Goal: Information Seeking & Learning: Learn about a topic

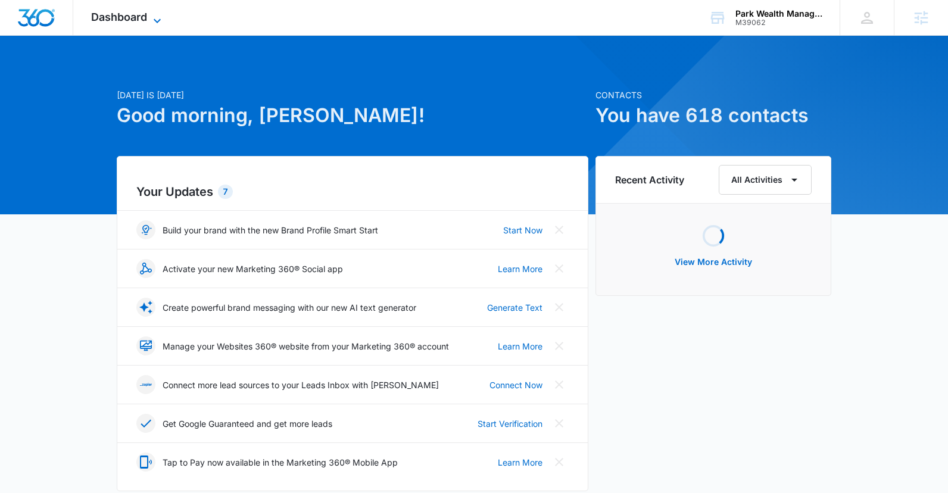
click at [119, 11] on span "Dashboard" at bounding box center [119, 17] width 56 height 13
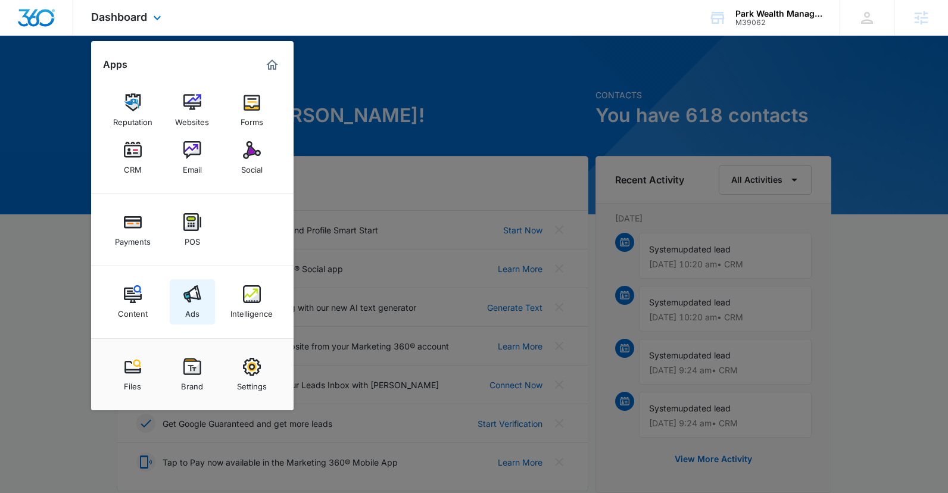
click at [195, 297] on img at bounding box center [192, 294] width 18 height 18
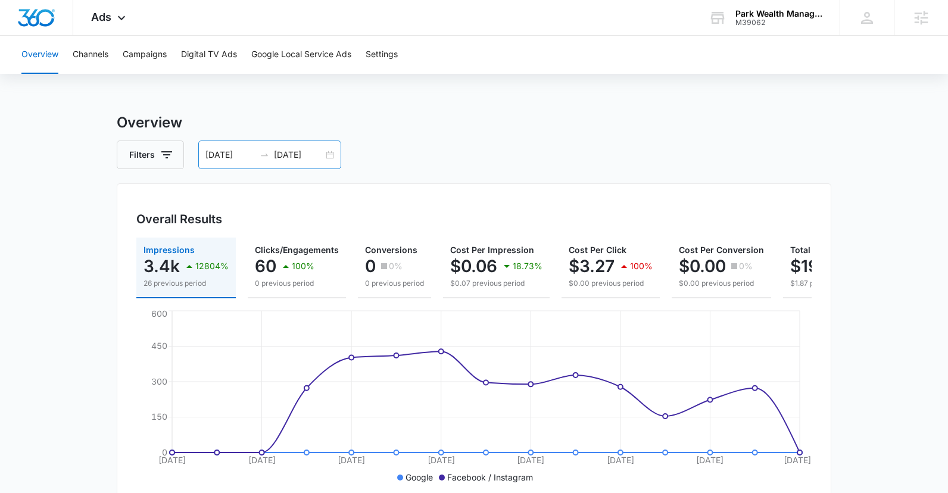
click at [307, 148] on input "[DATE]" at bounding box center [298, 154] width 49 height 13
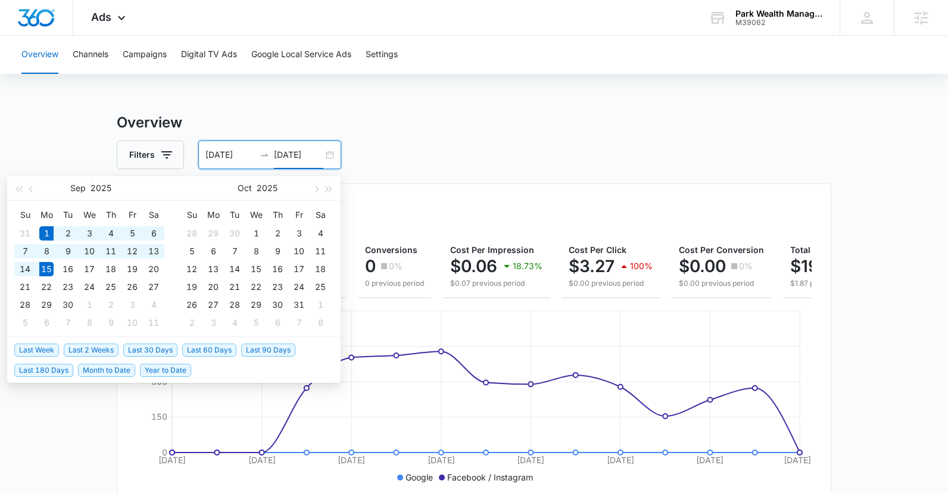
click at [40, 189] on div "Sep 2025" at bounding box center [91, 188] width 104 height 24
click at [39, 189] on div "Sep 2025" at bounding box center [91, 188] width 104 height 24
click at [36, 188] on button "button" at bounding box center [31, 188] width 13 height 24
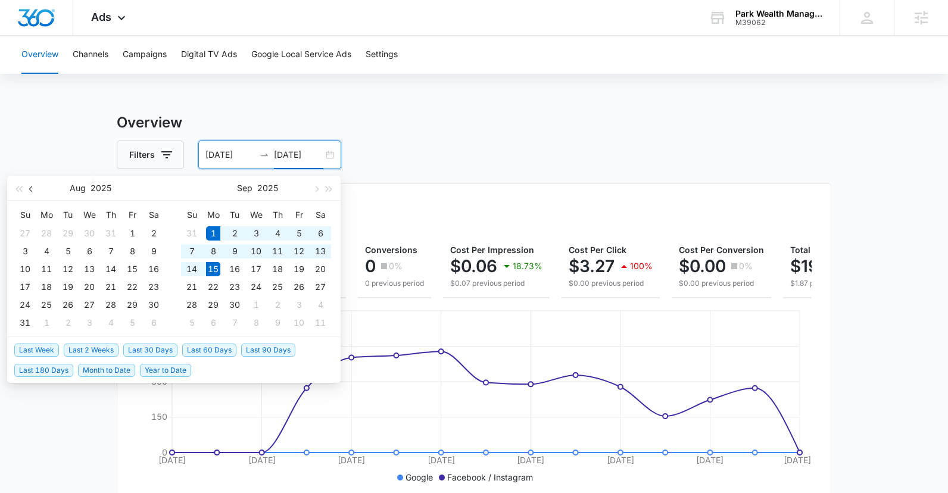
click at [36, 188] on button "button" at bounding box center [31, 188] width 13 height 24
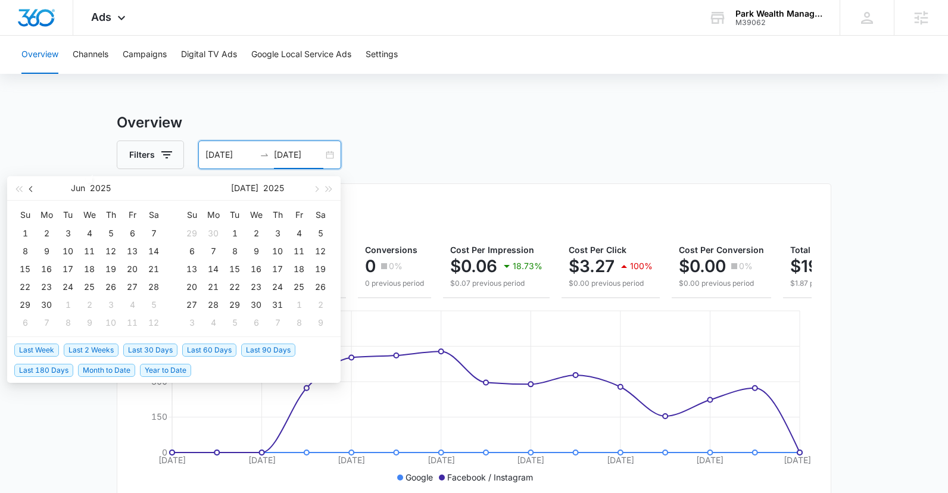
click at [36, 188] on button "button" at bounding box center [31, 188] width 13 height 24
click at [36, 189] on button "button" at bounding box center [31, 188] width 13 height 24
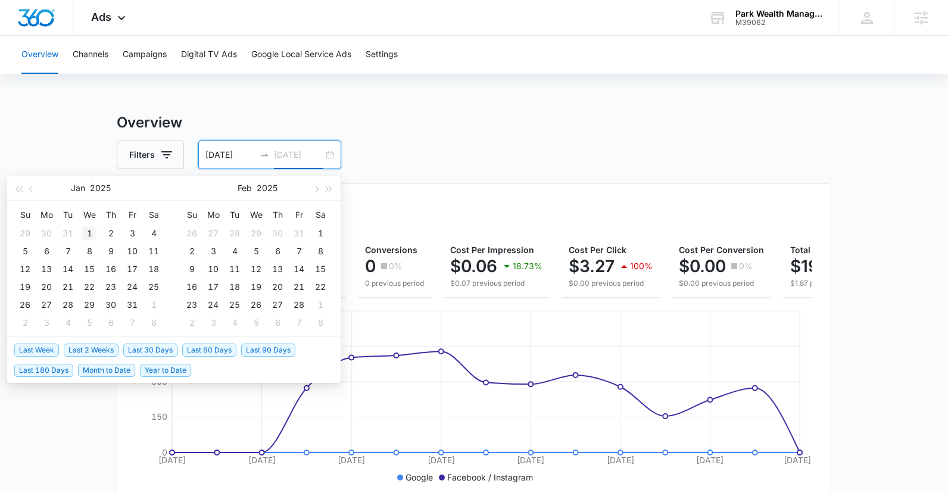
type input "01/01/2025"
click at [84, 232] on div "1" at bounding box center [89, 233] width 14 height 14
click at [302, 158] on input "01/01/2025" at bounding box center [298, 154] width 49 height 13
click at [315, 189] on span "button" at bounding box center [316, 189] width 6 height 6
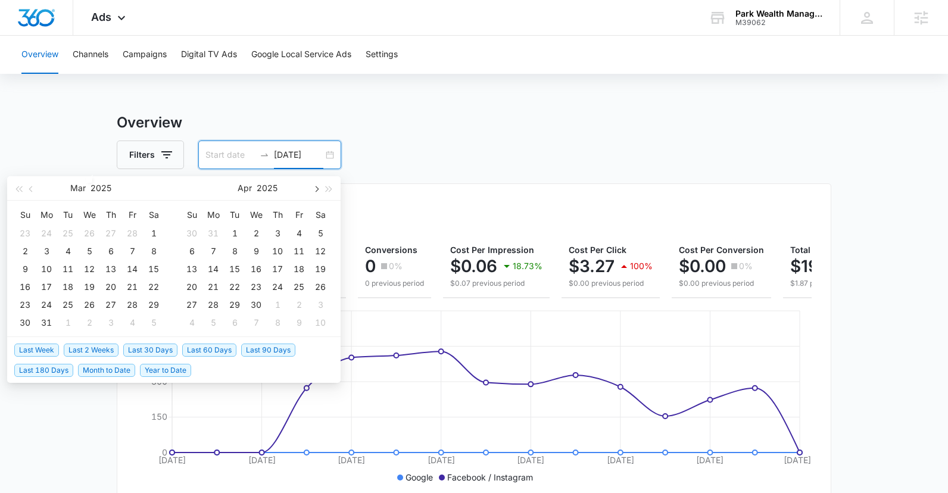
click at [315, 189] on span "button" at bounding box center [316, 189] width 6 height 6
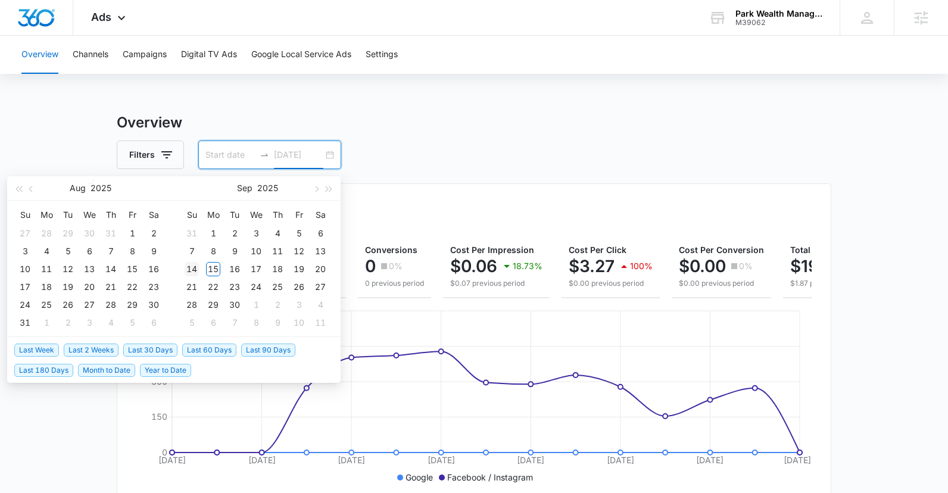
type input "09/14/2025"
click at [195, 267] on div "14" at bounding box center [192, 269] width 14 height 14
click at [221, 155] on input at bounding box center [230, 154] width 49 height 13
click at [32, 190] on span "button" at bounding box center [32, 189] width 6 height 6
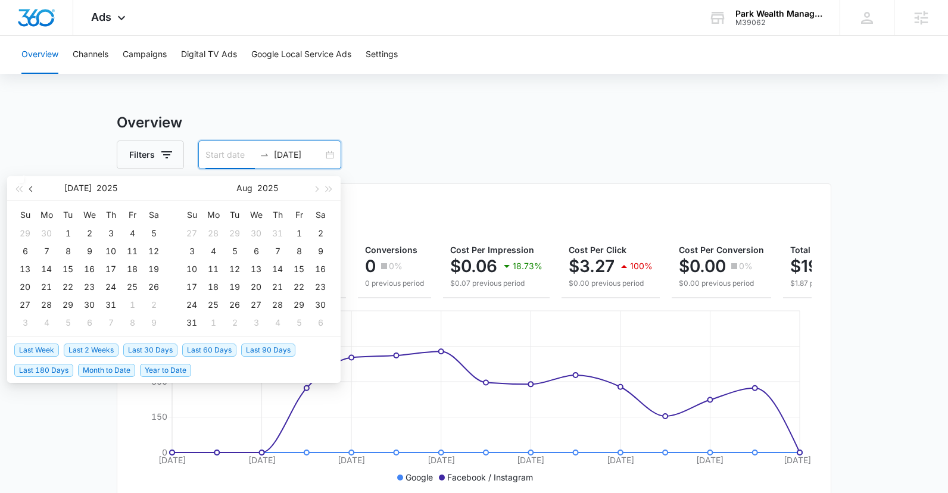
click at [32, 190] on span "button" at bounding box center [32, 189] width 6 height 6
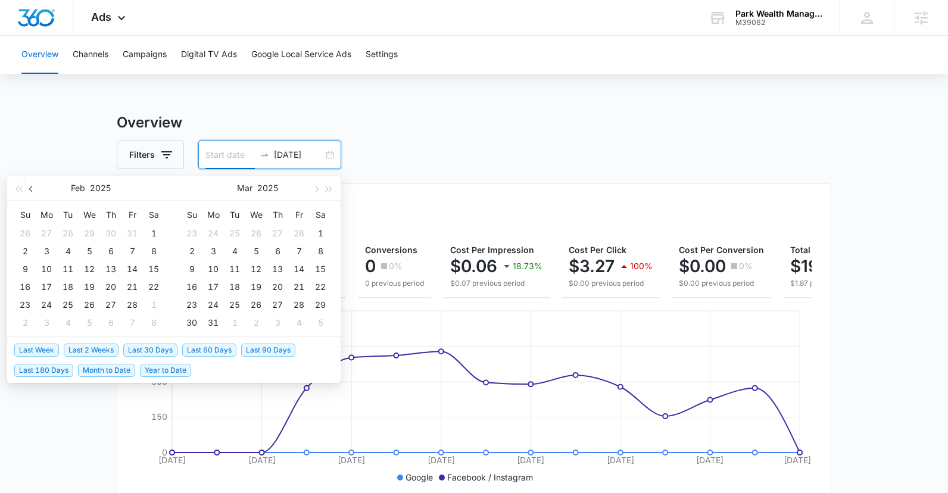
click at [32, 190] on span "button" at bounding box center [32, 189] width 6 height 6
type input "01/01/2025"
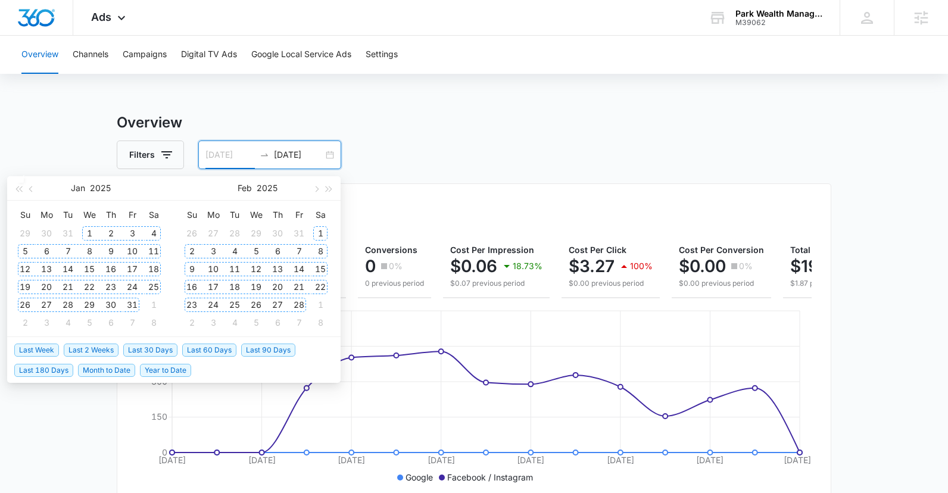
click at [86, 231] on div "1" at bounding box center [89, 233] width 14 height 14
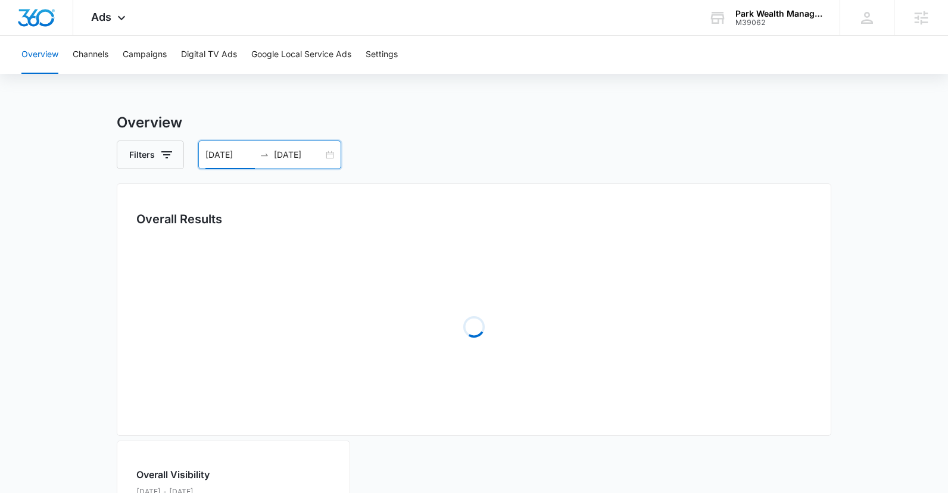
click at [515, 123] on h3 "Overview" at bounding box center [474, 122] width 715 height 21
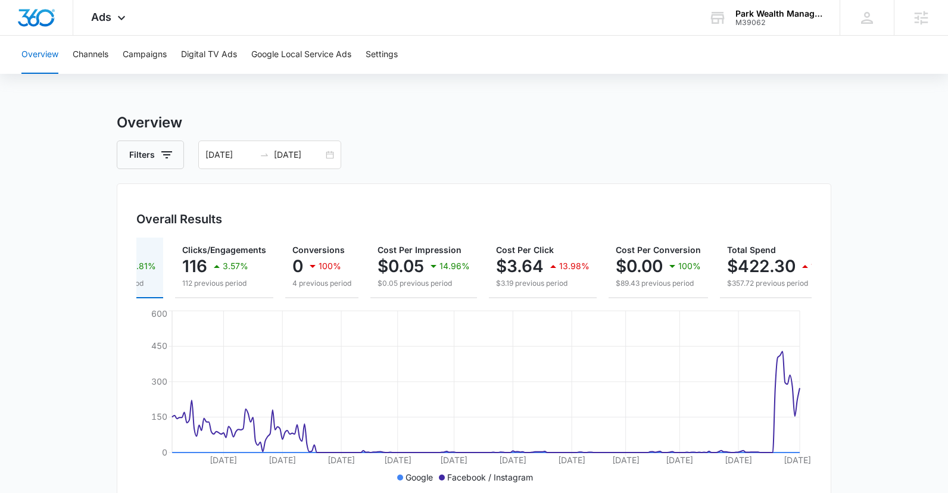
scroll to position [0, 110]
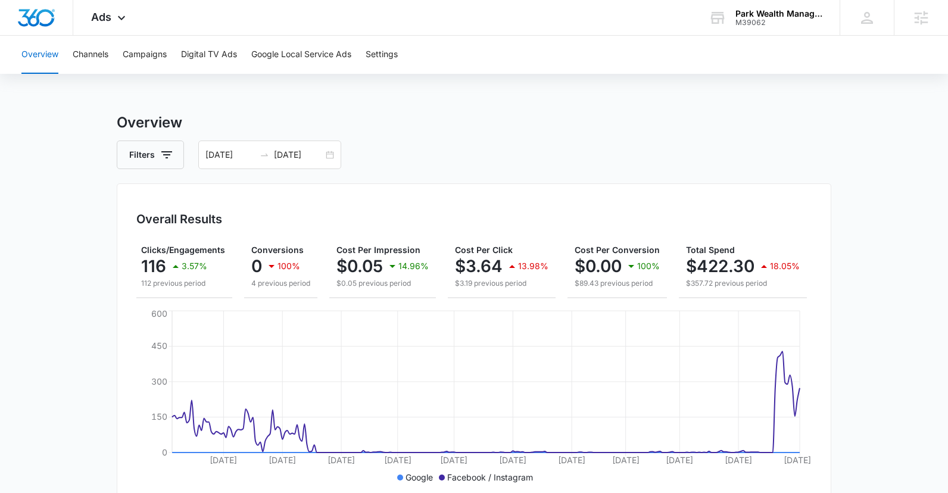
click at [300, 156] on input "09/14/2025" at bounding box center [298, 154] width 49 height 13
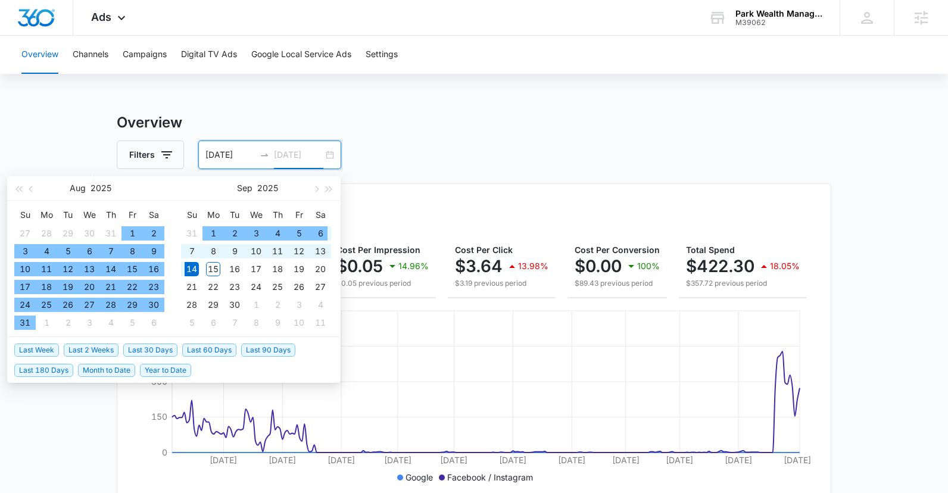
type input "09/14/2025"
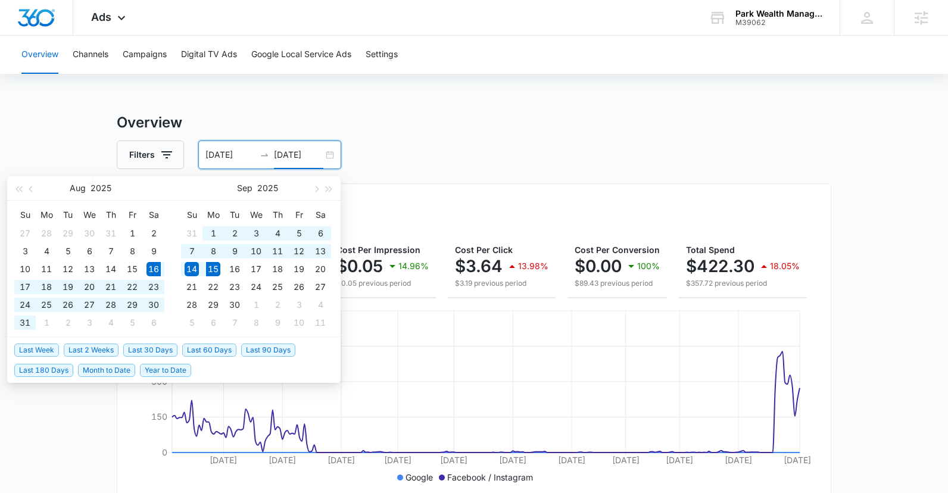
drag, startPoint x: 147, startPoint y: 347, endPoint x: 154, endPoint y: 347, distance: 7.7
click at [147, 348] on span "Last 30 Days" at bounding box center [150, 350] width 54 height 13
type input "[DATE]"
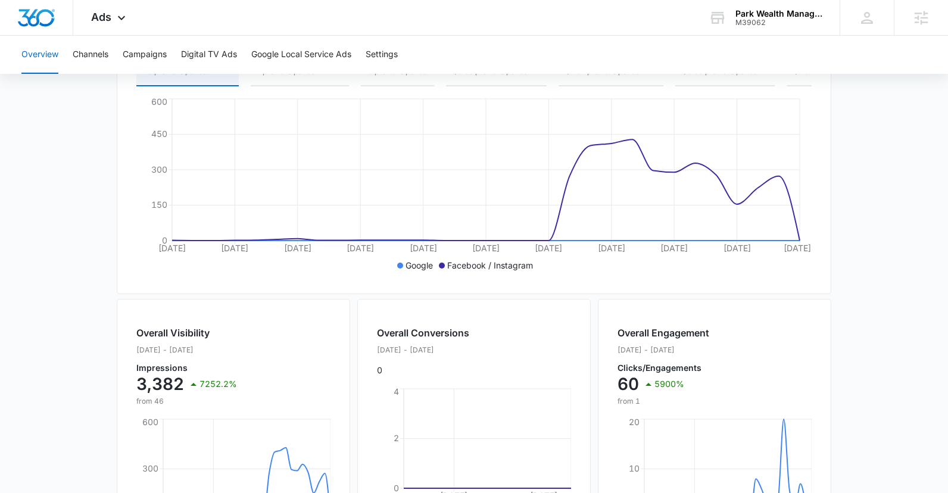
scroll to position [0, 0]
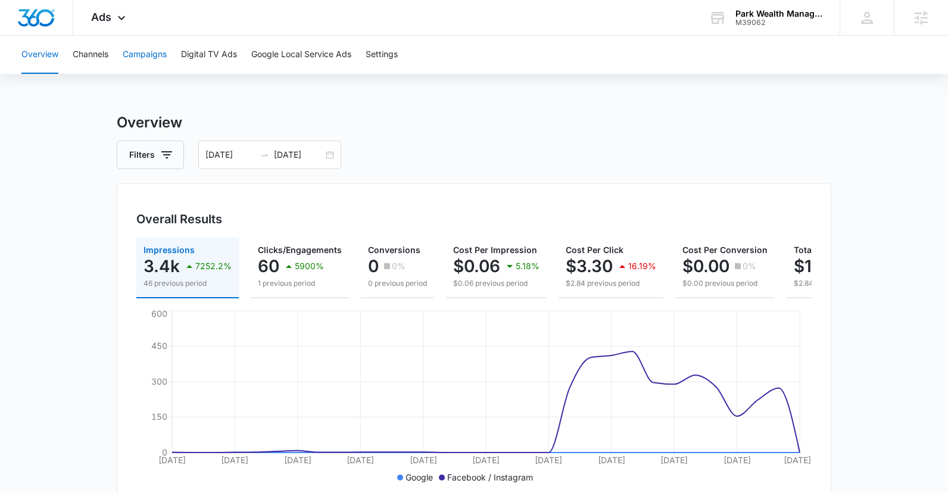
click at [167, 64] on button "Campaigns" at bounding box center [145, 55] width 44 height 38
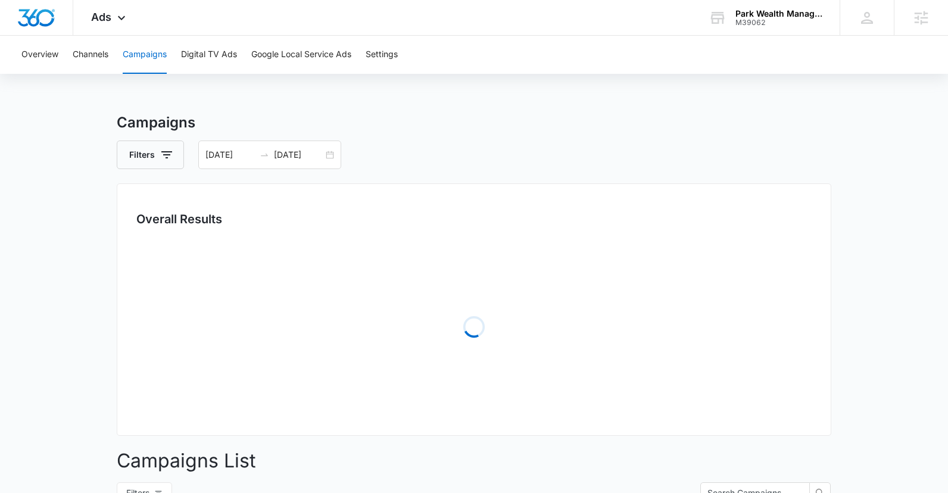
scroll to position [316, 0]
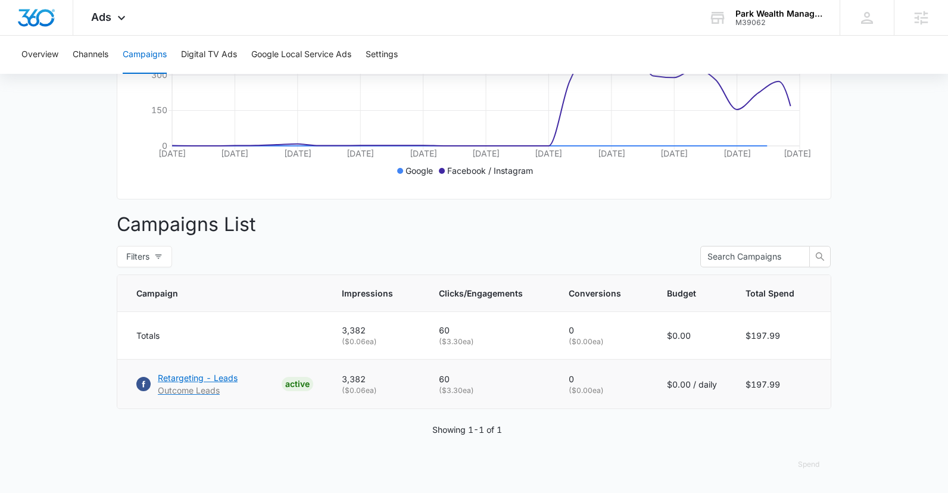
click at [188, 379] on p "Retargeting - Leads" at bounding box center [198, 378] width 80 height 13
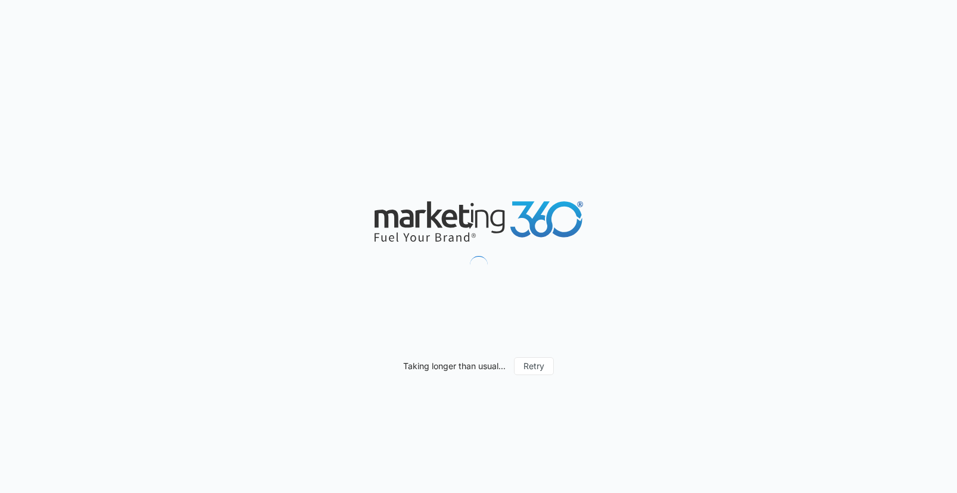
click at [711, 300] on div "Taking longer than usual... Retry" at bounding box center [478, 246] width 957 height 493
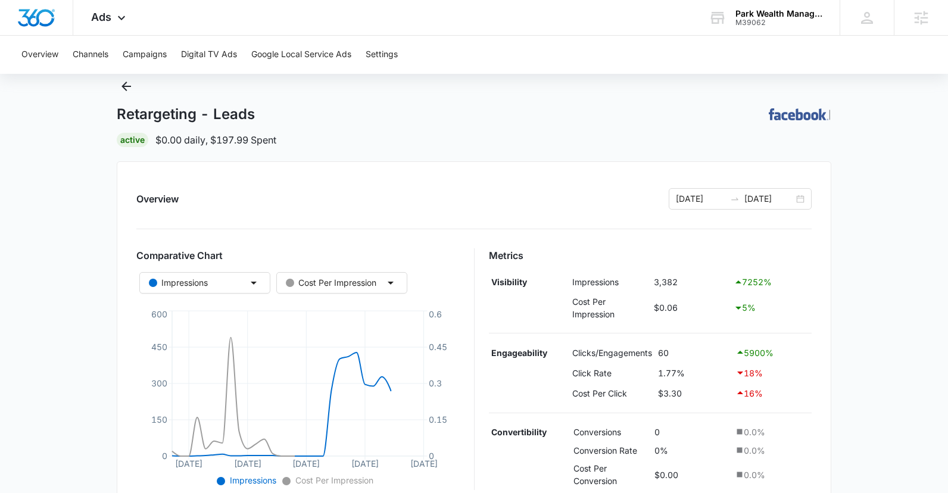
scroll to position [119, 0]
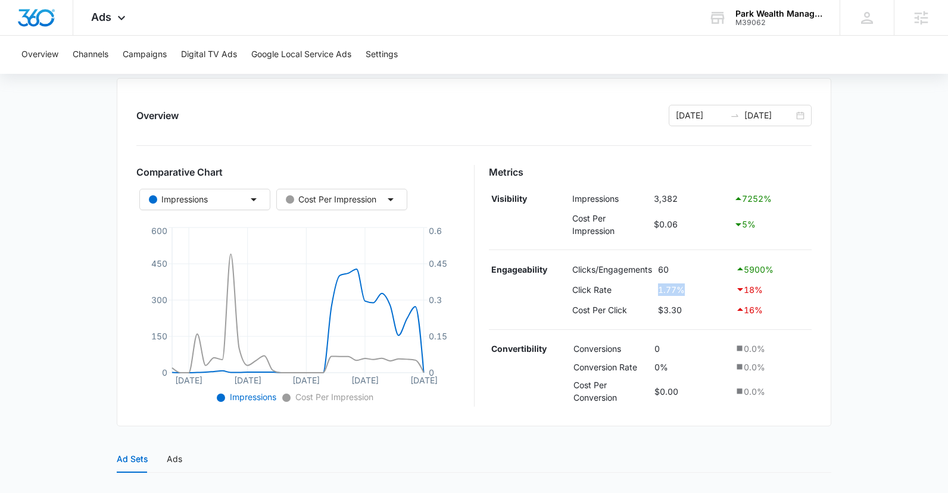
drag, startPoint x: 692, startPoint y: 290, endPoint x: 653, endPoint y: 290, distance: 39.3
click at [653, 290] on tr "Click Rate 1.77% 18 %" at bounding box center [650, 289] width 323 height 20
drag, startPoint x: 689, startPoint y: 198, endPoint x: 613, endPoint y: 191, distance: 76.6
click at [613, 191] on tr "Visibility Impressions 3,382 7252 %" at bounding box center [650, 199] width 323 height 20
click at [655, 190] on td "3,382" at bounding box center [691, 199] width 80 height 20
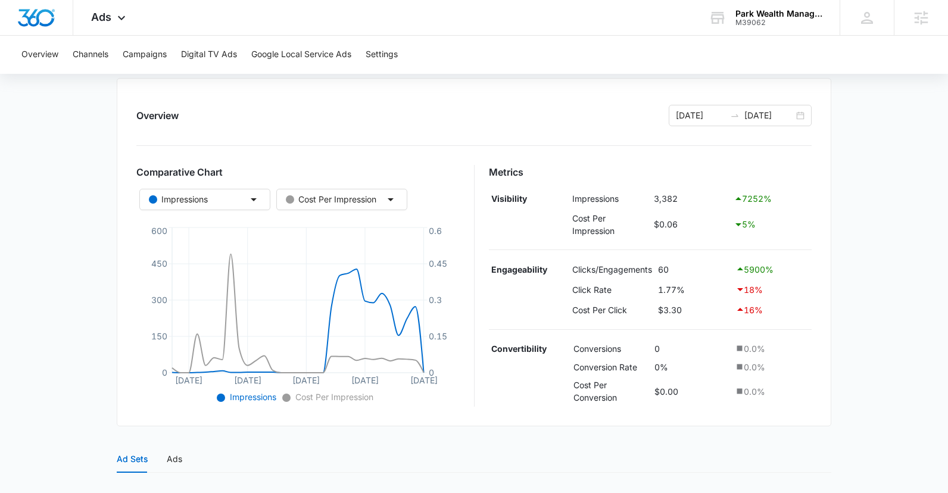
click at [661, 198] on td "3,382" at bounding box center [691, 199] width 80 height 20
click at [344, 201] on div "Cost Per Impression" at bounding box center [331, 199] width 91 height 13
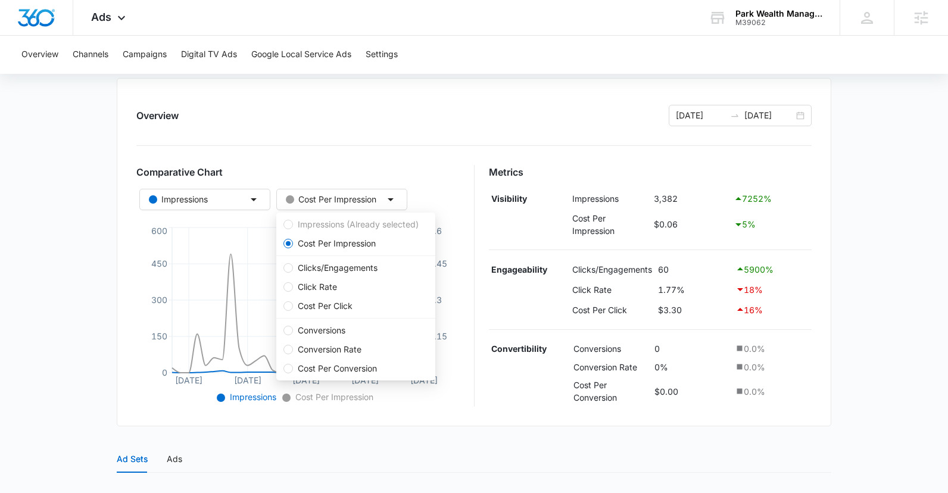
click at [207, 137] on div "Overview [DATE] [DATE] Comparative Chart Impressions Cost Per Impression [DATE]…" at bounding box center [474, 252] width 715 height 349
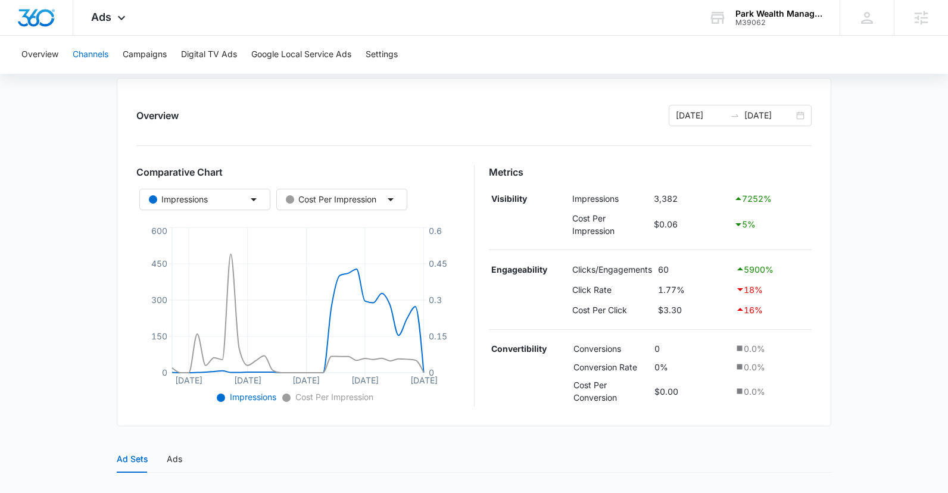
click at [86, 58] on button "Channels" at bounding box center [91, 55] width 36 height 38
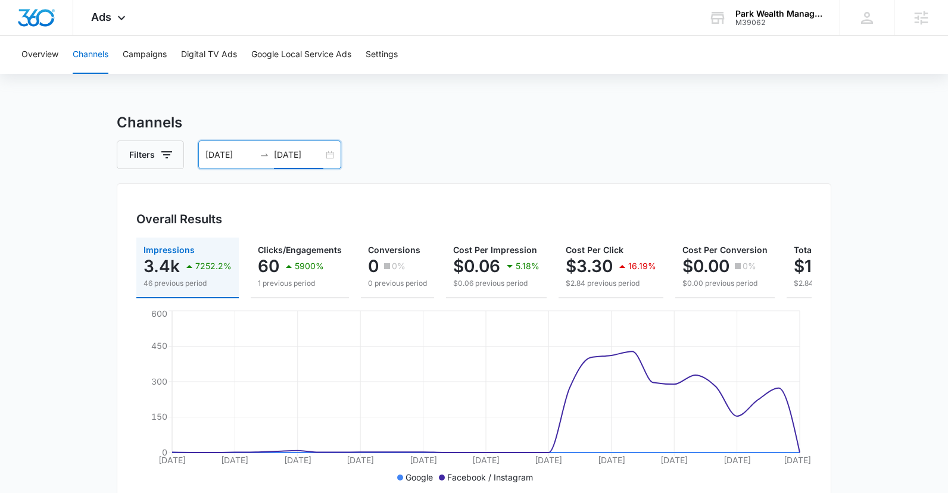
click at [291, 153] on input "[DATE]" at bounding box center [298, 154] width 49 height 13
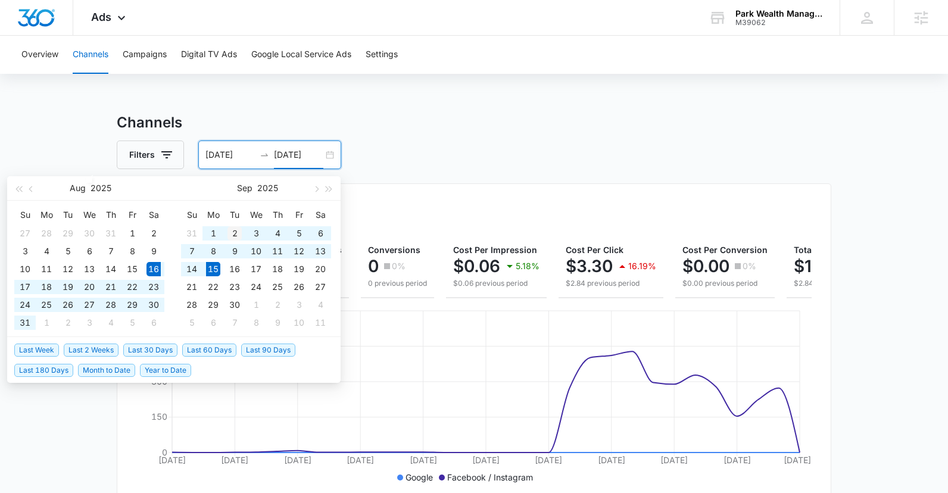
type input "[DATE]"
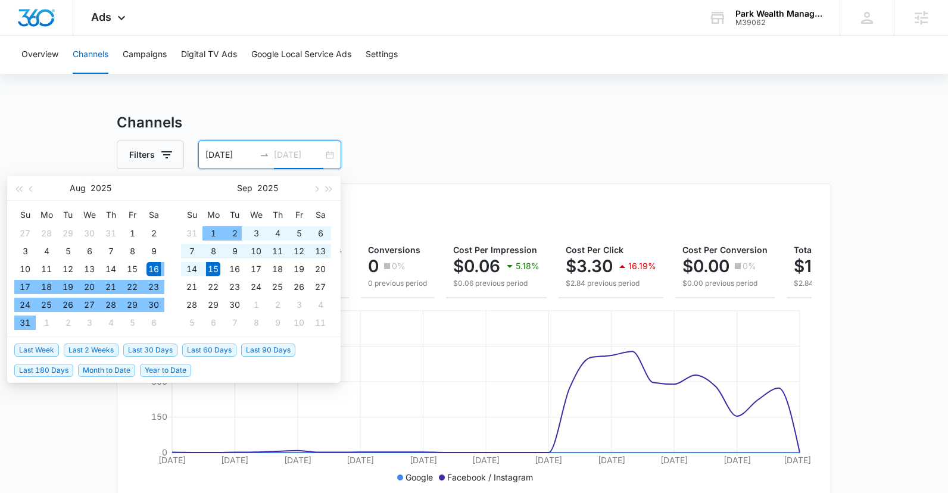
click at [238, 232] on div "2" at bounding box center [235, 233] width 14 height 14
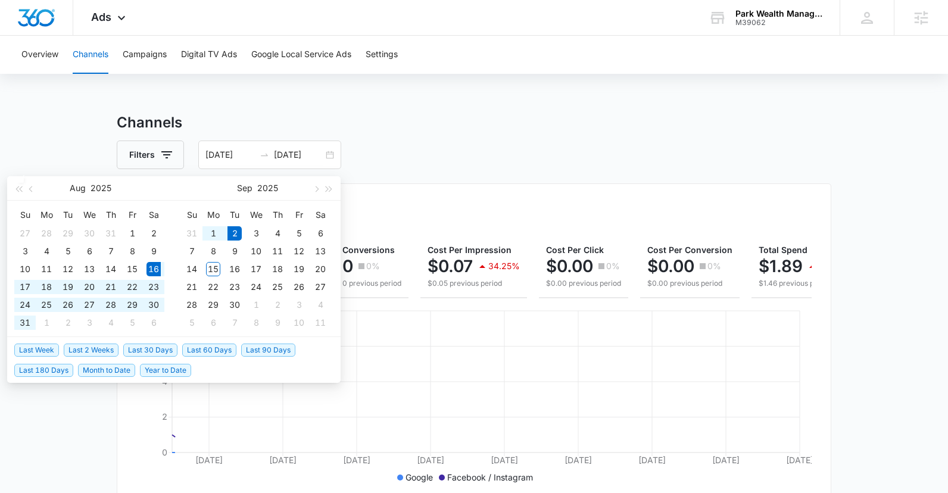
click at [494, 147] on div "Filters [DATE] [DATE]" at bounding box center [474, 155] width 715 height 29
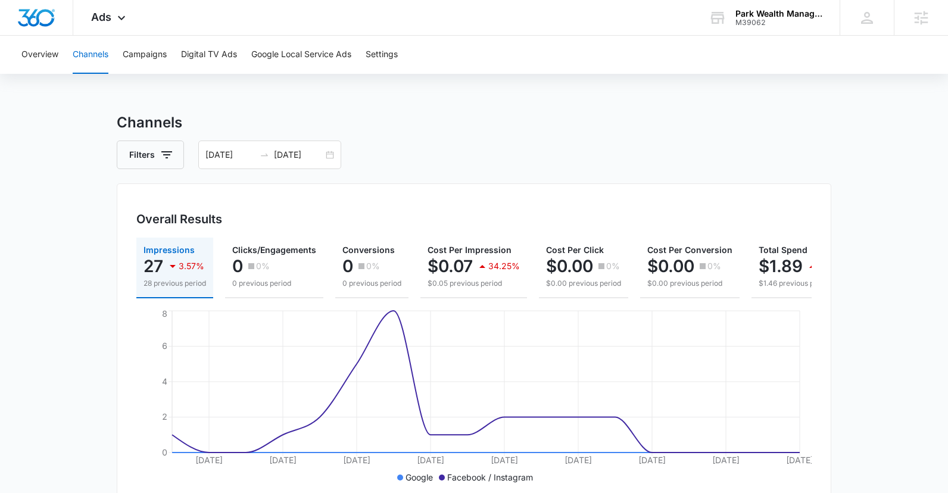
scroll to position [0, 50]
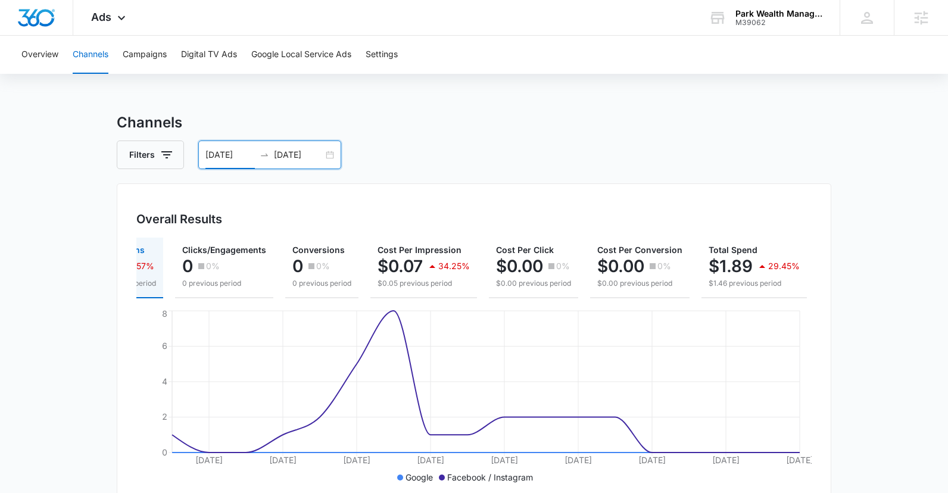
click at [216, 155] on input "[DATE]" at bounding box center [230, 154] width 49 height 13
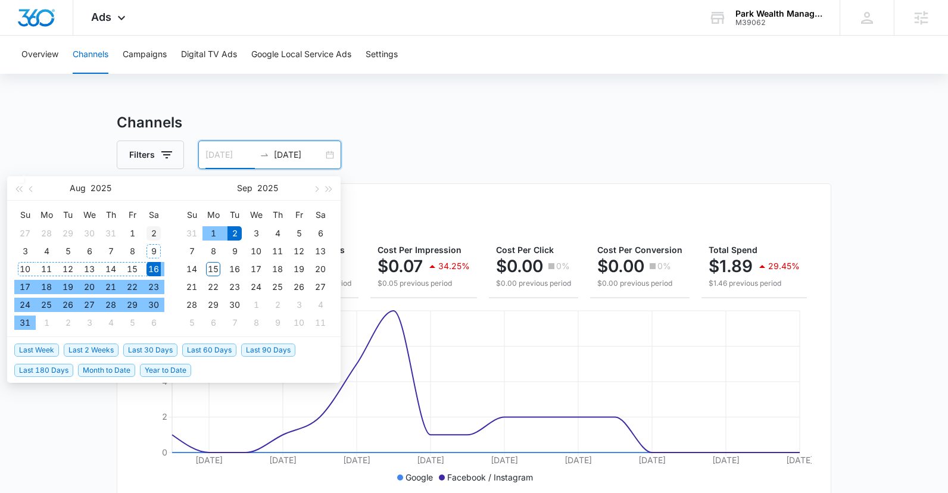
type input "[DATE]"
click at [155, 235] on div "2" at bounding box center [154, 233] width 14 height 14
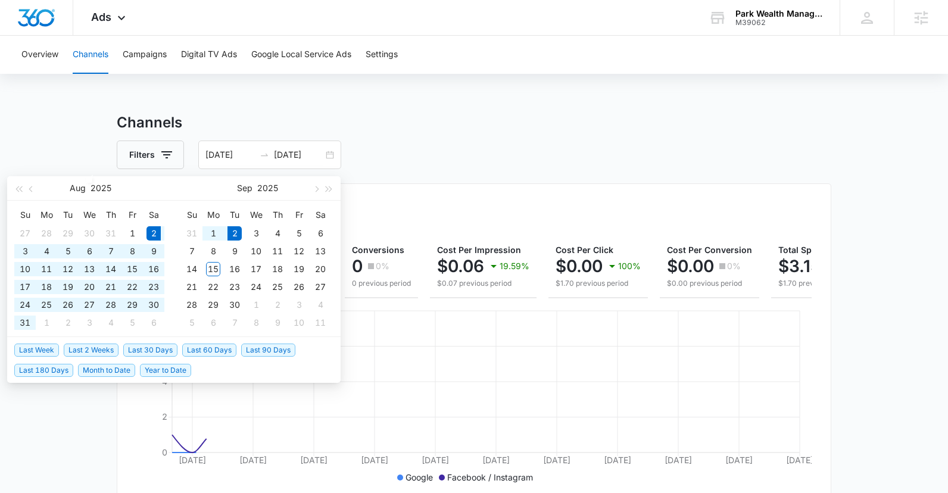
click at [554, 153] on div "Filters [DATE] [DATE]" at bounding box center [474, 155] width 715 height 29
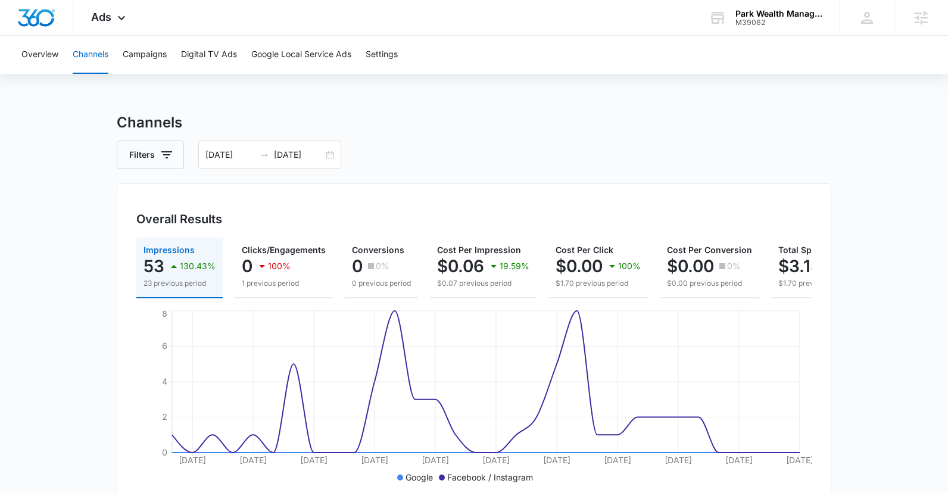
scroll to position [0, 66]
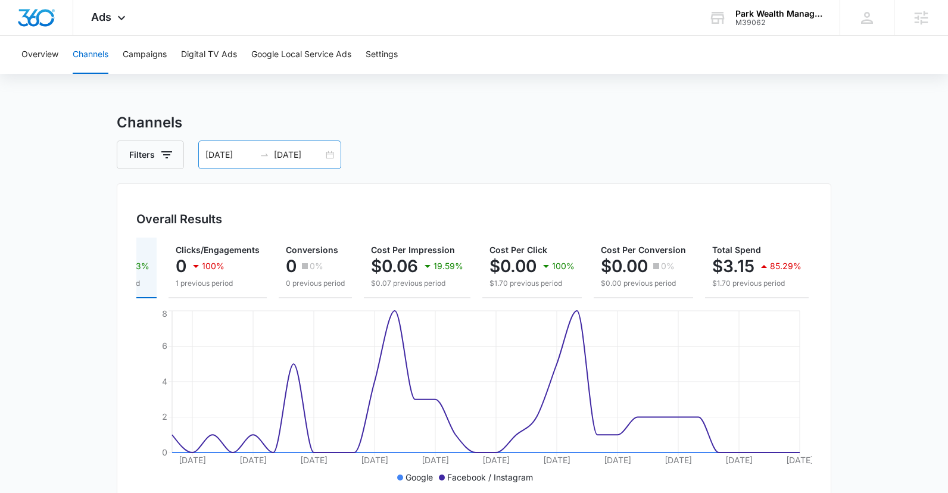
click at [294, 153] on input "[DATE]" at bounding box center [298, 154] width 49 height 13
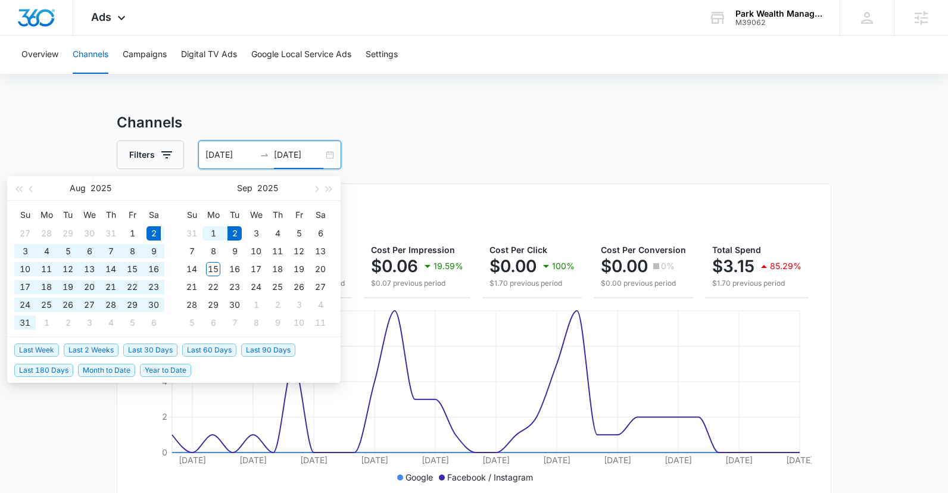
type input "[DATE]"
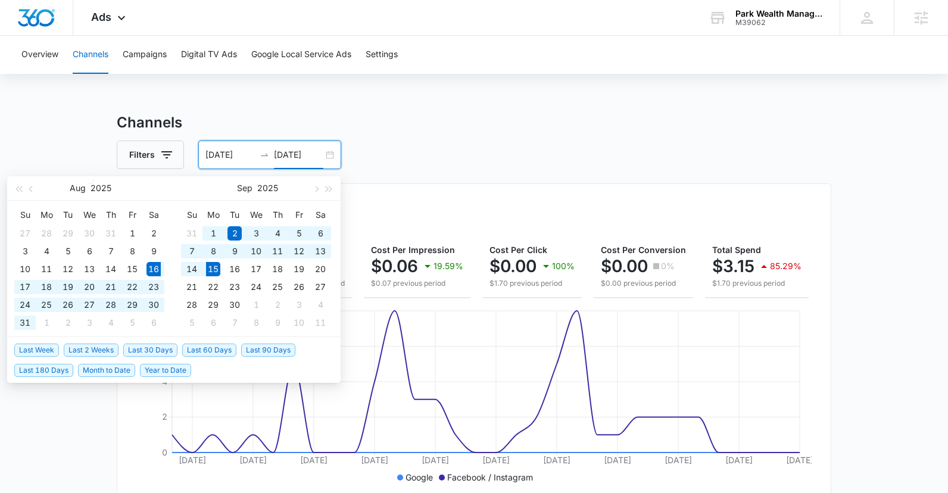
click at [161, 349] on span "Last 30 Days" at bounding box center [150, 350] width 54 height 13
type input "[DATE]"
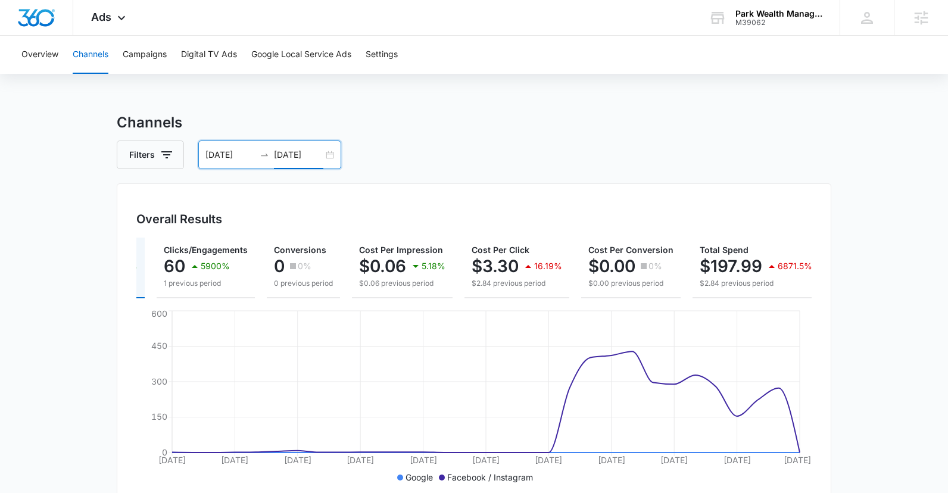
scroll to position [0, 104]
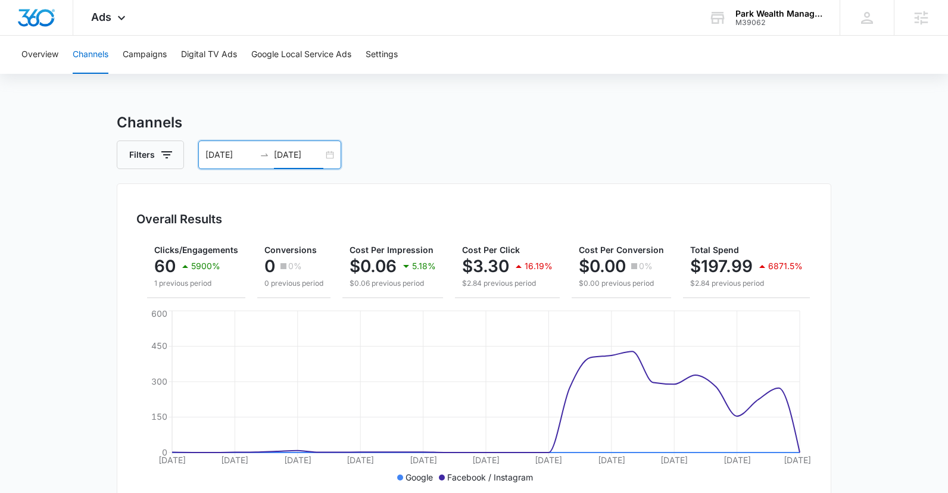
click at [854, 337] on main "Channels Filters [DATE] [DATE] Overall Results Impressions 3.4k 7252.2% 46 prev…" at bounding box center [474, 431] width 948 height 638
click at [149, 61] on button "Campaigns" at bounding box center [145, 55] width 44 height 38
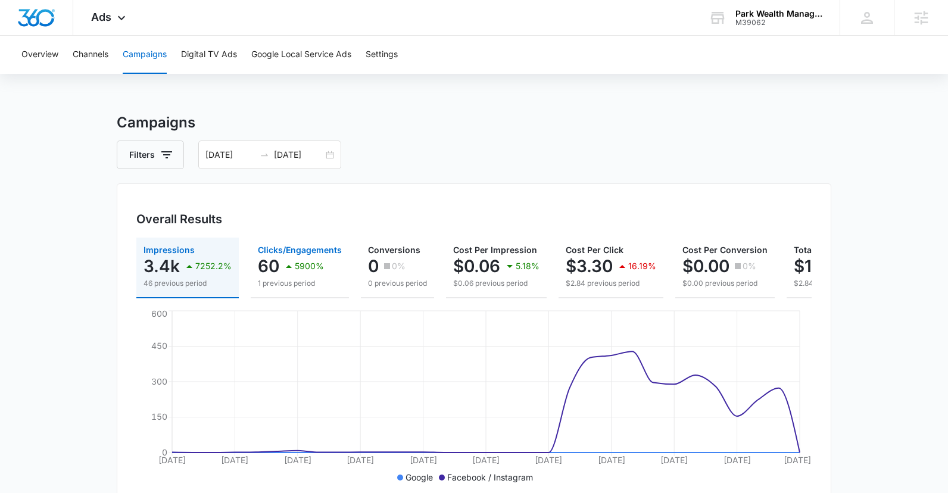
scroll to position [316, 0]
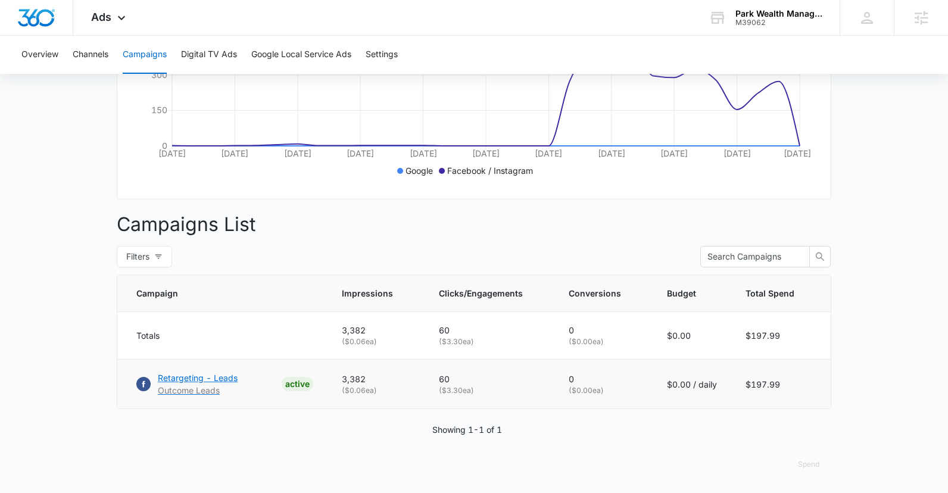
click at [203, 382] on p "Retargeting - Leads" at bounding box center [198, 378] width 80 height 13
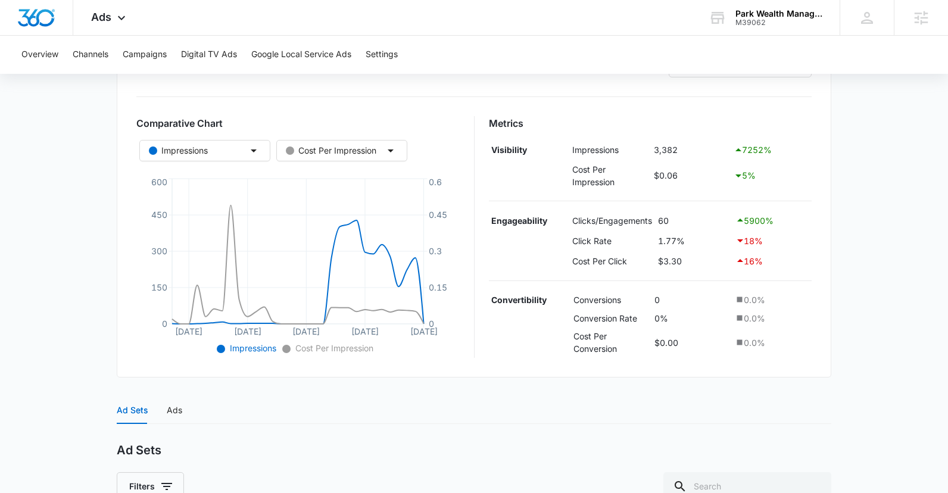
scroll to position [153, 0]
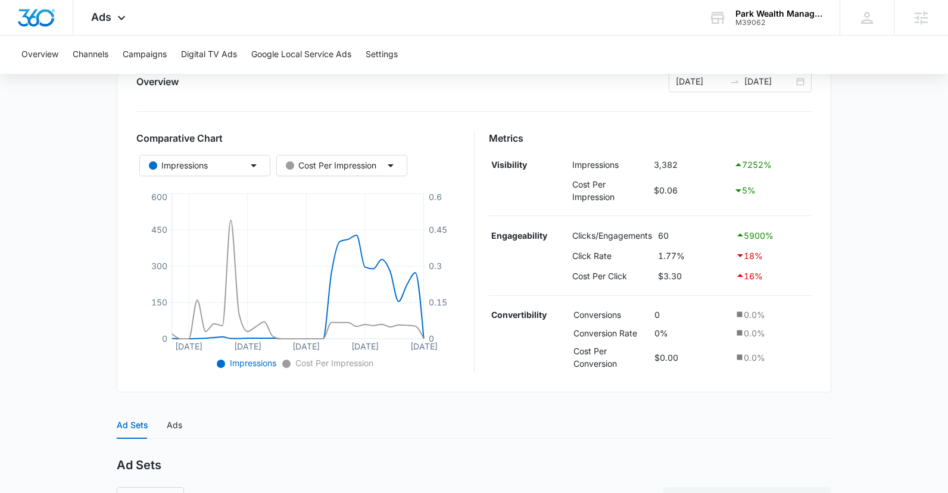
click at [887, 348] on main "Retargeting - Leads | Active $0.00 daily , $197.99 Spent Overview [DATE] [DATE]…" at bounding box center [474, 340] width 948 height 763
click at [540, 109] on div "Overview [DATE] [DATE] Comparative Chart Impressions Cost Per Impression [DATE]…" at bounding box center [474, 218] width 715 height 349
click at [534, 108] on div "Overview [DATE] [DATE] Comparative Chart Impressions Cost Per Impression [DATE]…" at bounding box center [474, 218] width 715 height 349
click at [94, 16] on span "Ads" at bounding box center [101, 17] width 20 height 13
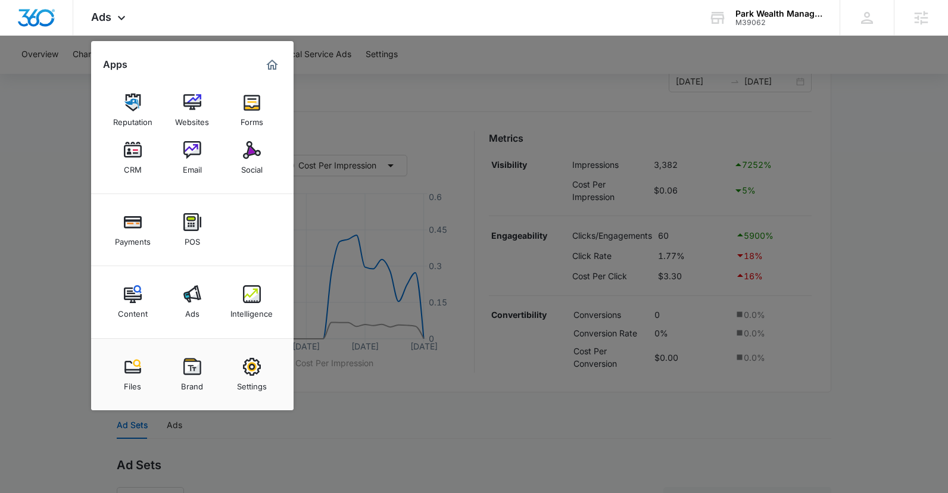
click at [243, 293] on img at bounding box center [252, 294] width 18 height 18
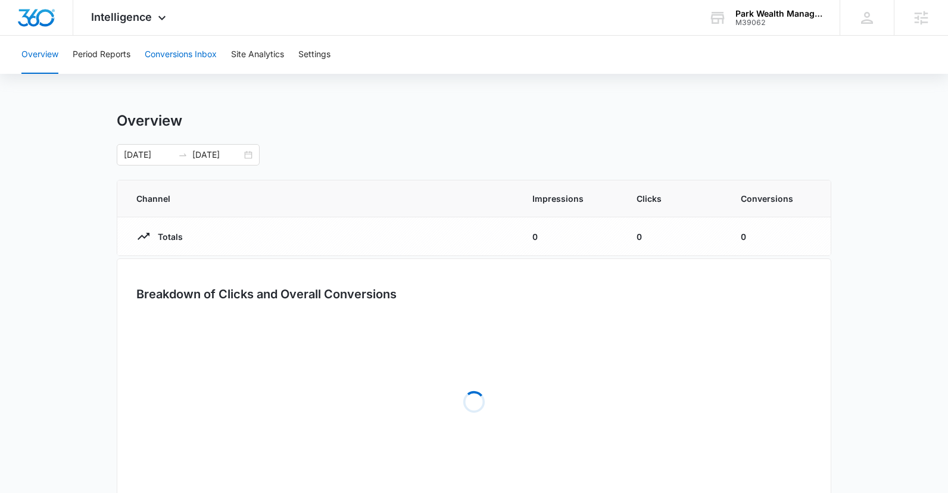
click at [179, 41] on button "Conversions Inbox" at bounding box center [181, 55] width 72 height 38
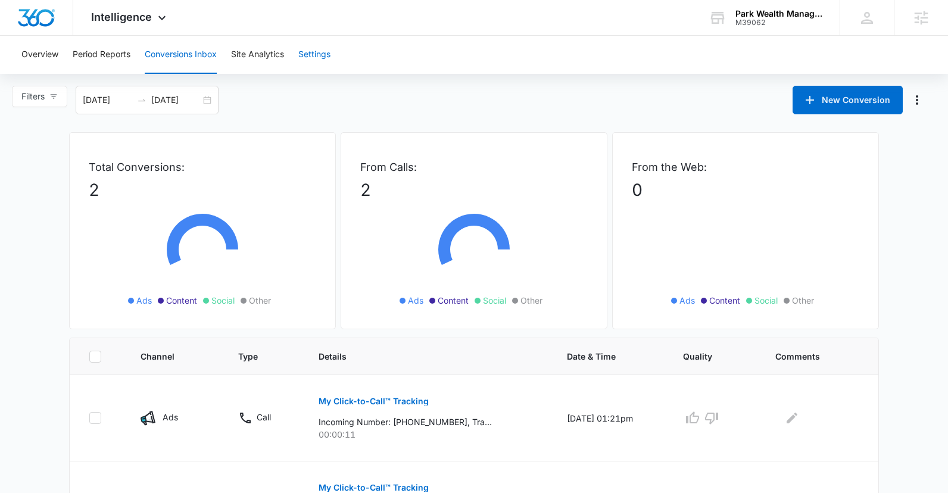
click at [322, 57] on button "Settings" at bounding box center [314, 55] width 32 height 38
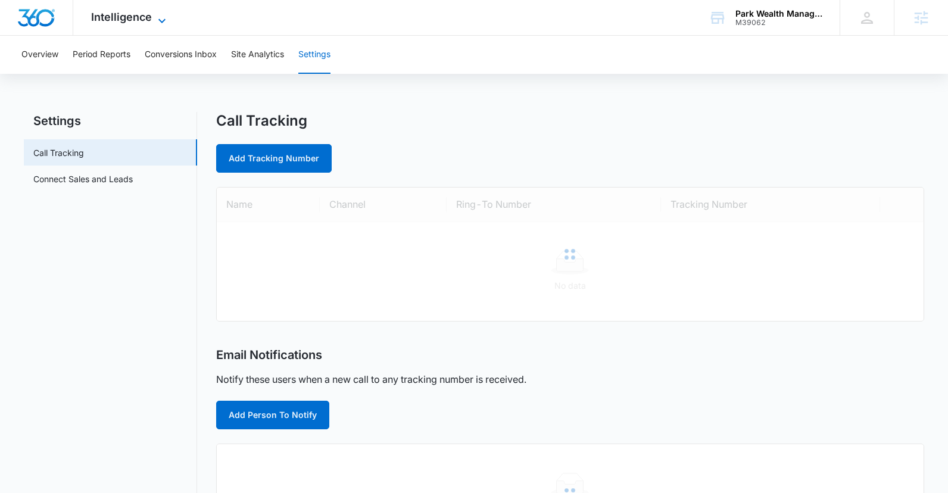
click at [146, 15] on span "Intelligence" at bounding box center [121, 17] width 61 height 13
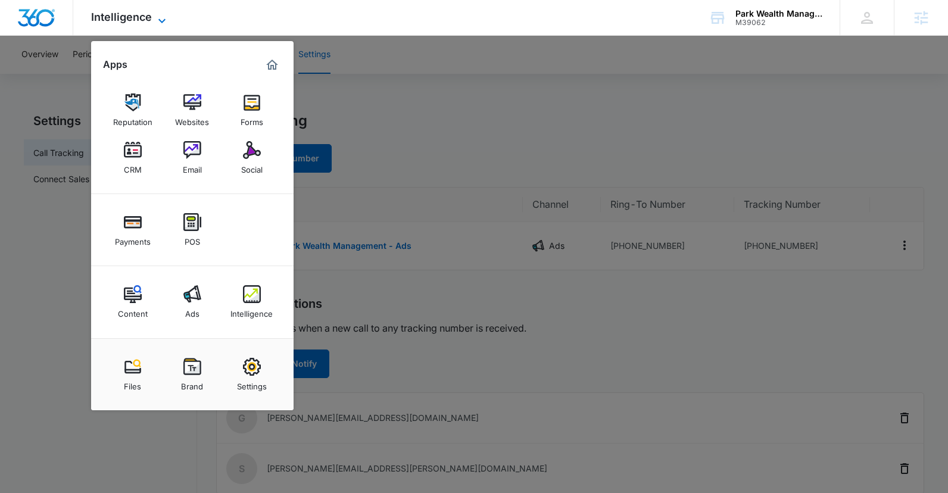
click at [146, 15] on span "Intelligence" at bounding box center [121, 17] width 61 height 13
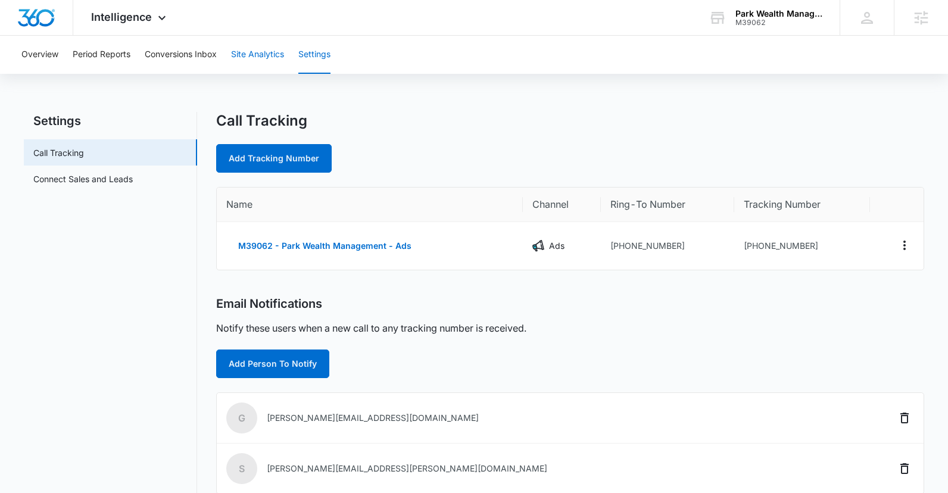
click at [267, 68] on button "Site Analytics" at bounding box center [257, 55] width 53 height 38
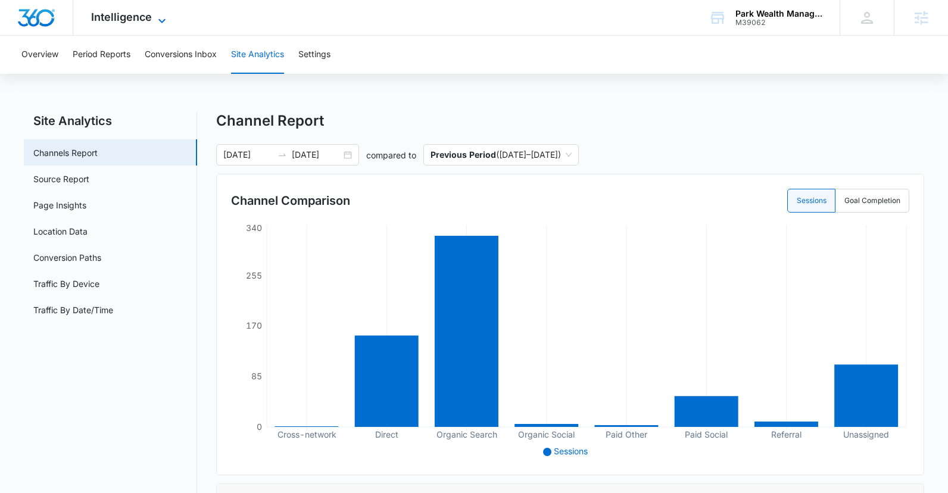
click at [133, 14] on span "Intelligence" at bounding box center [121, 17] width 61 height 13
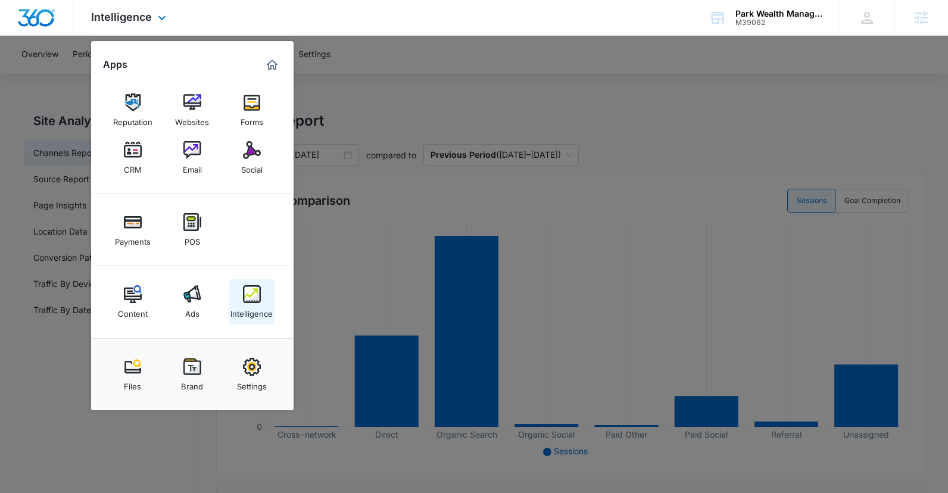
click at [263, 304] on div "Intelligence" at bounding box center [252, 310] width 42 height 15
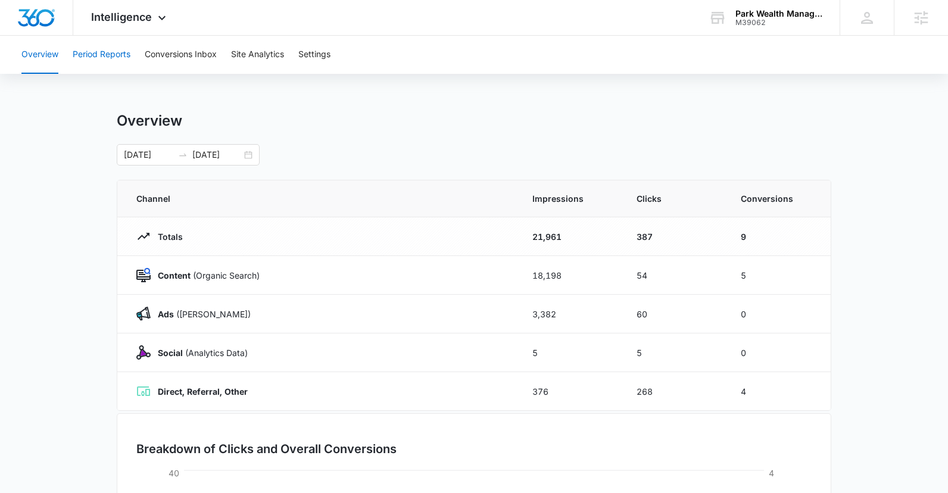
click at [108, 56] on button "Period Reports" at bounding box center [102, 55] width 58 height 38
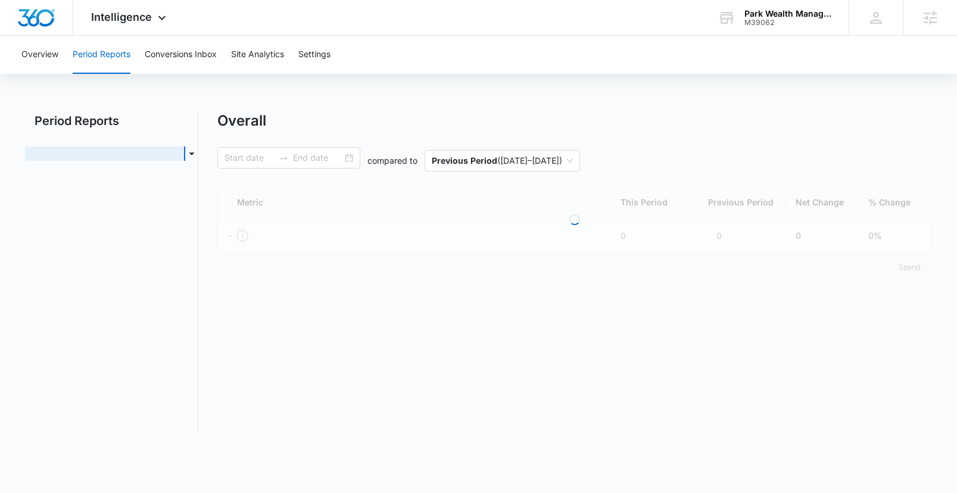
type input "[DATE]"
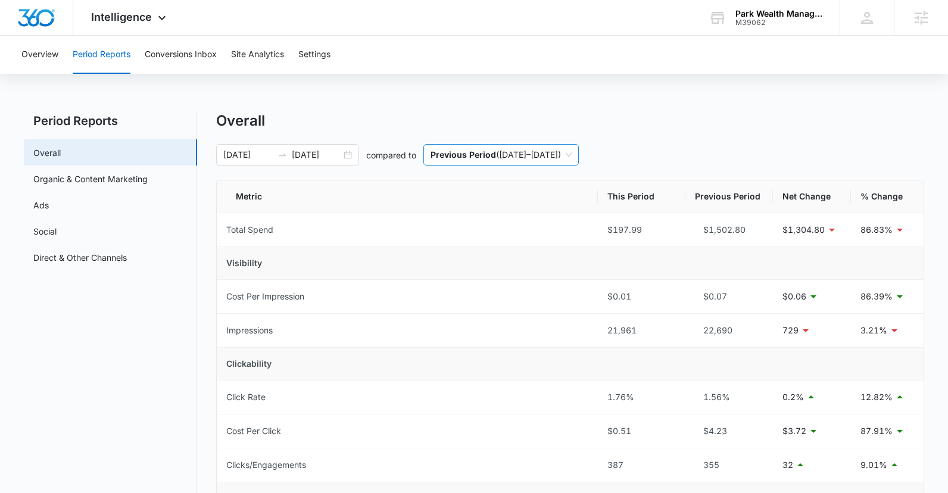
click at [499, 152] on span "Previous Period ( 07/16/2025 – 08/15/2025 )" at bounding box center [501, 155] width 141 height 20
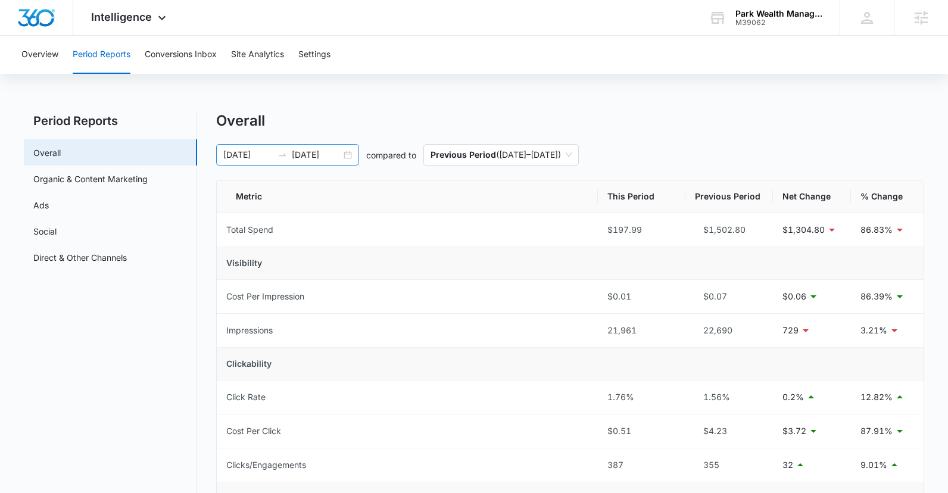
click at [310, 155] on input "[DATE]" at bounding box center [316, 154] width 49 height 13
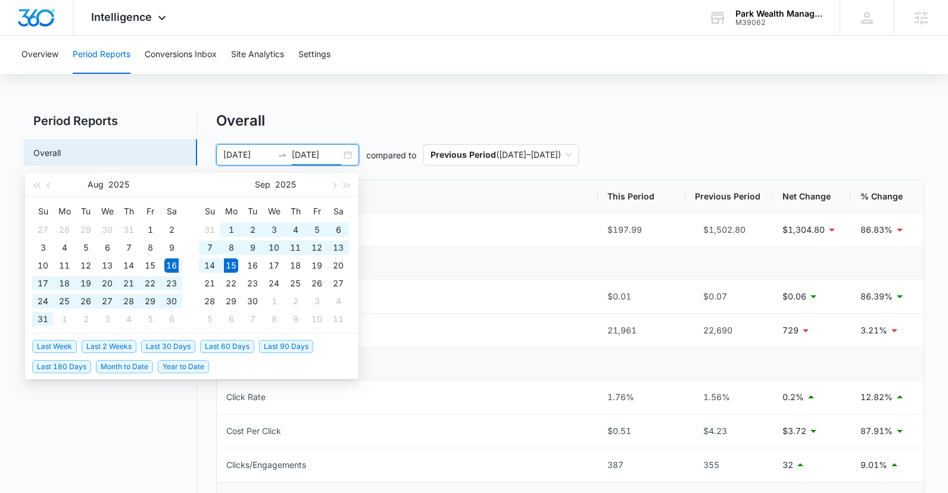
type input "[DATE]"
click at [159, 347] on span "Last 30 Days" at bounding box center [168, 346] width 54 height 13
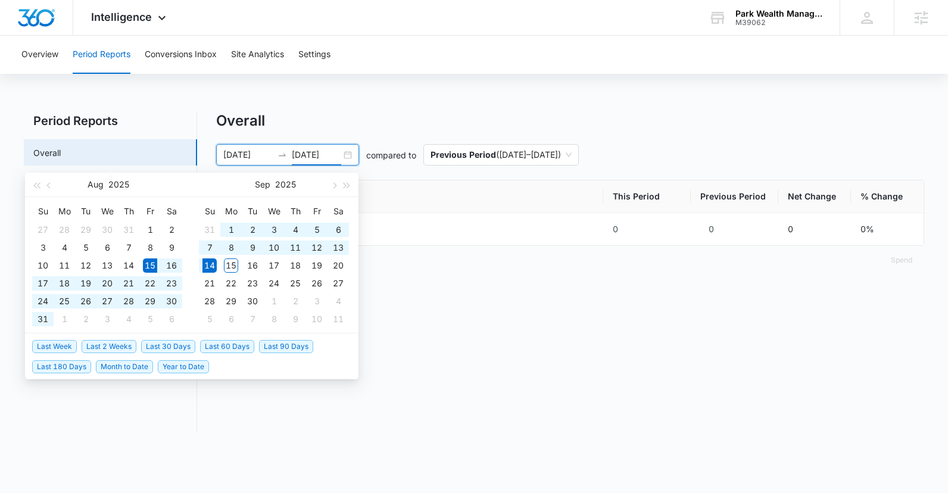
type input "[DATE]"
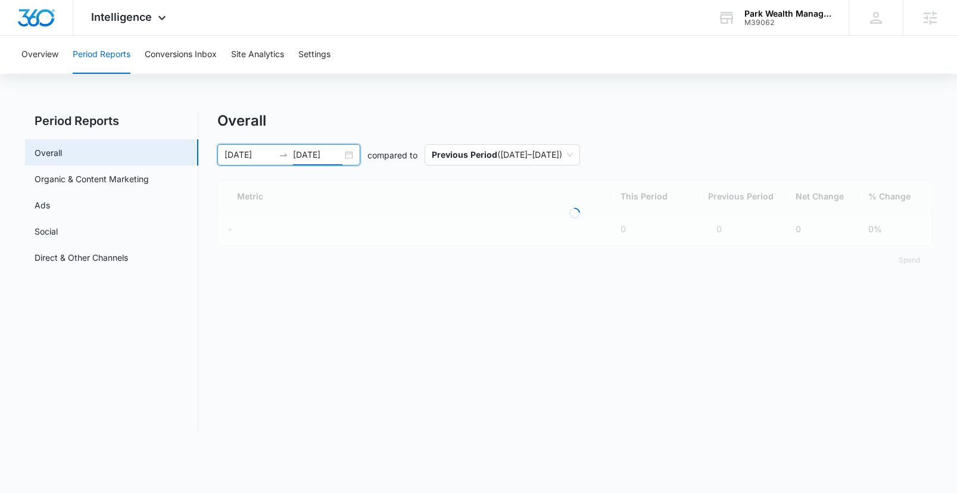
click at [763, 142] on div "Overall 08/15/2025 09/14/2025 compared to Previous Period ( 07/15/2025 – 08/14/…" at bounding box center [574, 193] width 715 height 163
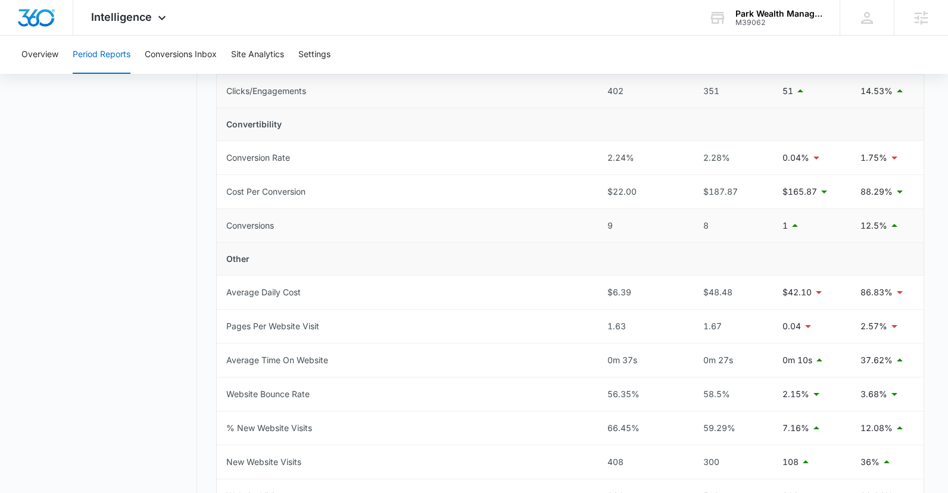
scroll to position [410, 0]
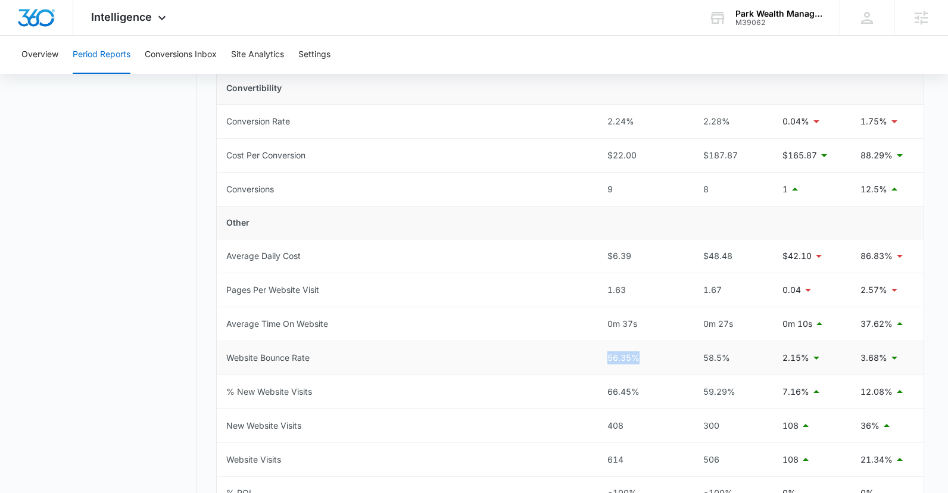
drag, startPoint x: 644, startPoint y: 360, endPoint x: 605, endPoint y: 359, distance: 39.3
click at [605, 359] on td "56.35%" at bounding box center [642, 358] width 88 height 34
drag, startPoint x: 648, startPoint y: 326, endPoint x: 602, endPoint y: 325, distance: 45.3
click at [602, 325] on td "0m 37s" at bounding box center [642, 324] width 88 height 34
click at [642, 333] on td "0m 37s" at bounding box center [642, 324] width 88 height 34
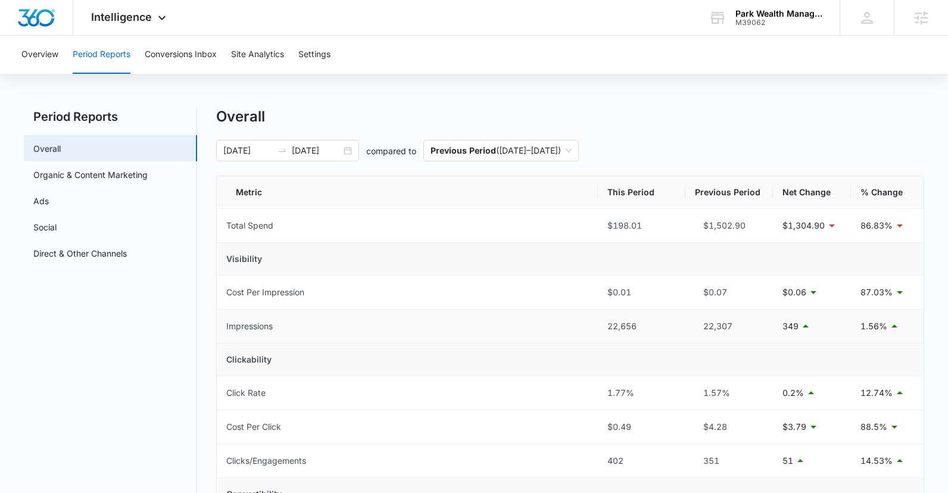
scroll to position [0, 0]
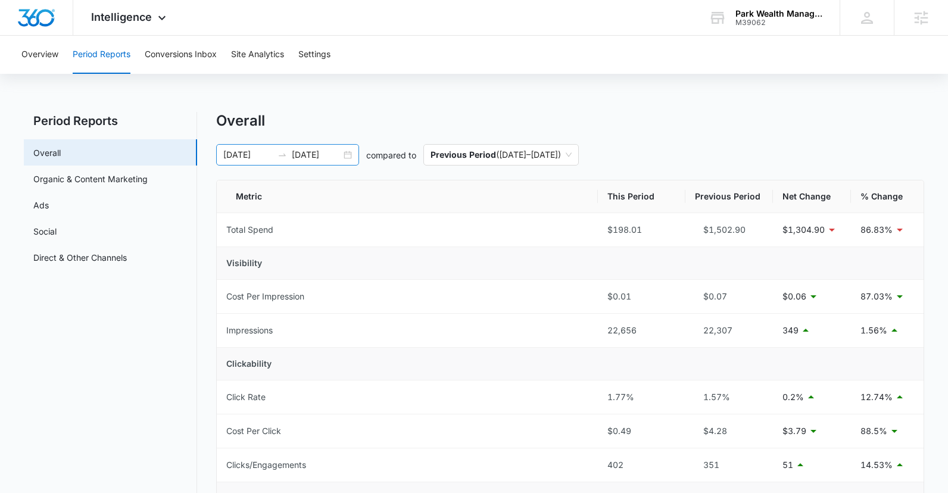
click at [331, 158] on input "09/14/2025" at bounding box center [316, 154] width 49 height 13
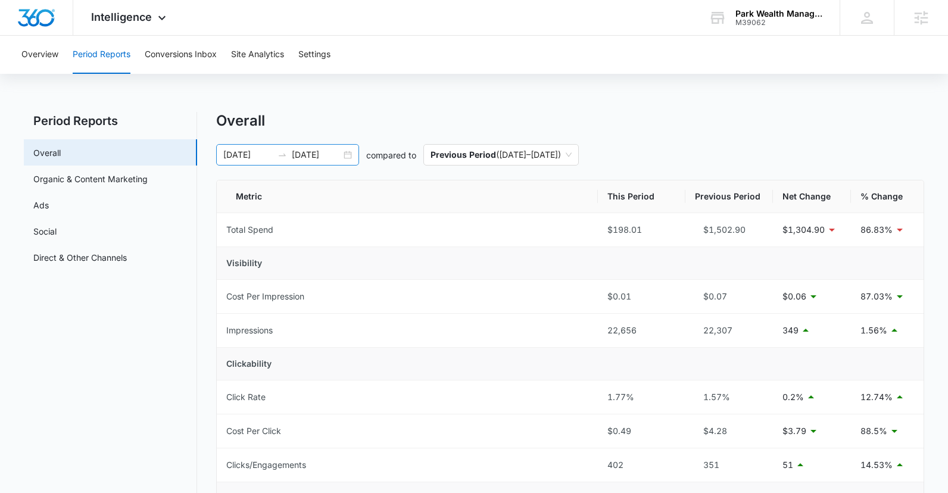
click at [318, 148] on input "09/14/2025" at bounding box center [316, 154] width 49 height 13
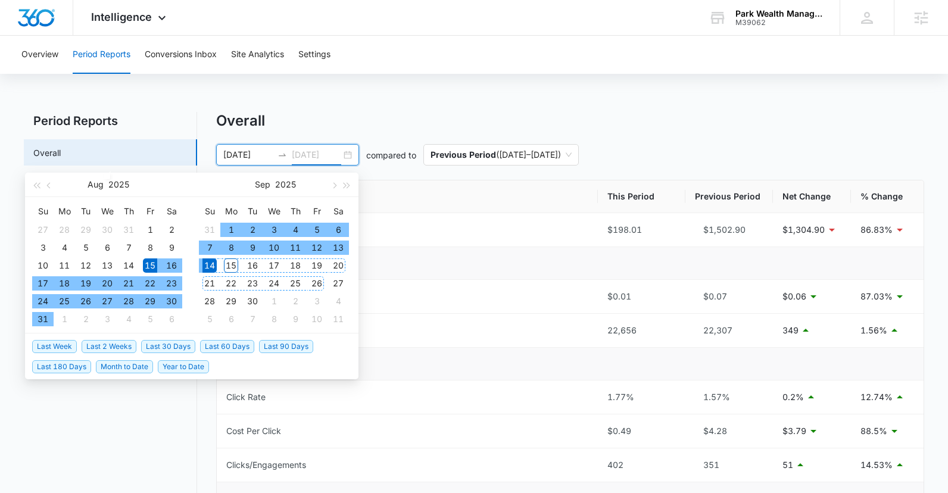
type input "09/14/2025"
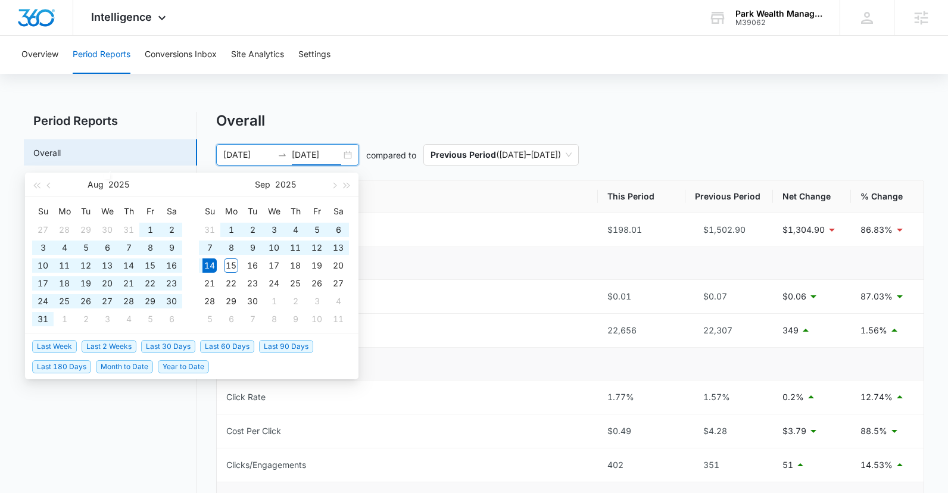
click at [281, 346] on span "Last 90 Days" at bounding box center [286, 346] width 54 height 13
type input "06/16/2025"
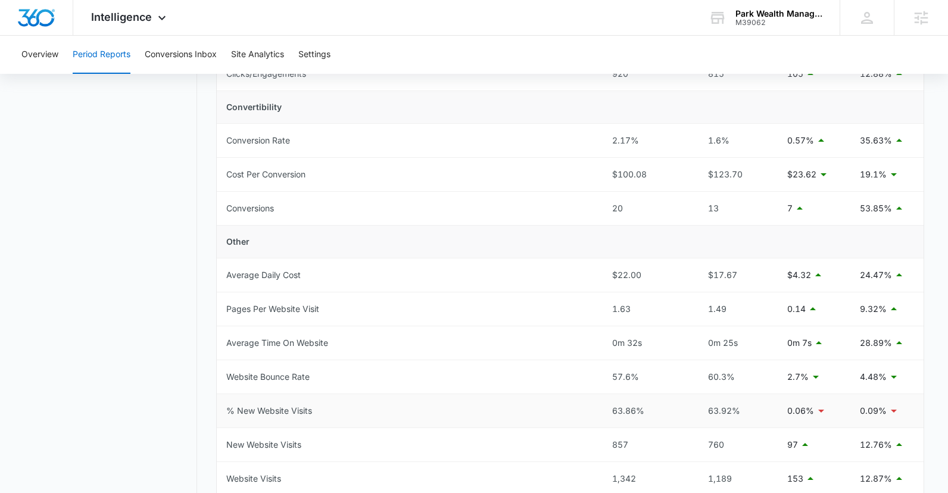
scroll to position [393, 0]
drag, startPoint x: 612, startPoint y: 409, endPoint x: 599, endPoint y: 410, distance: 13.7
click at [599, 410] on tr "% New Website Visits 63.86% 63.92% 0.06% 0.09%" at bounding box center [570, 410] width 707 height 34
drag, startPoint x: 642, startPoint y: 377, endPoint x: 595, endPoint y: 382, distance: 46.8
click at [594, 375] on tr "Website Bounce Rate 57.6% 60.3% 2.7% 4.48%" at bounding box center [570, 376] width 707 height 34
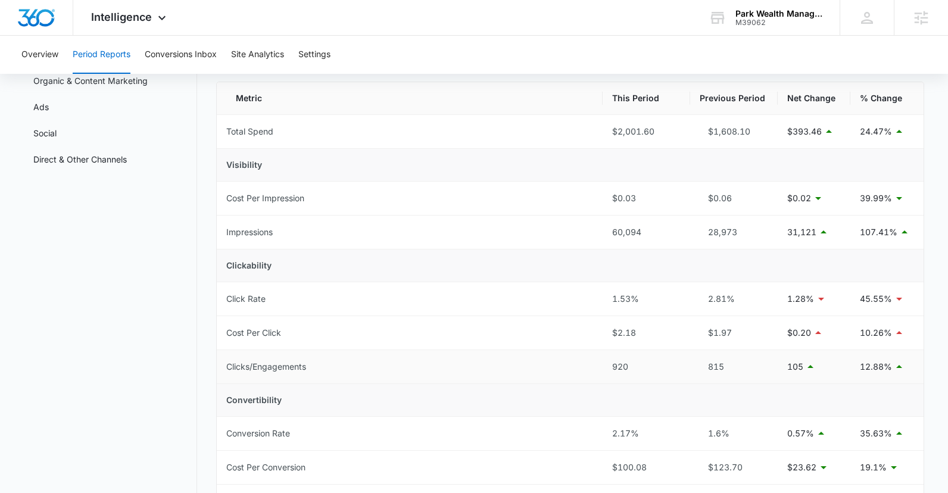
scroll to position [0, 0]
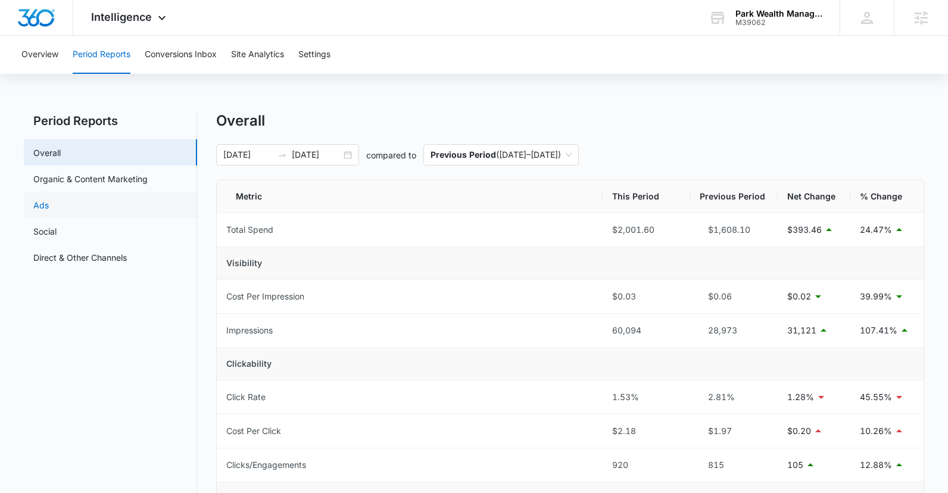
click at [49, 202] on link "Ads" at bounding box center [40, 205] width 15 height 13
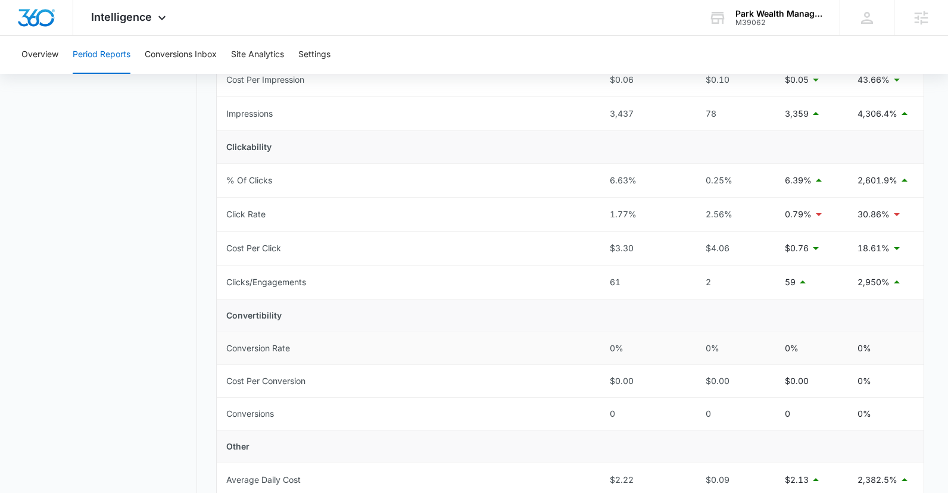
scroll to position [34, 0]
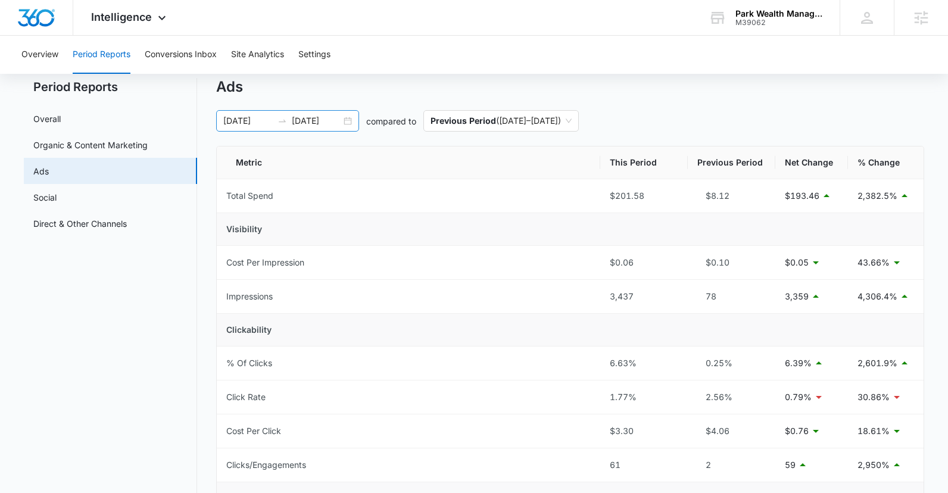
click at [319, 119] on input "09/14/2025" at bounding box center [316, 120] width 49 height 13
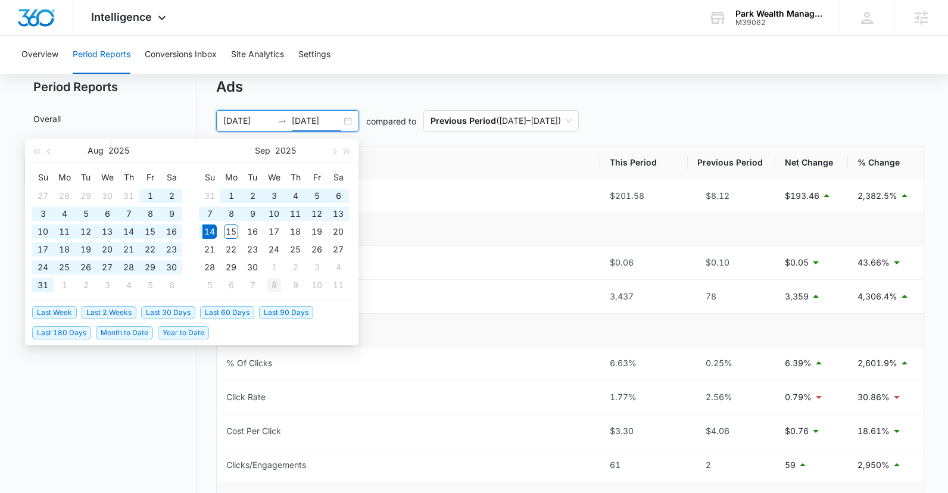
click at [273, 312] on span "Last 90 Days" at bounding box center [286, 312] width 54 height 13
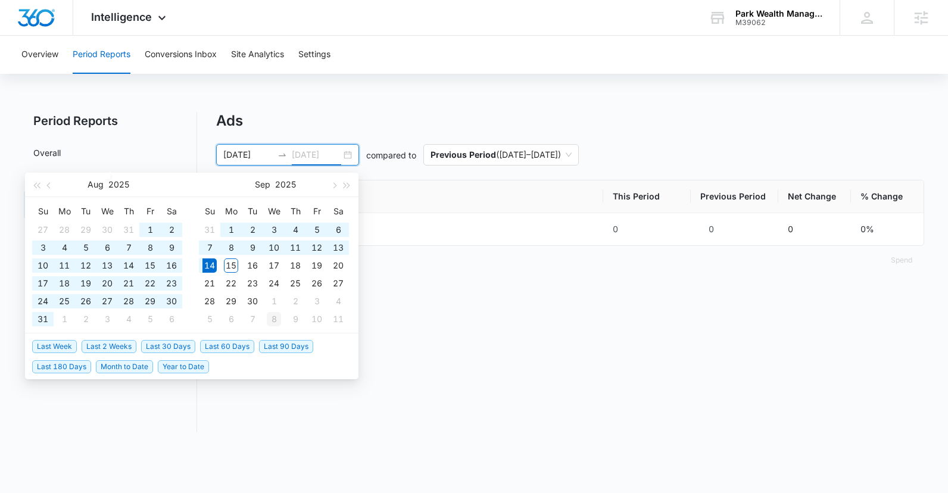
type input "09/14/2025"
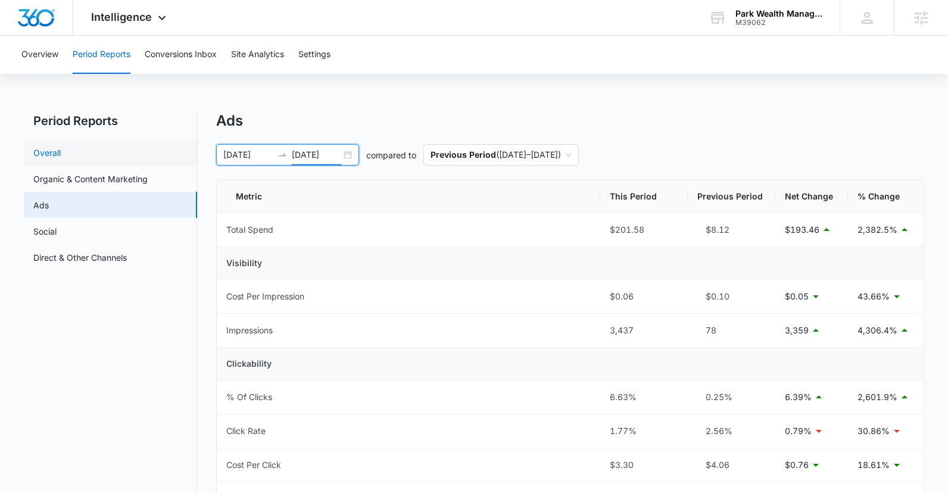
click at [61, 158] on link "Overall" at bounding box center [46, 153] width 27 height 13
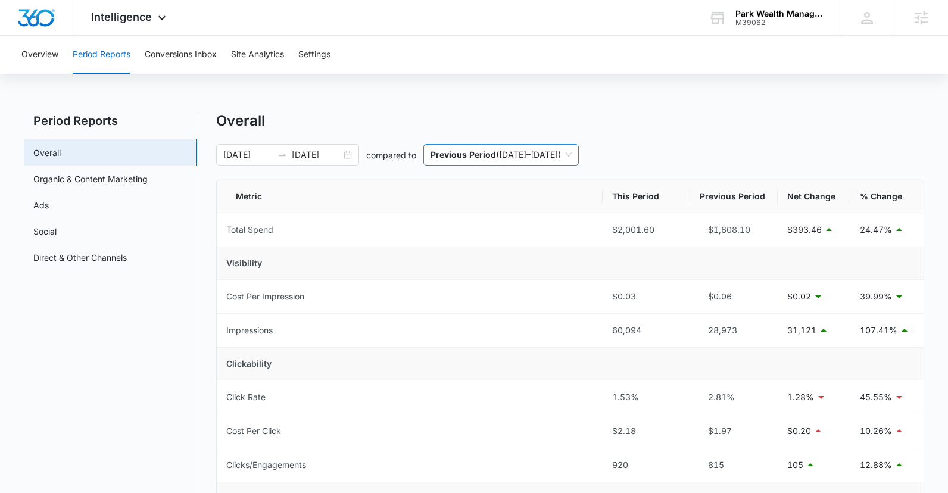
click at [462, 151] on p "Previous Period" at bounding box center [464, 155] width 66 height 10
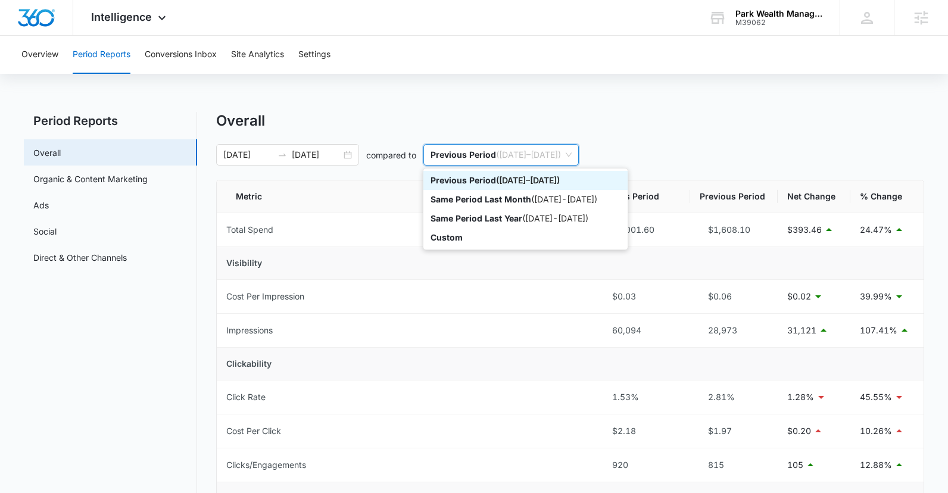
click at [381, 129] on div "Overall" at bounding box center [570, 121] width 708 height 18
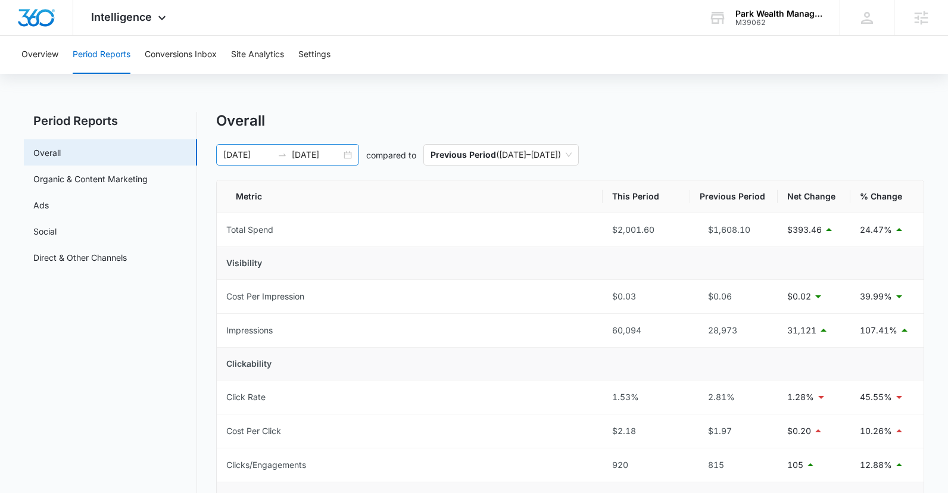
click at [242, 155] on input "06/16/2025" at bounding box center [247, 154] width 49 height 13
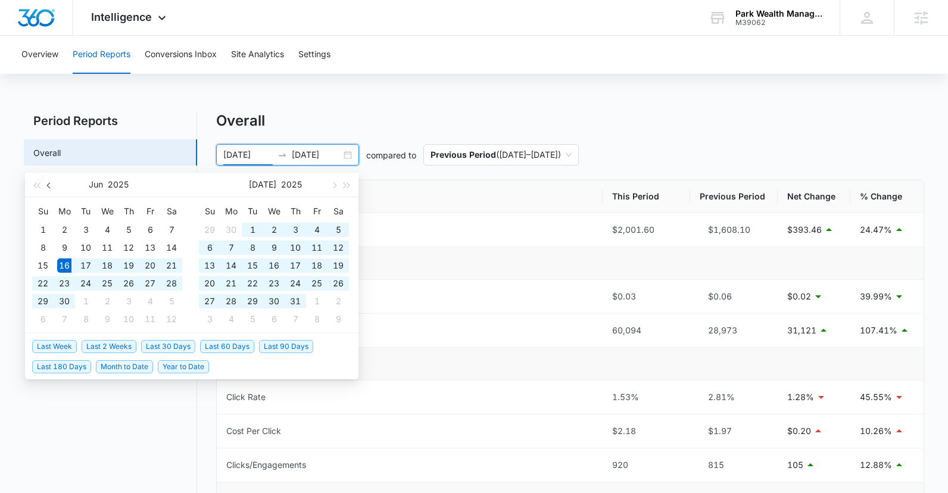
click at [48, 189] on button "button" at bounding box center [49, 185] width 13 height 24
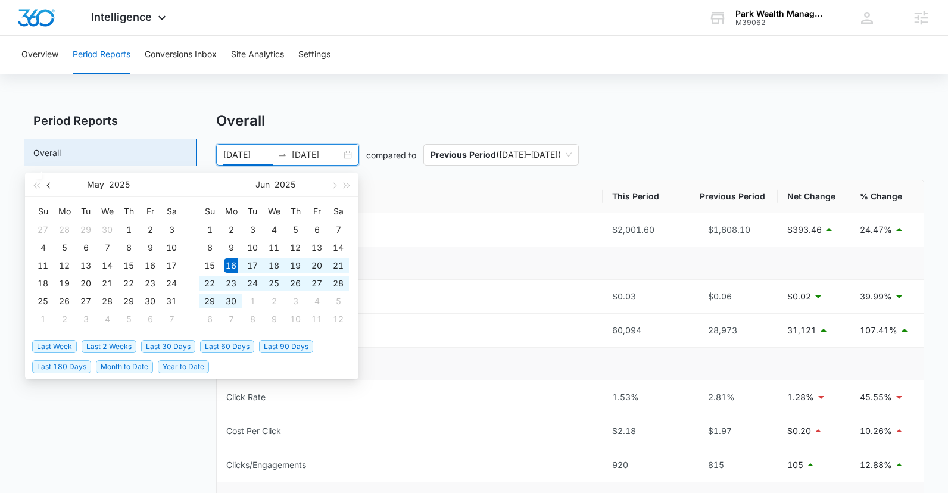
click at [48, 189] on button "button" at bounding box center [49, 185] width 13 height 24
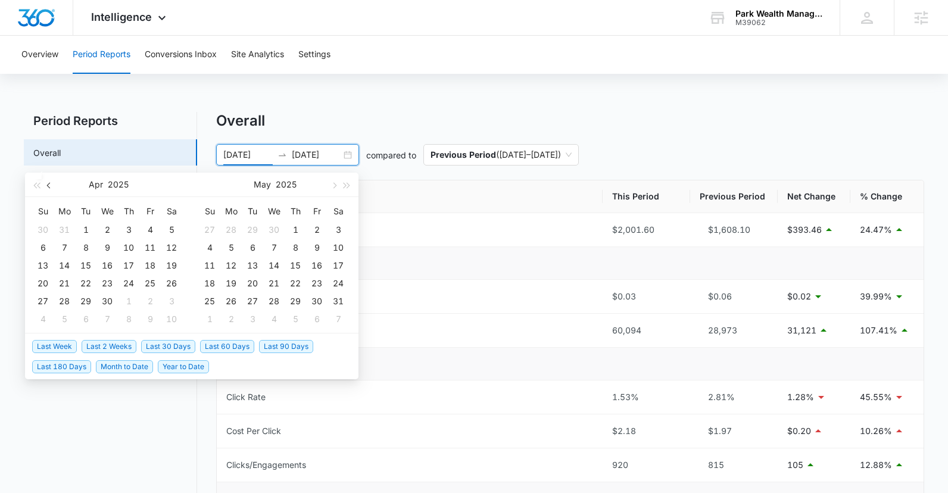
click at [48, 189] on button "button" at bounding box center [49, 185] width 13 height 24
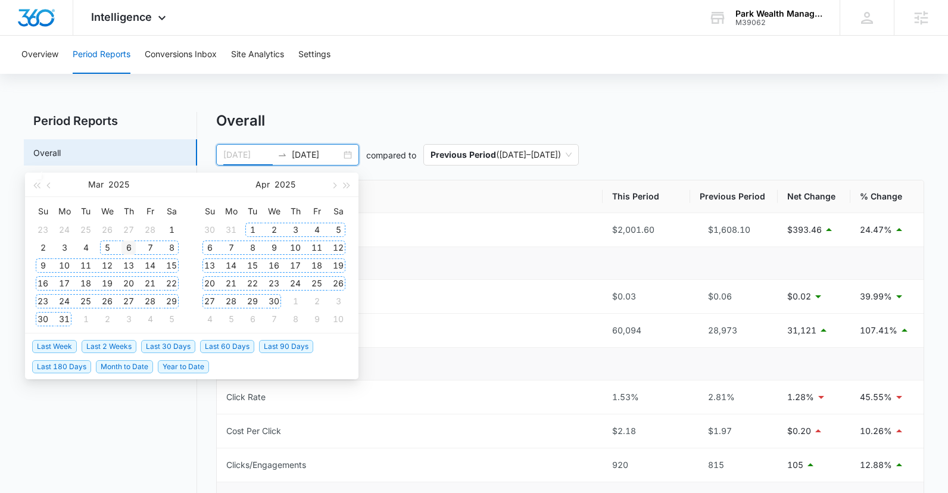
type input "03/06/2025"
click at [129, 248] on div "6" at bounding box center [129, 248] width 14 height 14
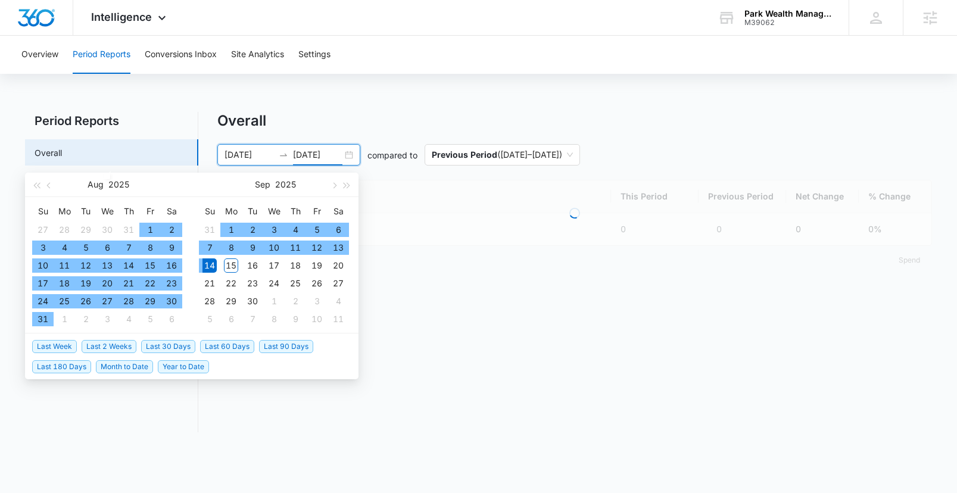
type input "09/14/2025"
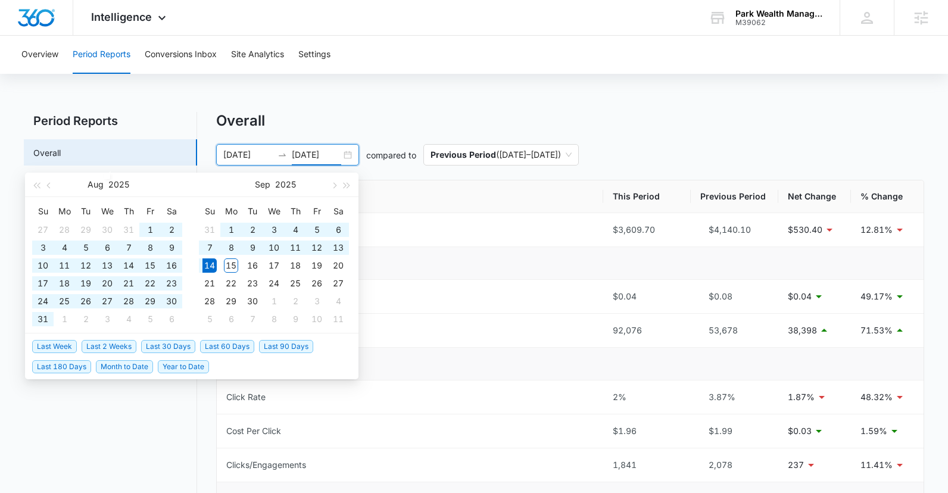
click at [246, 159] on input "03/06/2025" at bounding box center [247, 154] width 49 height 13
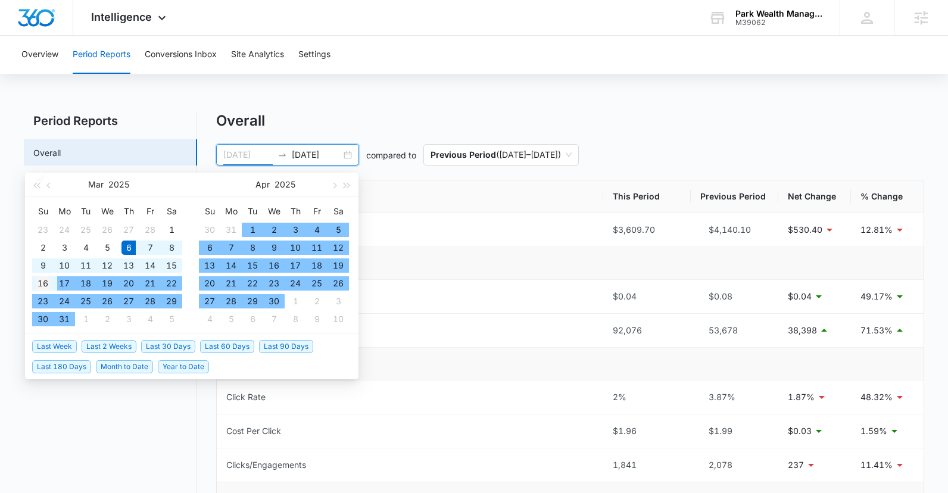
type input "03/16/2025"
drag, startPoint x: 44, startPoint y: 283, endPoint x: 79, endPoint y: 270, distance: 37.3
click at [44, 284] on div "16" at bounding box center [43, 283] width 14 height 14
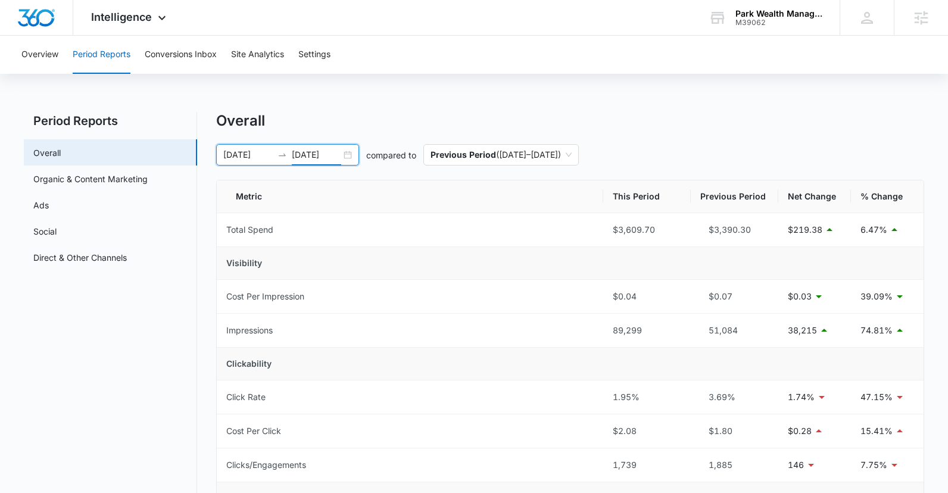
click at [300, 153] on input "09/14/2025" at bounding box center [316, 154] width 49 height 13
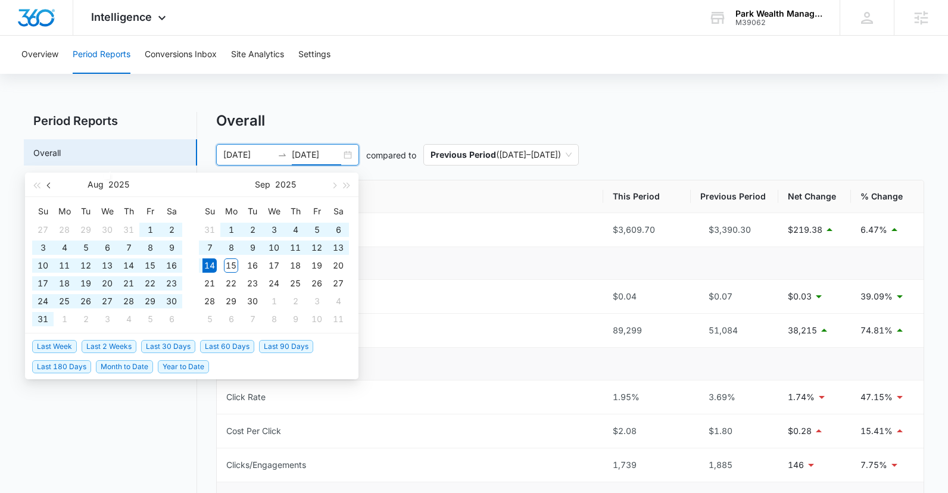
click at [50, 185] on span "button" at bounding box center [50, 185] width 6 height 6
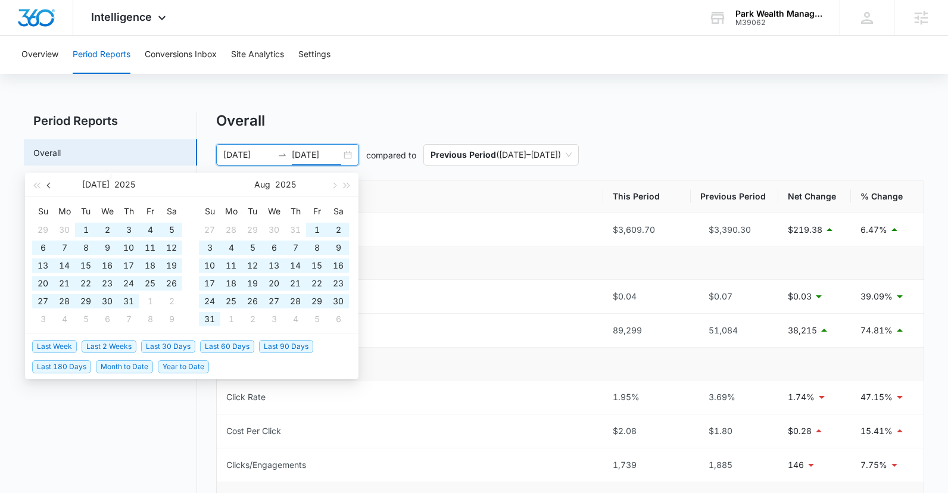
click at [50, 185] on span "button" at bounding box center [50, 185] width 6 height 6
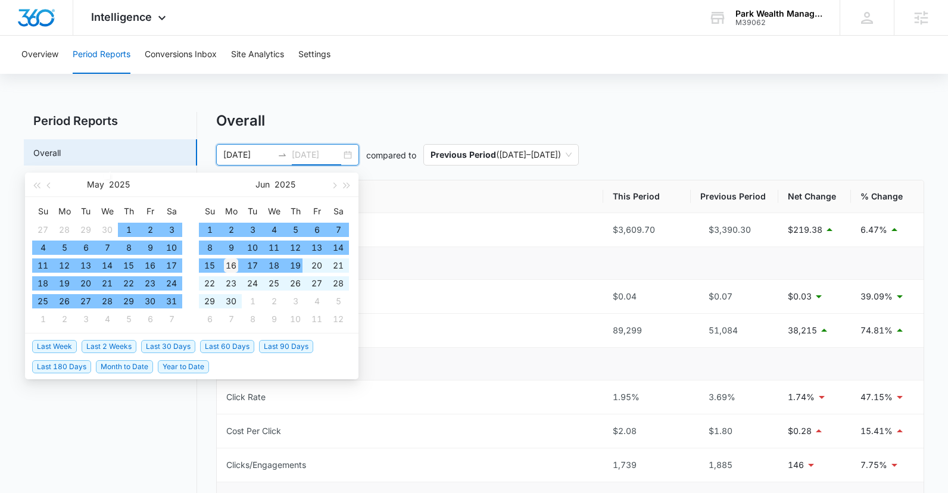
type input "06/16/2025"
click at [235, 263] on div "16" at bounding box center [231, 266] width 14 height 14
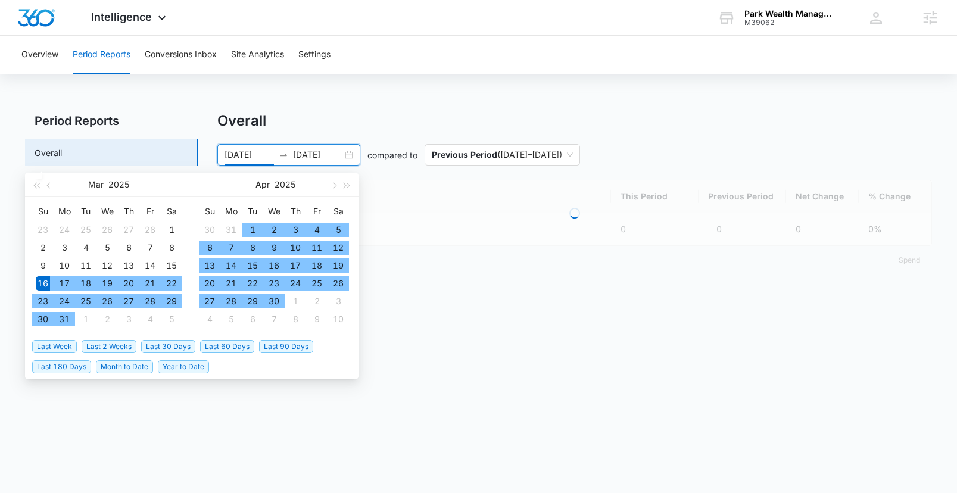
type input "03/16/2025"
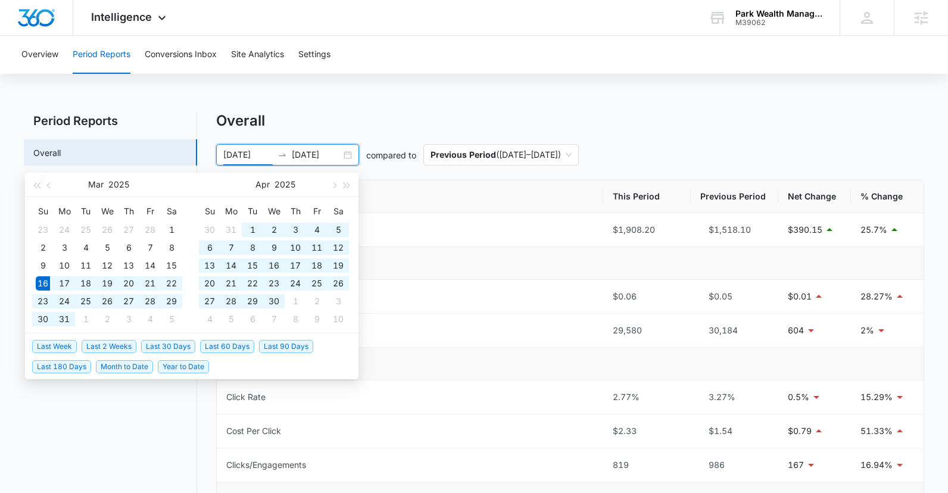
click at [388, 120] on div "Overall" at bounding box center [570, 121] width 708 height 18
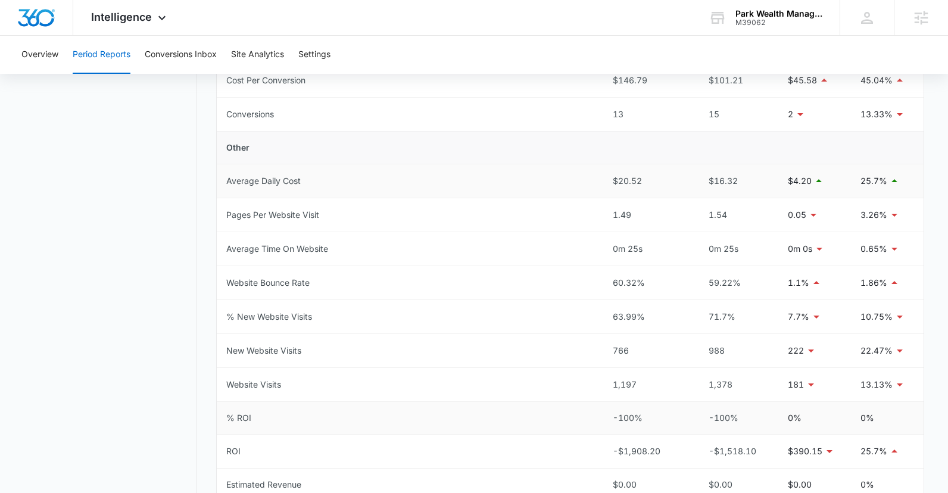
scroll to position [551, 0]
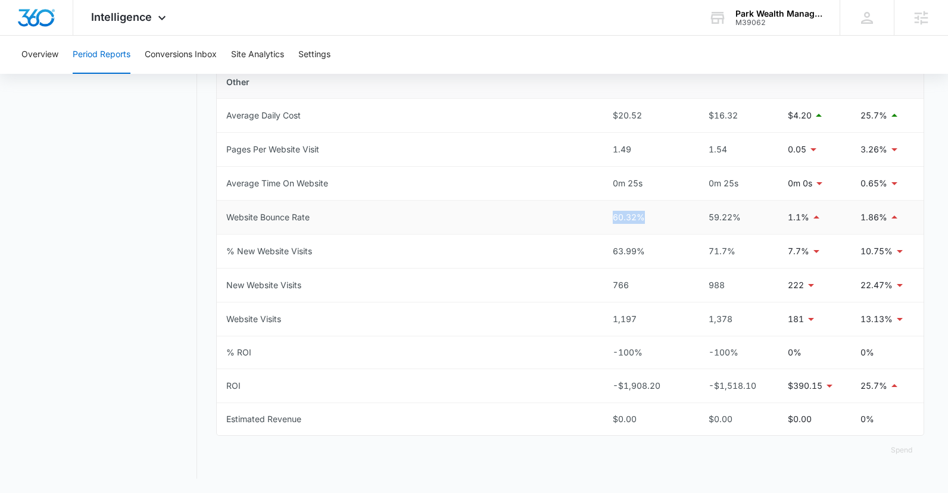
drag, startPoint x: 643, startPoint y: 218, endPoint x: 596, endPoint y: 215, distance: 47.2
click at [596, 215] on tr "Website Bounce Rate 60.32% 59.22% 1.1% 1.86%" at bounding box center [570, 218] width 707 height 34
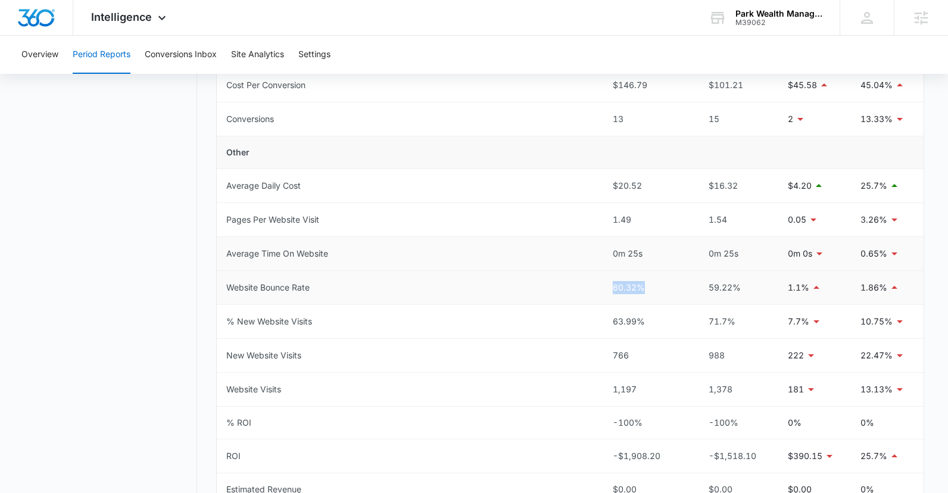
scroll to position [464, 0]
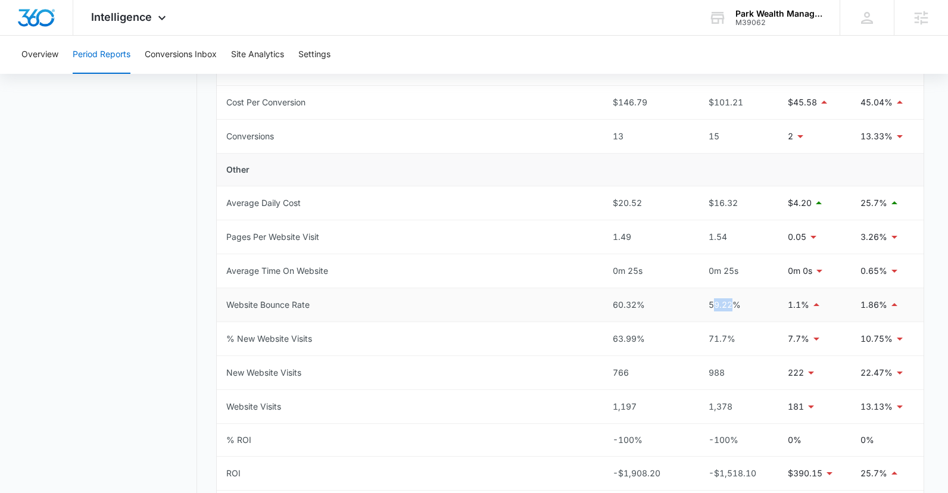
drag, startPoint x: 712, startPoint y: 301, endPoint x: 737, endPoint y: 303, distance: 25.1
click at [737, 303] on div "59.22%" at bounding box center [735, 304] width 69 height 13
click at [740, 305] on div "59.22%" at bounding box center [735, 304] width 69 height 13
drag, startPoint x: 741, startPoint y: 304, endPoint x: 662, endPoint y: 302, distance: 79.3
click at [662, 302] on tr "Website Bounce Rate 60.32% 59.22% 1.1% 1.86%" at bounding box center [570, 305] width 707 height 34
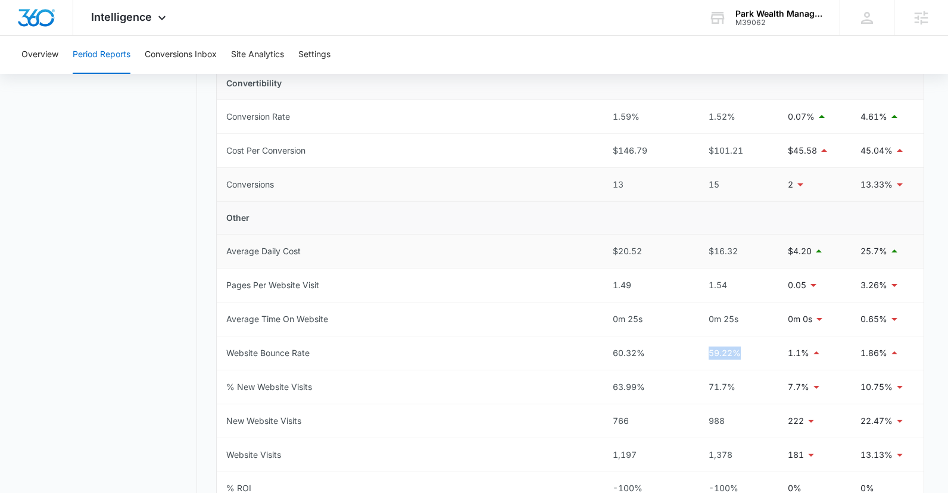
scroll to position [418, 0]
drag, startPoint x: 628, startPoint y: 419, endPoint x: 614, endPoint y: 418, distance: 13.7
click at [614, 418] on div "766" at bounding box center [647, 418] width 69 height 13
drag, startPoint x: 639, startPoint y: 441, endPoint x: 621, endPoint y: 450, distance: 20.0
click at [621, 450] on td "1,197" at bounding box center [648, 453] width 88 height 34
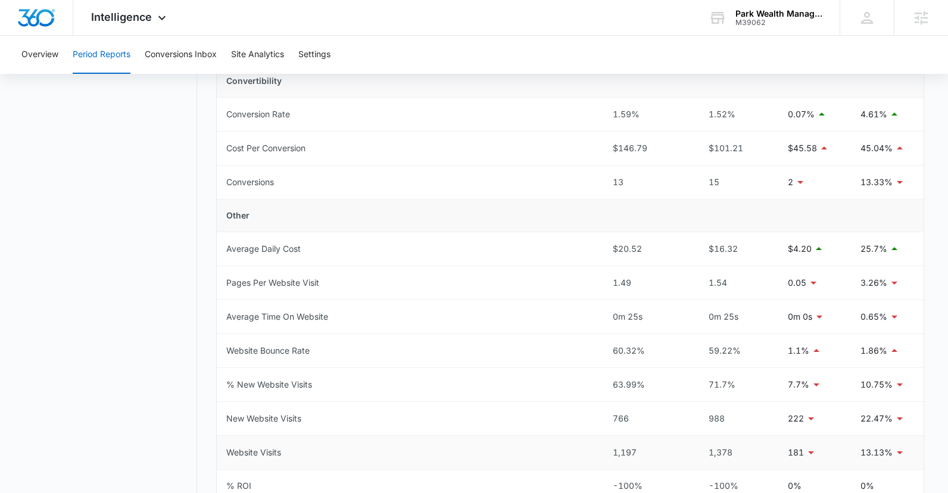
click at [639, 453] on div "1,197" at bounding box center [647, 452] width 69 height 13
click at [620, 417] on div "766" at bounding box center [647, 418] width 69 height 13
click at [630, 453] on div "1,197" at bounding box center [647, 452] width 69 height 13
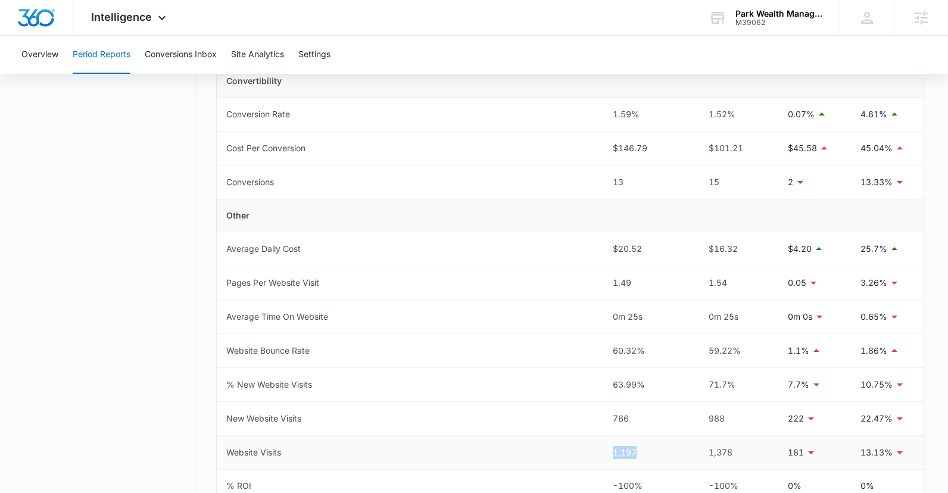
click at [630, 453] on div "1,197" at bounding box center [647, 452] width 69 height 13
click at [623, 420] on div "766" at bounding box center [647, 418] width 69 height 13
click at [623, 456] on div "1,197" at bounding box center [647, 452] width 69 height 13
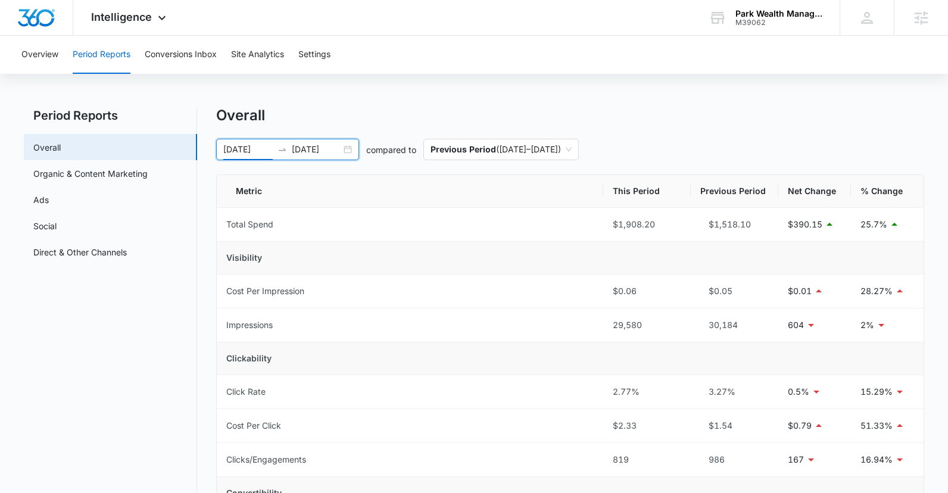
scroll to position [0, 0]
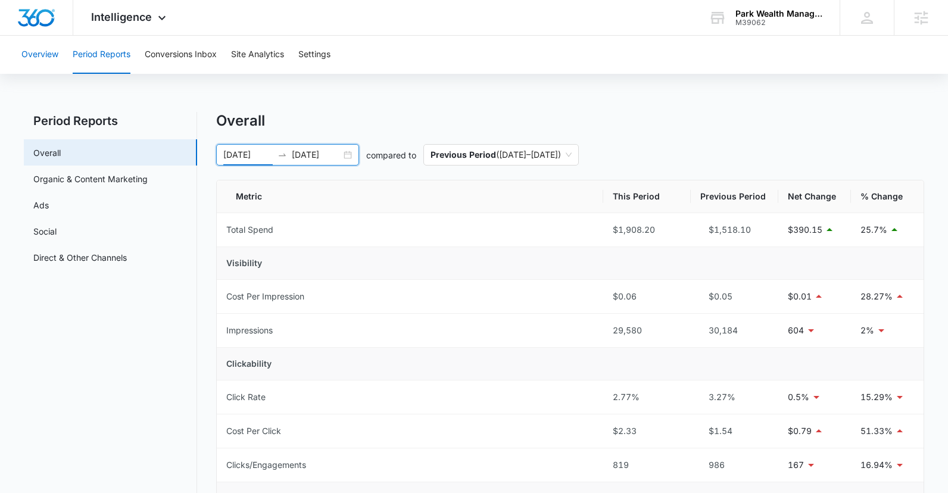
click at [37, 45] on button "Overview" at bounding box center [39, 55] width 37 height 38
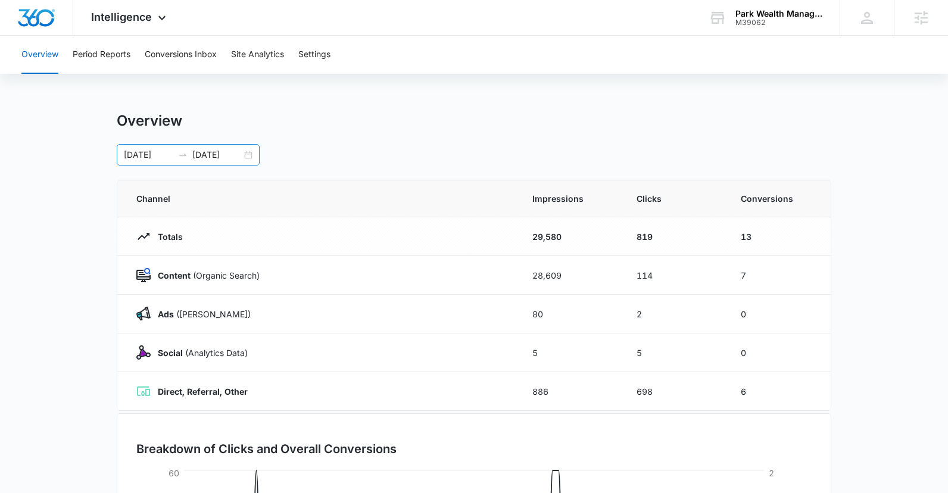
click at [142, 148] on div "03/16/2025 06/16/2025" at bounding box center [188, 154] width 143 height 21
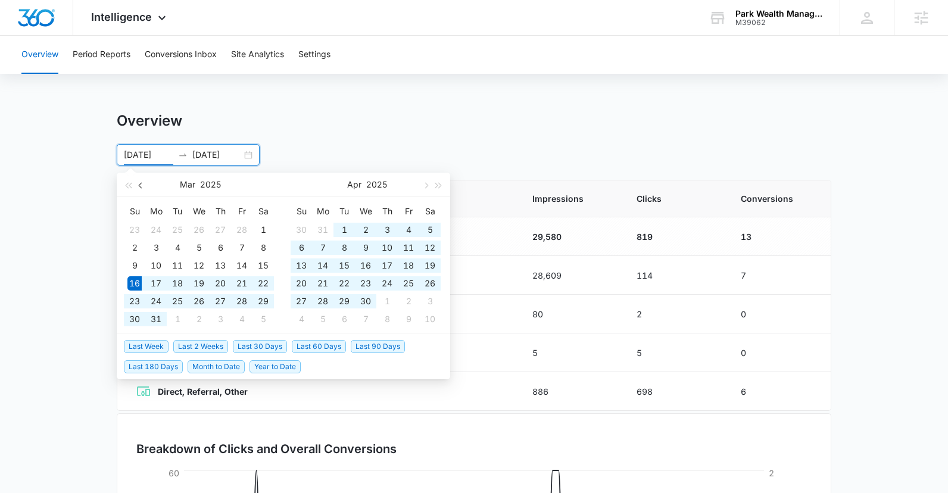
click at [141, 187] on span "button" at bounding box center [142, 185] width 6 height 6
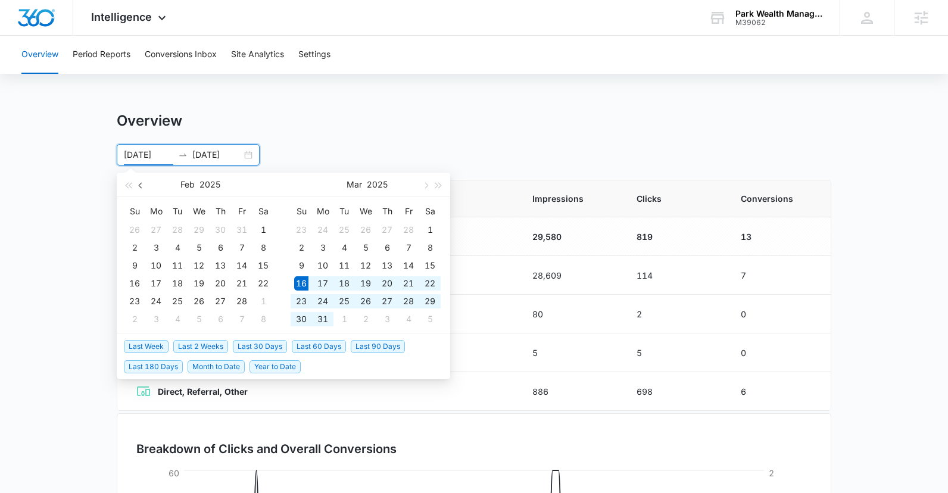
click at [141, 187] on span "button" at bounding box center [142, 185] width 6 height 6
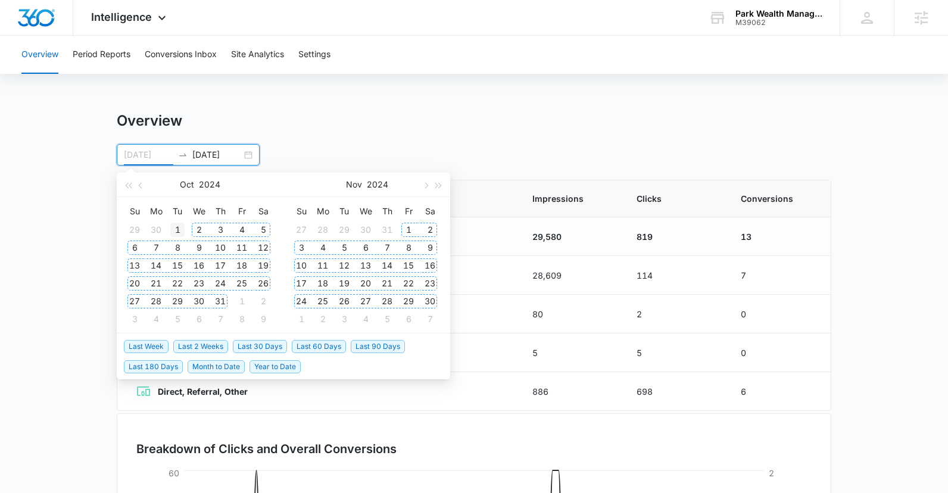
type input "10/01/2024"
click at [180, 228] on div "1" at bounding box center [177, 230] width 14 height 14
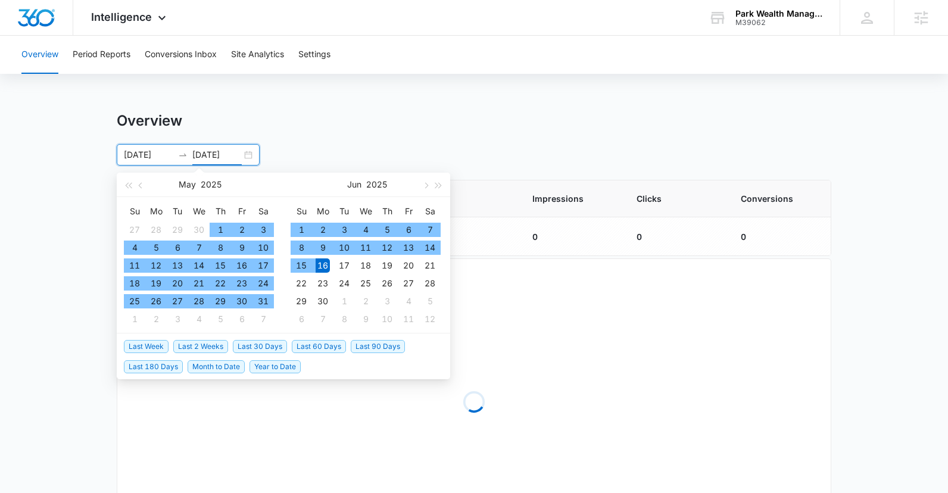
type input "06/16/2025"
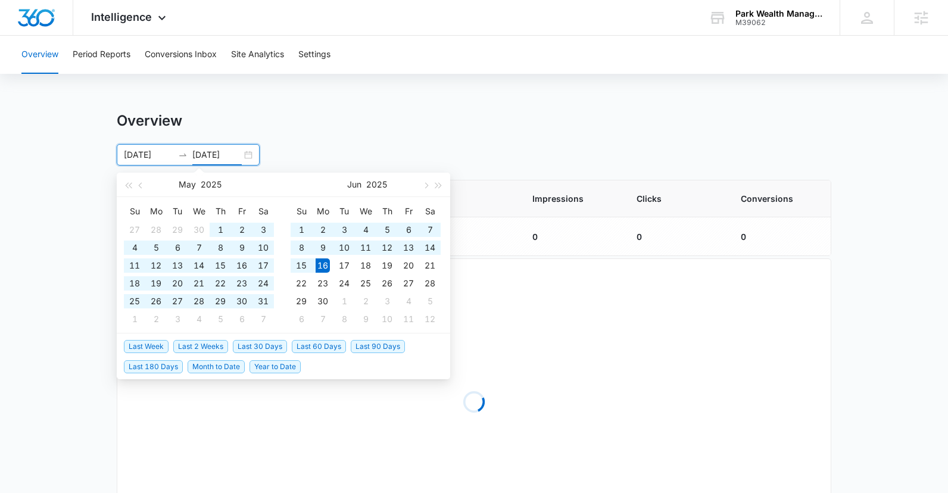
click at [451, 135] on div "Overview 10/01/2024 06/16/2025 May 2025 Su Mo Tu We Th Fr Sa 27 28 29 30 1 2 3 …" at bounding box center [474, 139] width 715 height 54
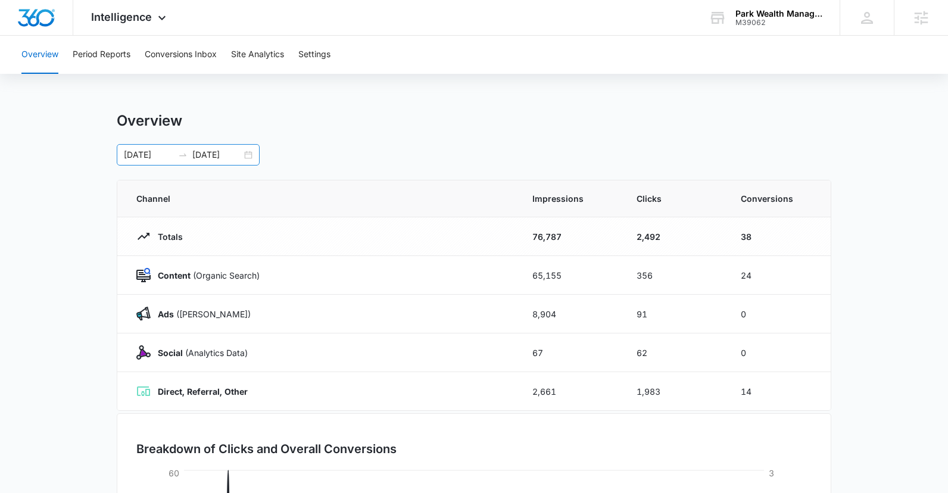
click at [143, 159] on input "10/01/2024" at bounding box center [148, 154] width 49 height 13
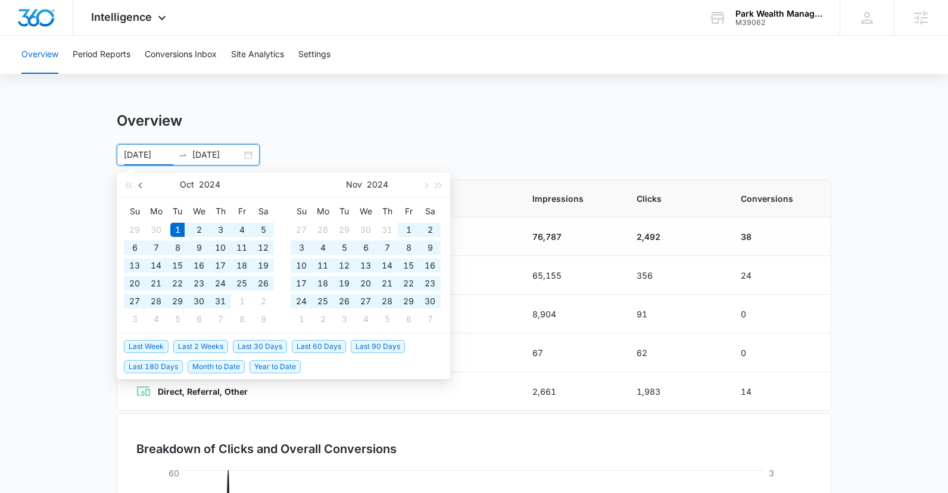
click at [144, 189] on button "button" at bounding box center [141, 185] width 13 height 24
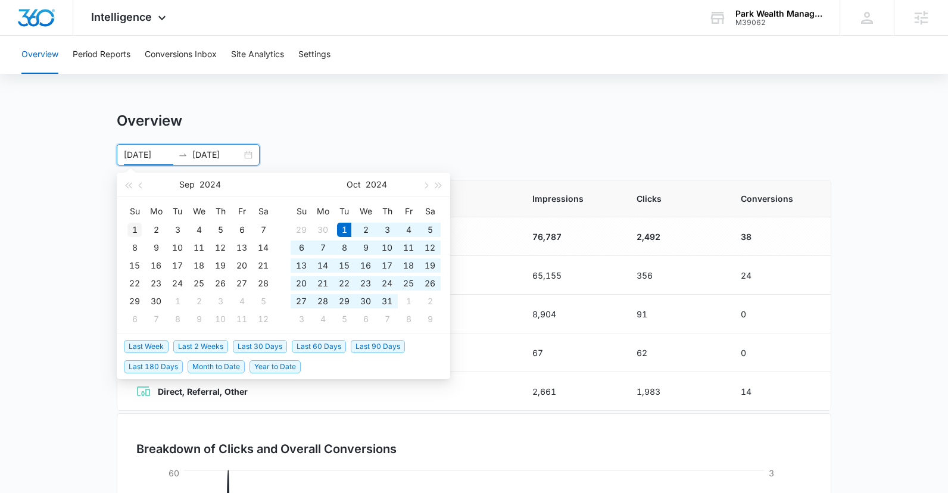
type input "09/01/2024"
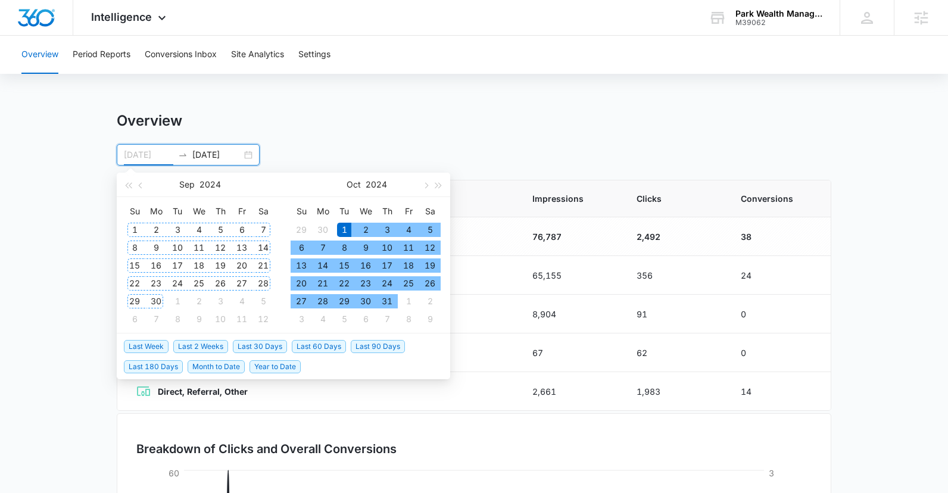
click at [141, 227] on div "1" at bounding box center [134, 230] width 14 height 14
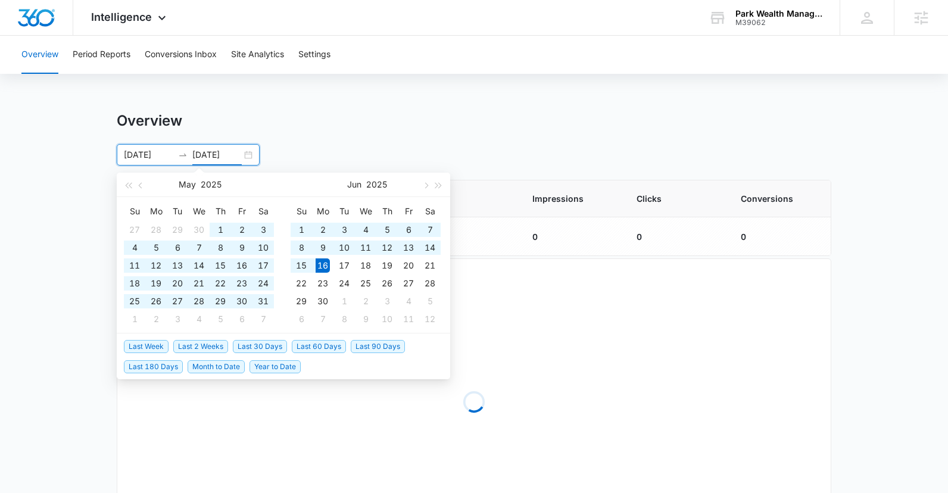
click at [415, 136] on div "Overview 09/01/2024 06/16/2025 May 2025 Su Mo Tu We Th Fr Sa 27 28 29 30 1 2 3 …" at bounding box center [474, 139] width 715 height 54
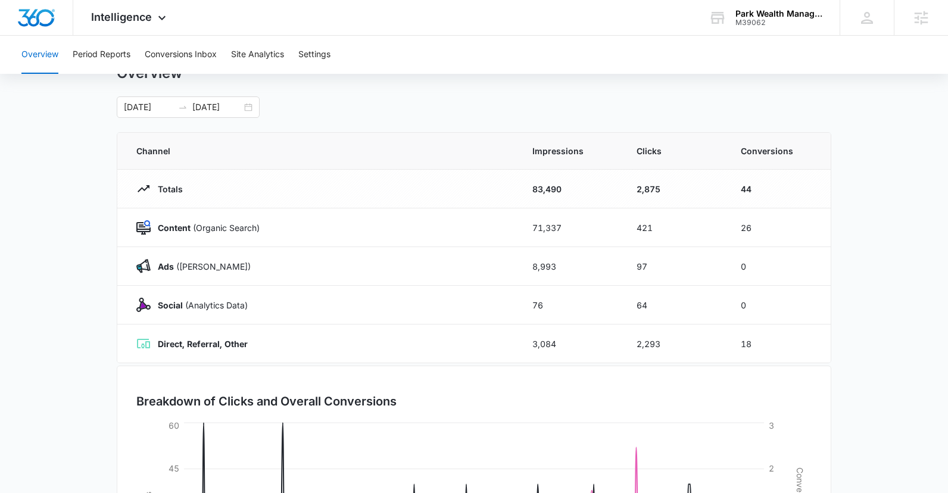
scroll to position [10, 0]
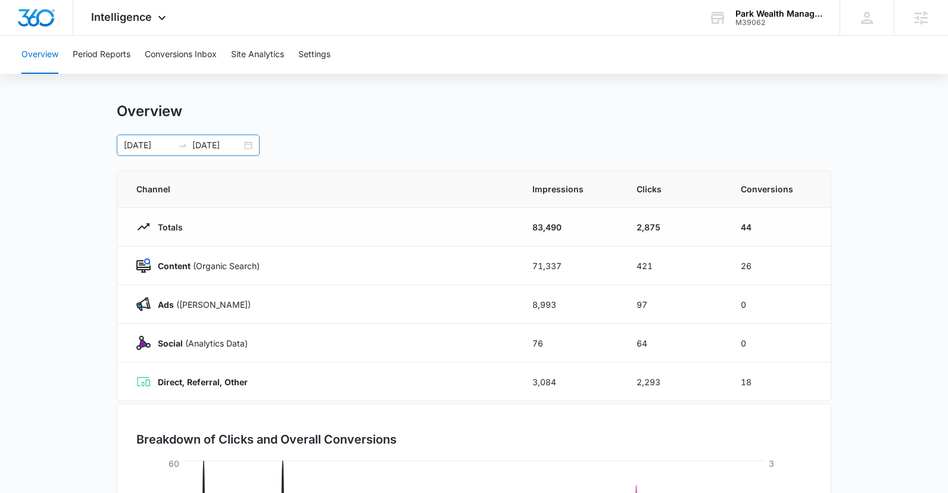
click at [208, 148] on input "06/16/2025" at bounding box center [216, 145] width 49 height 13
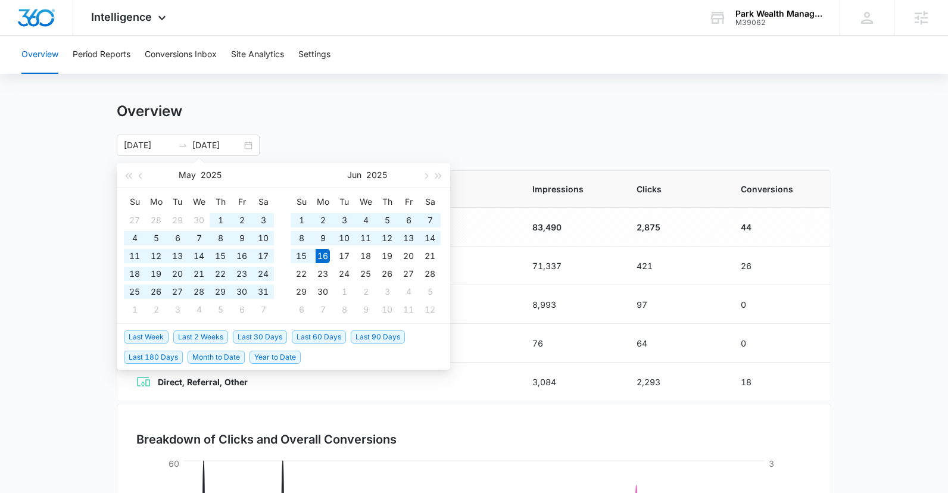
click at [430, 117] on div "Overview" at bounding box center [474, 111] width 715 height 18
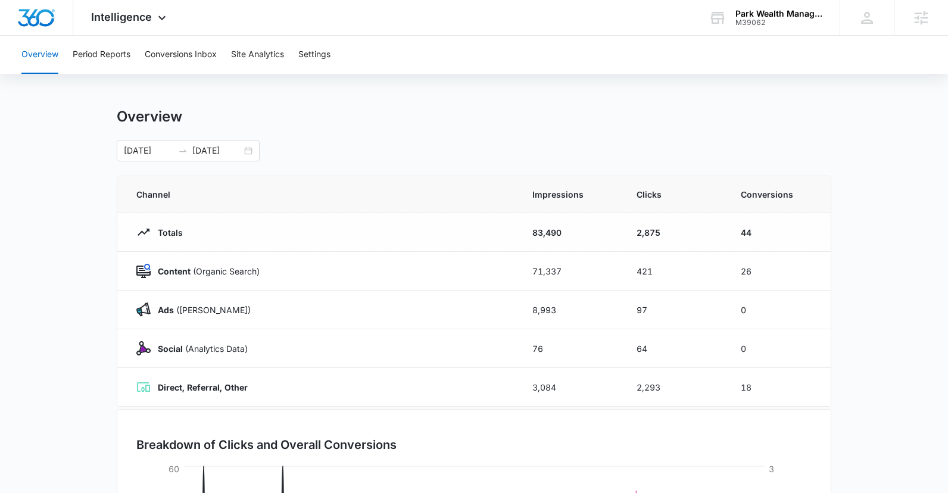
scroll to position [0, 0]
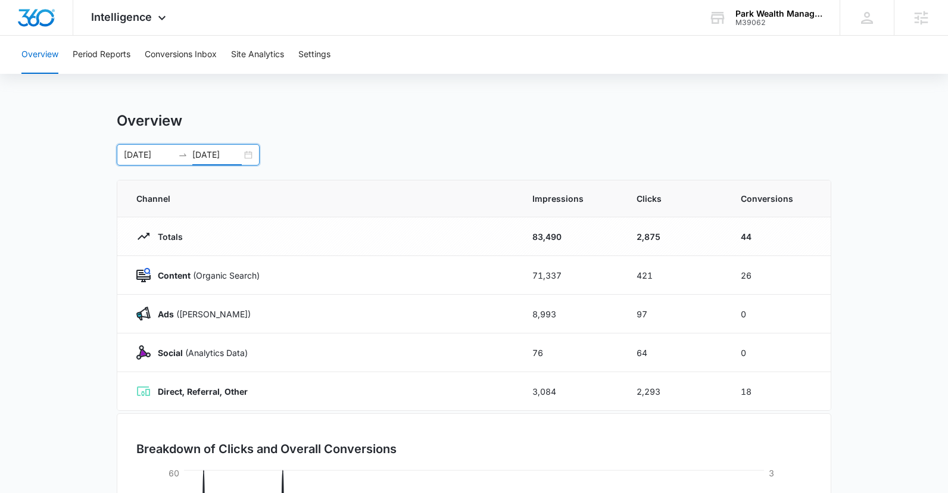
click at [226, 151] on input "06/16/2025" at bounding box center [216, 154] width 49 height 13
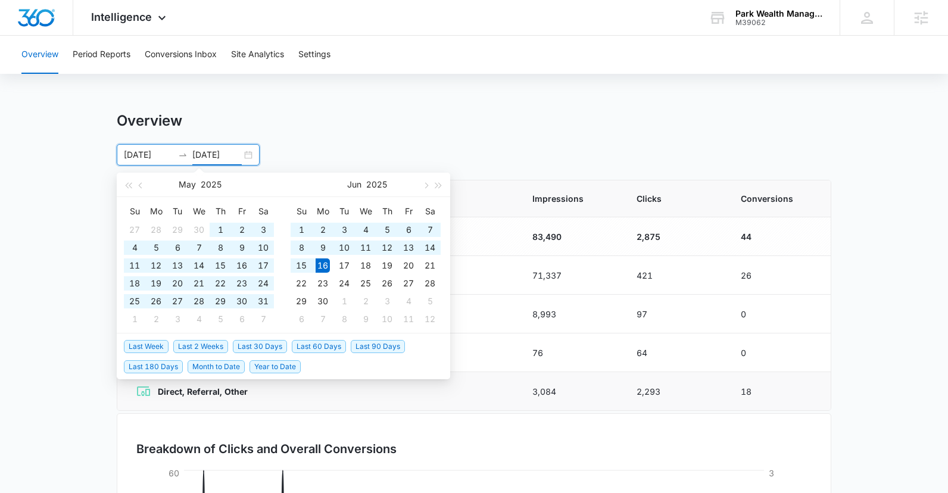
type input "06/16/2025"
click at [160, 368] on span "Last 180 Days" at bounding box center [153, 366] width 59 height 13
type input "03/18/2025"
type input "09/14/2025"
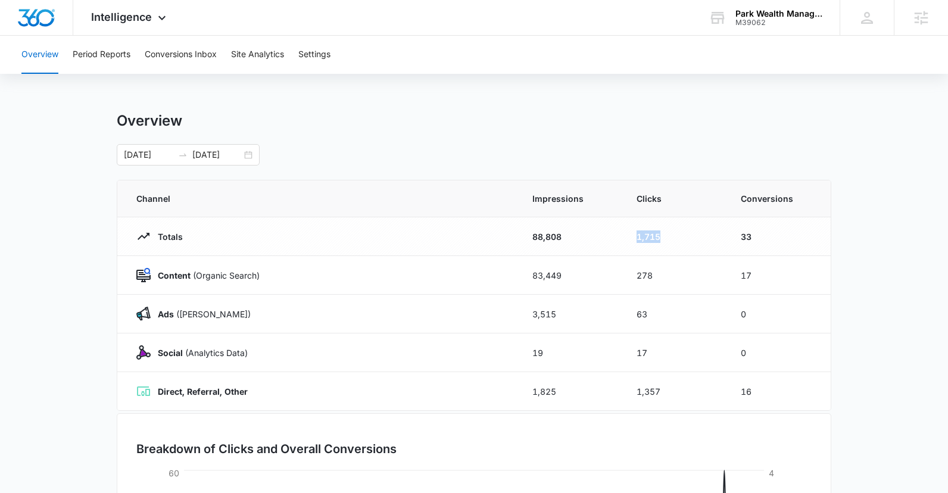
drag, startPoint x: 665, startPoint y: 241, endPoint x: 632, endPoint y: 238, distance: 32.9
click at [632, 238] on td "1,715" at bounding box center [675, 236] width 104 height 39
click at [207, 152] on input "09/14/2025" at bounding box center [216, 154] width 49 height 13
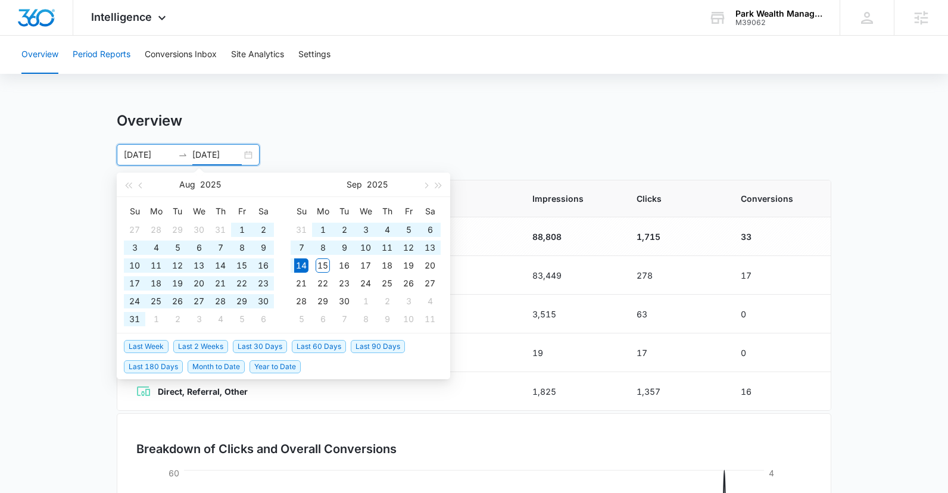
click at [104, 55] on button "Period Reports" at bounding box center [102, 55] width 58 height 38
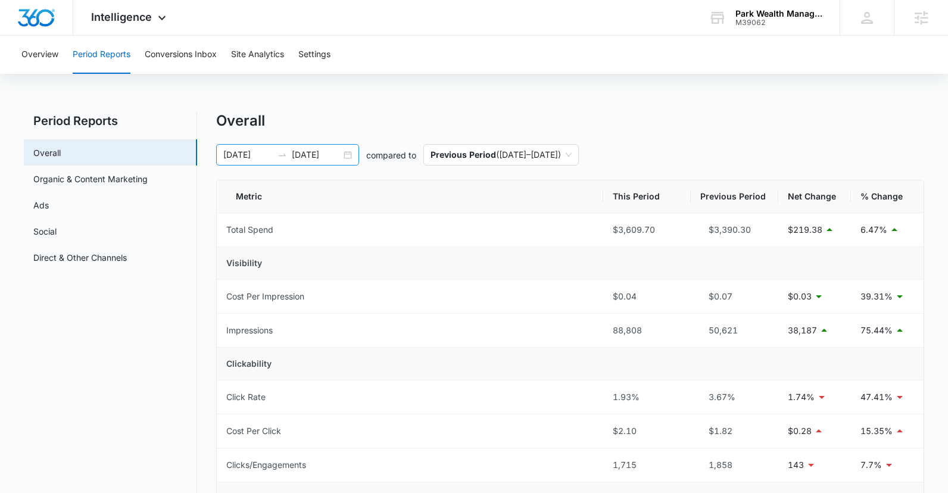
click at [329, 157] on input "09/14/2025" at bounding box center [316, 154] width 49 height 13
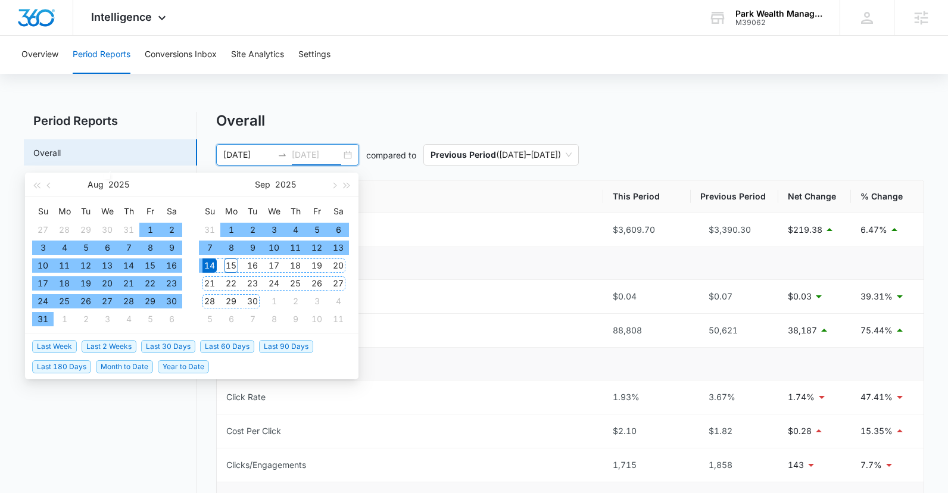
type input "09/14/2025"
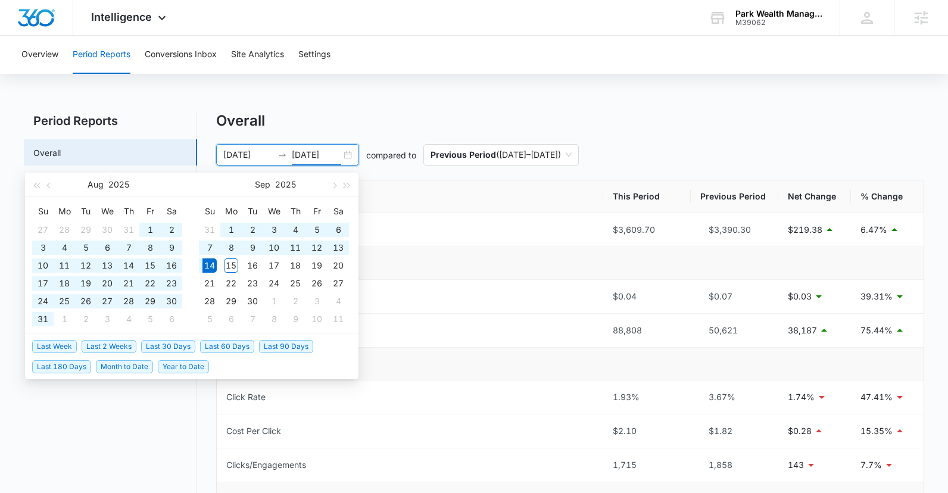
click at [284, 344] on span "Last 90 Days" at bounding box center [286, 346] width 54 height 13
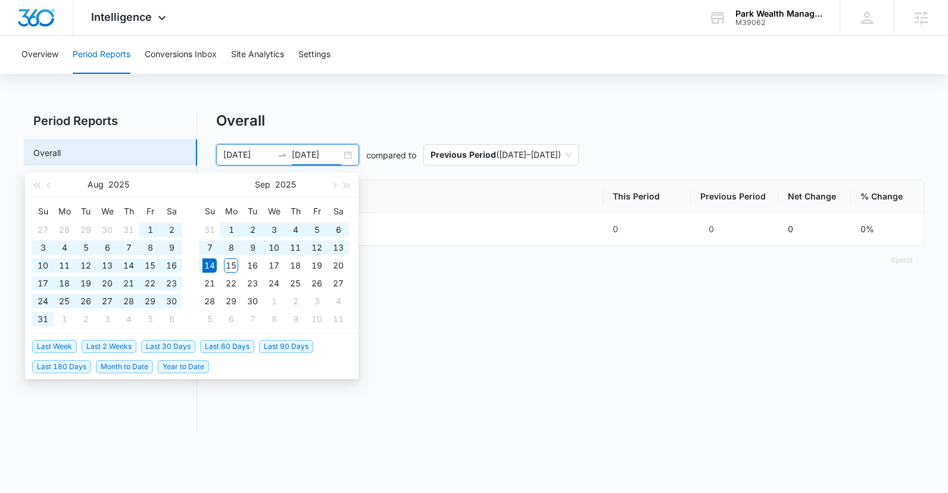
type input "06/16/2025"
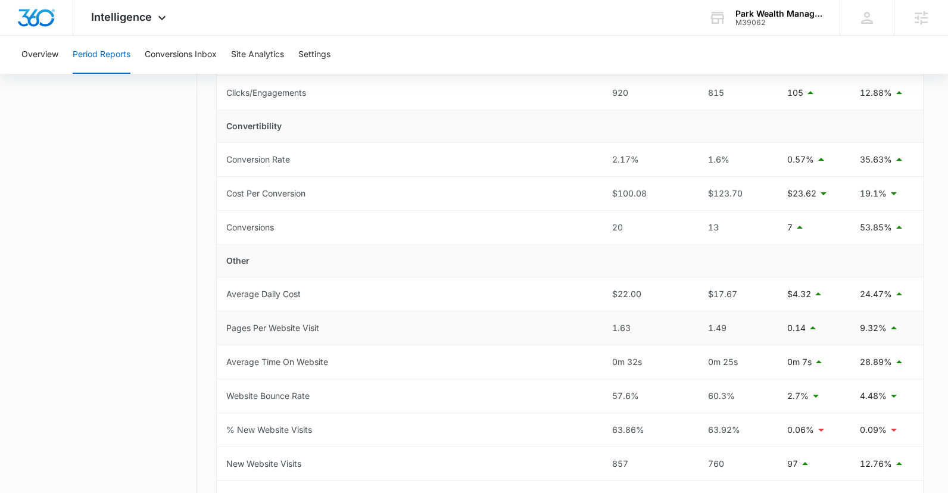
scroll to position [542, 0]
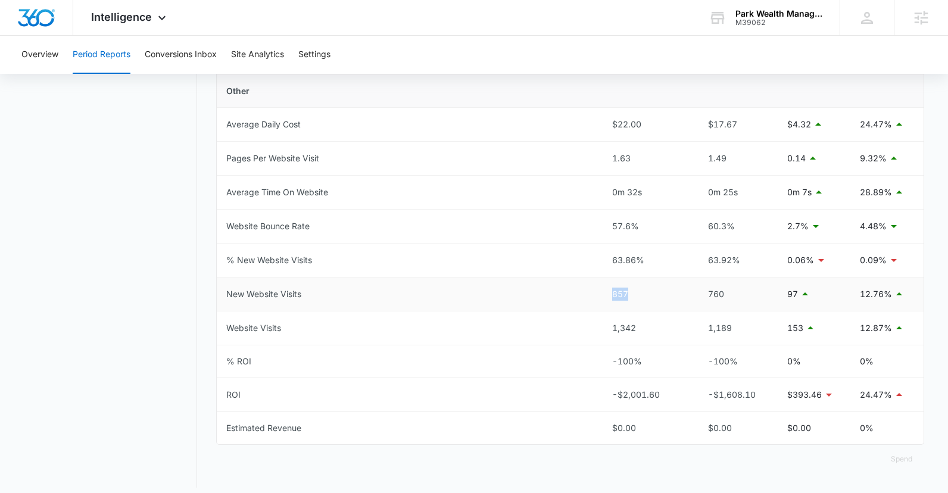
drag, startPoint x: 643, startPoint y: 295, endPoint x: 612, endPoint y: 297, distance: 30.4
click at [613, 297] on div "857" at bounding box center [646, 294] width 69 height 13
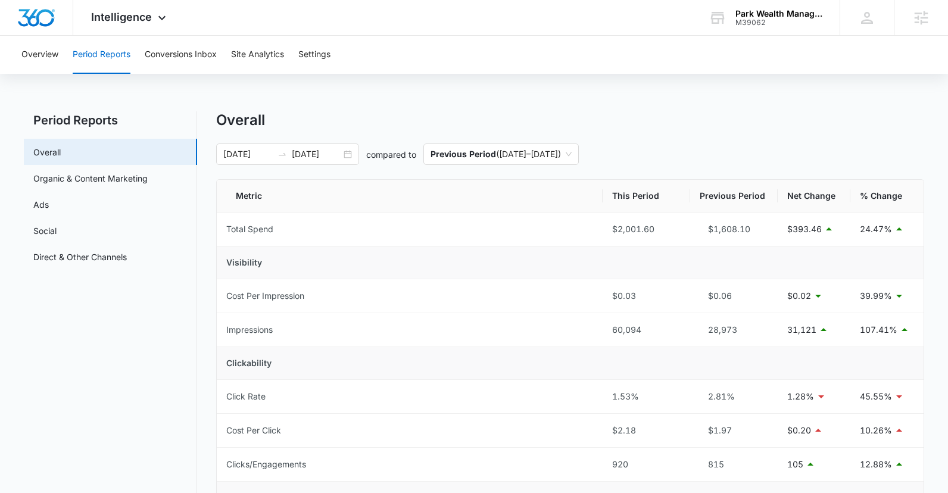
scroll to position [0, 0]
click at [319, 160] on input "09/14/2025" at bounding box center [316, 154] width 49 height 13
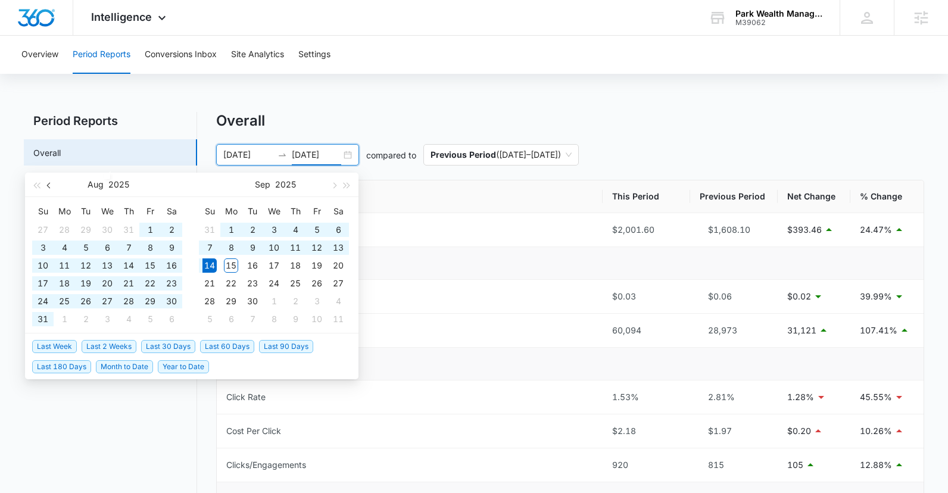
click at [48, 187] on span "button" at bounding box center [50, 185] width 6 height 6
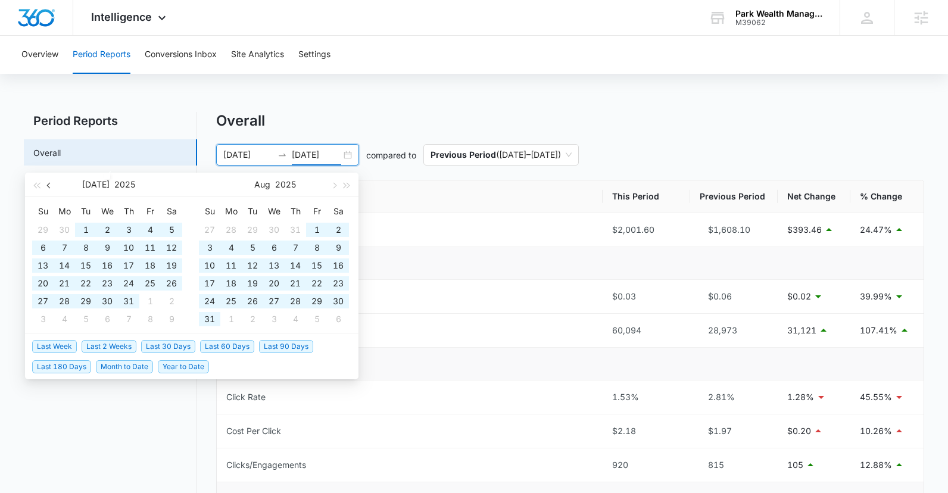
click at [48, 187] on span "button" at bounding box center [50, 185] width 6 height 6
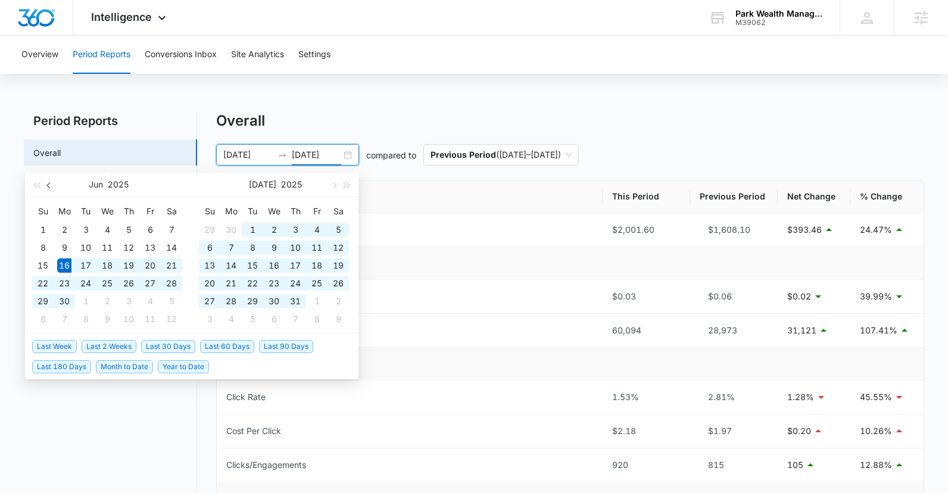
click at [48, 187] on span "button" at bounding box center [50, 185] width 6 height 6
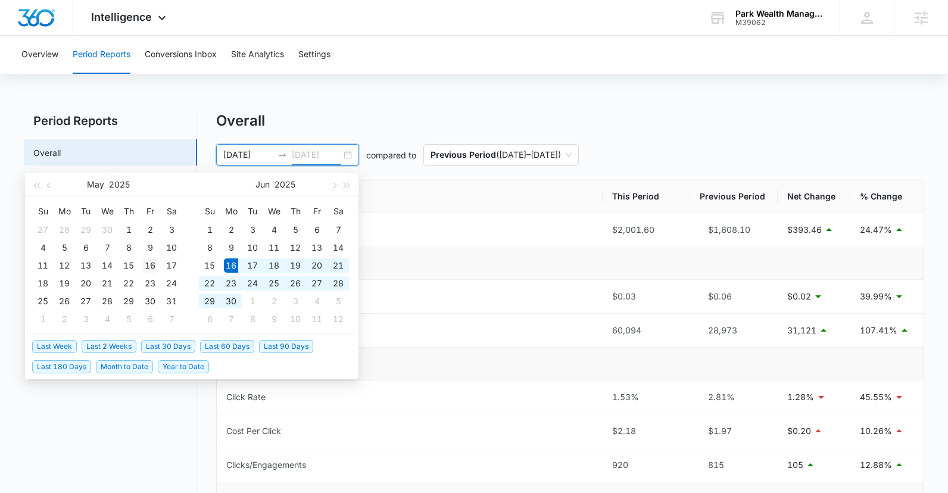
type input "05/16/2025"
click at [149, 266] on div "16" at bounding box center [150, 266] width 14 height 14
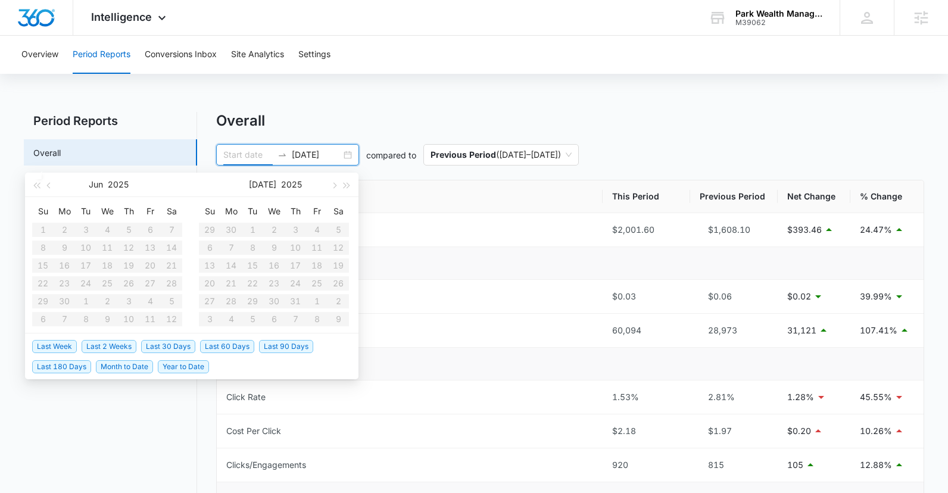
click at [301, 154] on input "05/16/2025" at bounding box center [316, 154] width 49 height 13
click at [47, 187] on button "button" at bounding box center [49, 185] width 13 height 24
click at [337, 185] on span "button" at bounding box center [334, 185] width 6 height 6
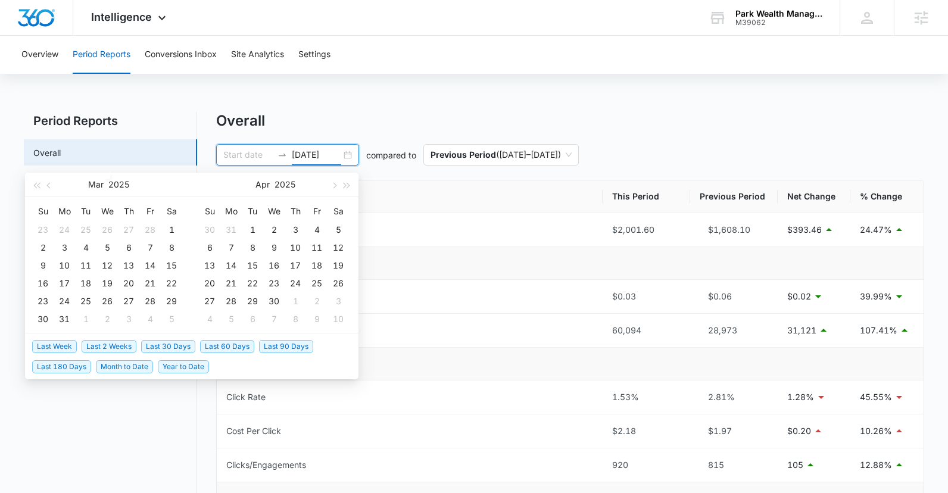
click at [237, 153] on input at bounding box center [247, 154] width 49 height 13
click at [51, 186] on span "button" at bounding box center [50, 185] width 6 height 6
type input "04/29/2025"
click at [49, 185] on span "button" at bounding box center [50, 185] width 6 height 6
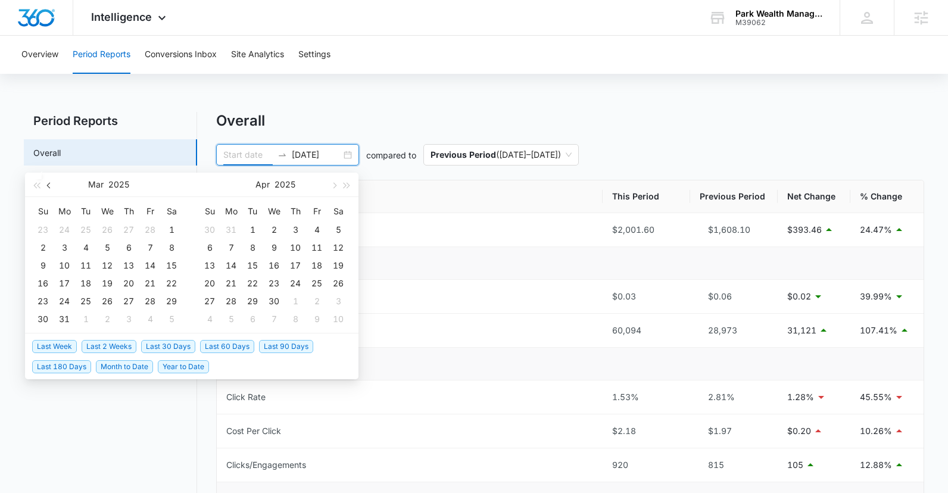
click at [49, 185] on span "button" at bounding box center [50, 185] width 6 height 6
click at [46, 285] on div "16" at bounding box center [43, 283] width 14 height 14
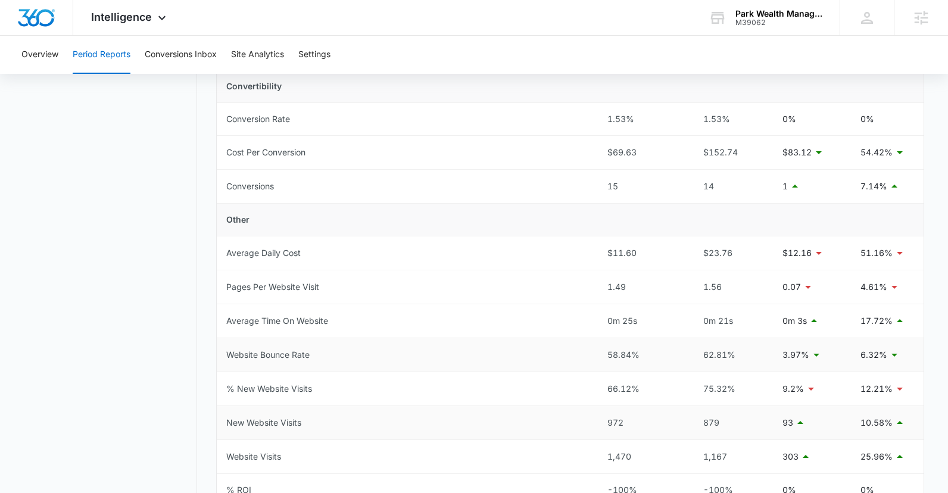
scroll to position [447, 0]
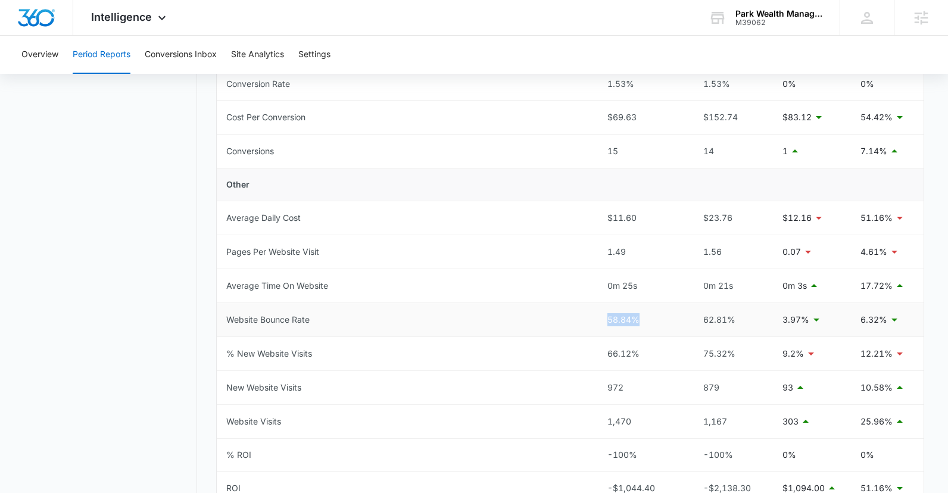
drag, startPoint x: 646, startPoint y: 321, endPoint x: 603, endPoint y: 319, distance: 43.5
click at [604, 319] on td "58.84%" at bounding box center [642, 320] width 88 height 34
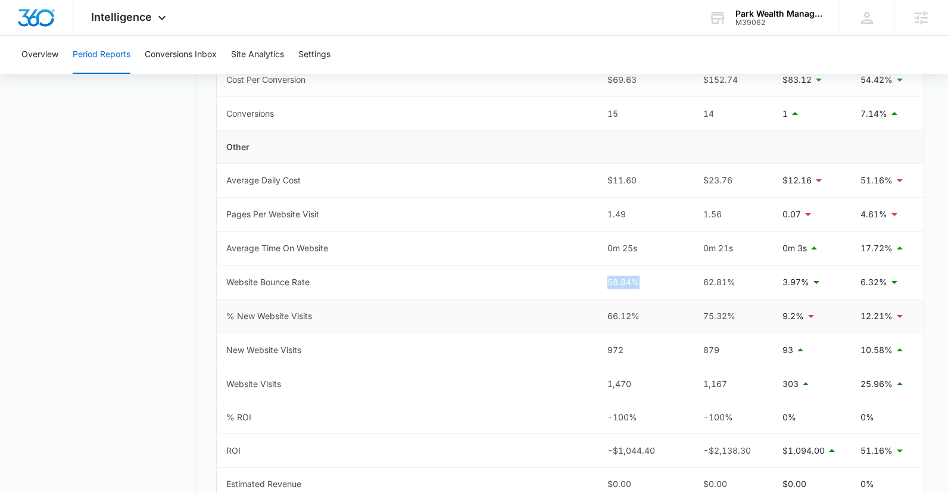
scroll to position [489, 0]
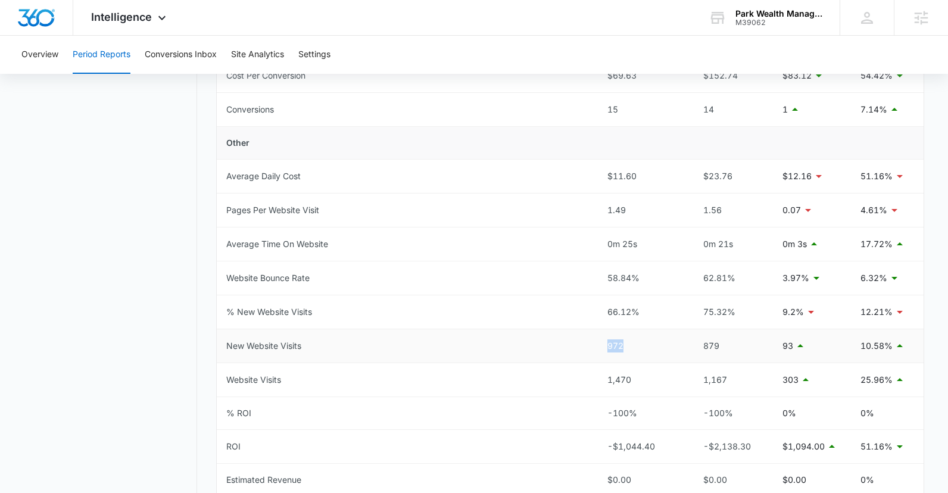
drag, startPoint x: 630, startPoint y: 349, endPoint x: 604, endPoint y: 346, distance: 25.8
click at [605, 346] on td "972" at bounding box center [642, 346] width 88 height 34
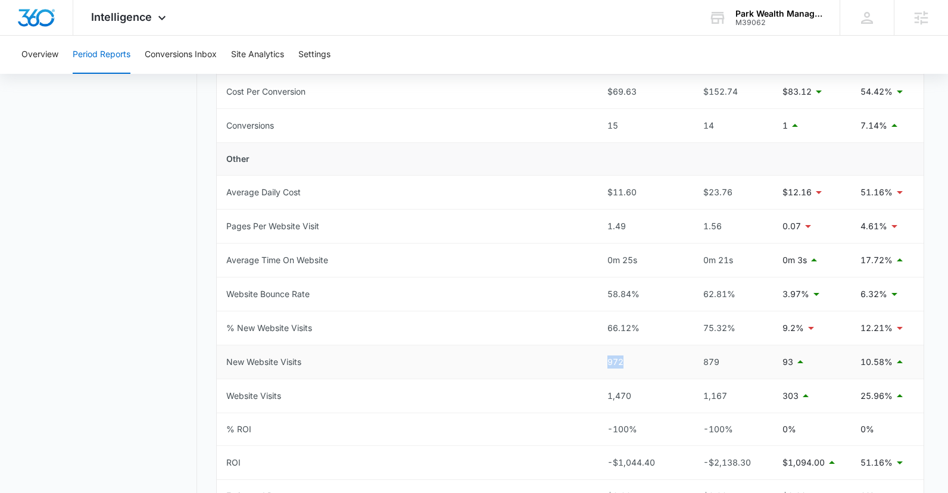
scroll to position [469, 0]
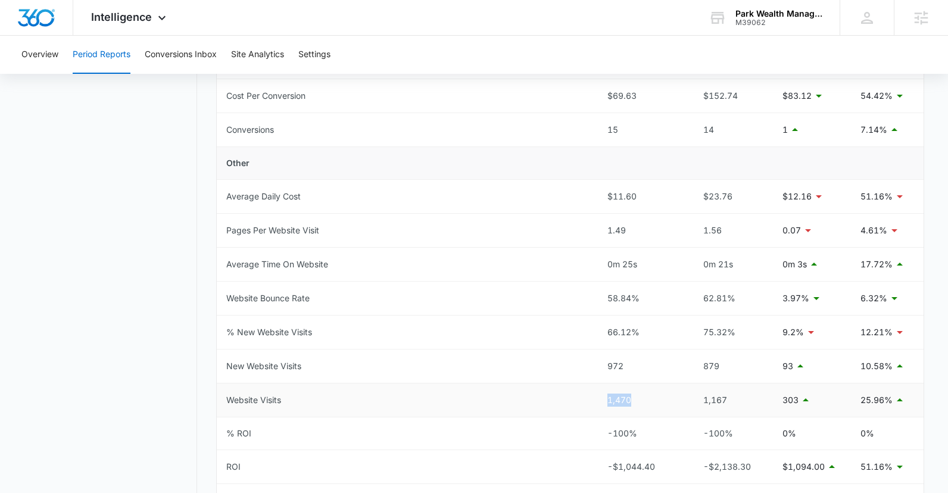
drag, startPoint x: 634, startPoint y: 400, endPoint x: 601, endPoint y: 400, distance: 33.4
click at [601, 400] on td "1,470" at bounding box center [642, 401] width 88 height 34
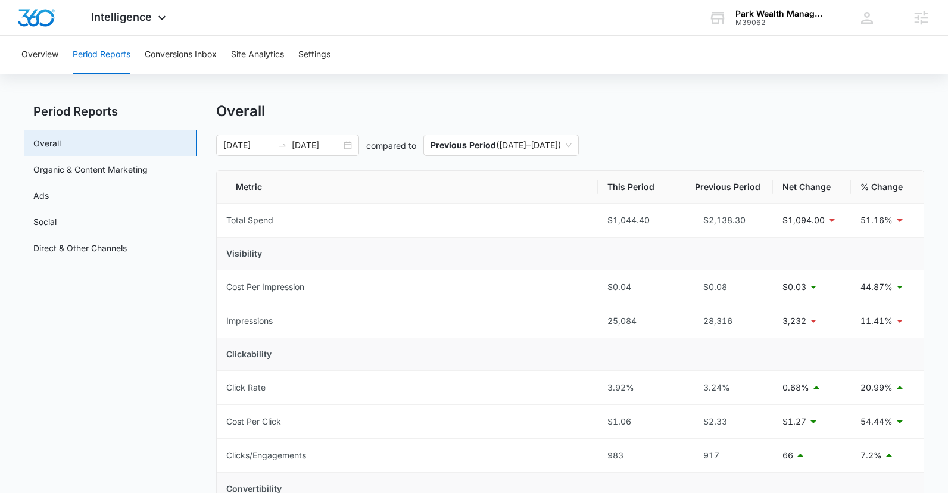
scroll to position [0, 0]
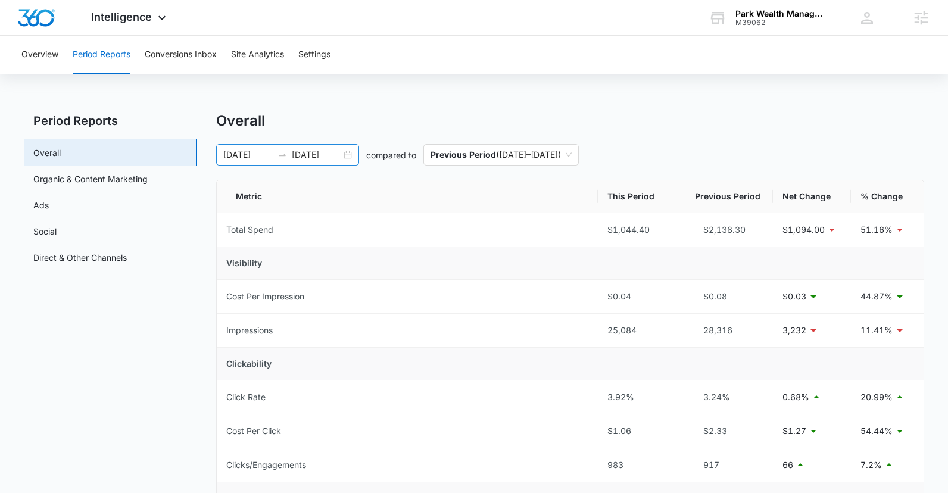
click at [253, 158] on input "02/16/2025" at bounding box center [247, 154] width 49 height 13
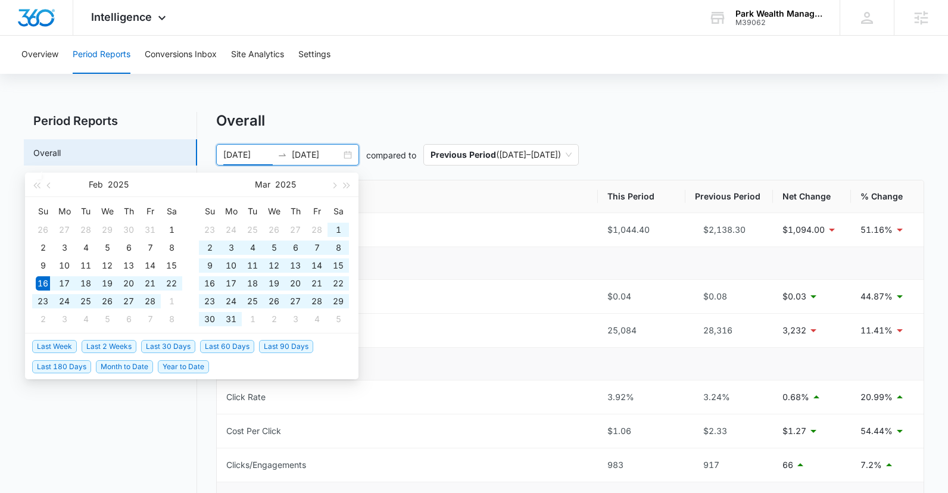
click at [305, 151] on input "05/16/2025" at bounding box center [316, 154] width 49 height 13
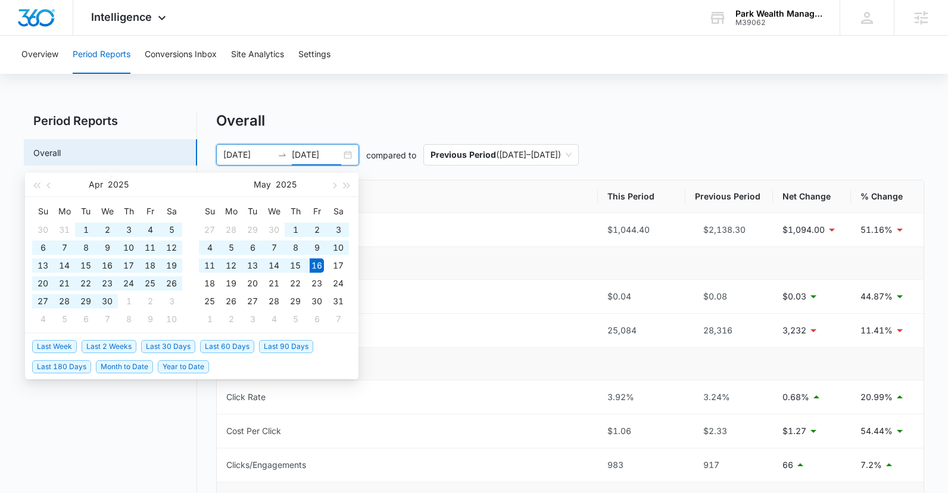
click at [247, 154] on input "02/16/2025" at bounding box center [247, 154] width 49 height 13
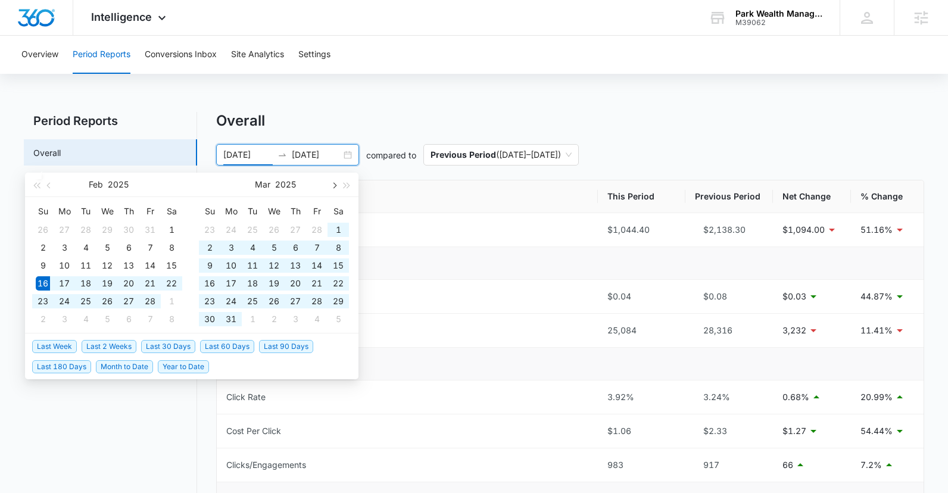
click at [330, 186] on button "button" at bounding box center [333, 185] width 13 height 24
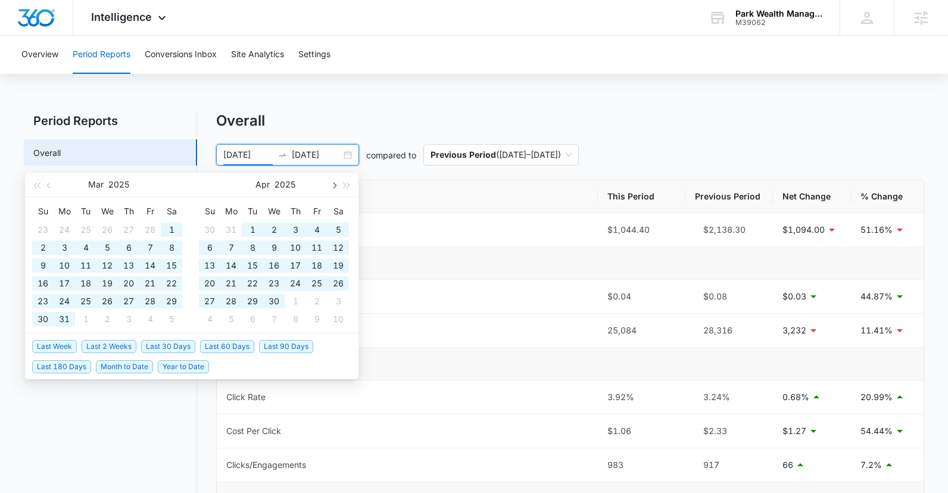
click at [330, 186] on button "button" at bounding box center [333, 185] width 13 height 24
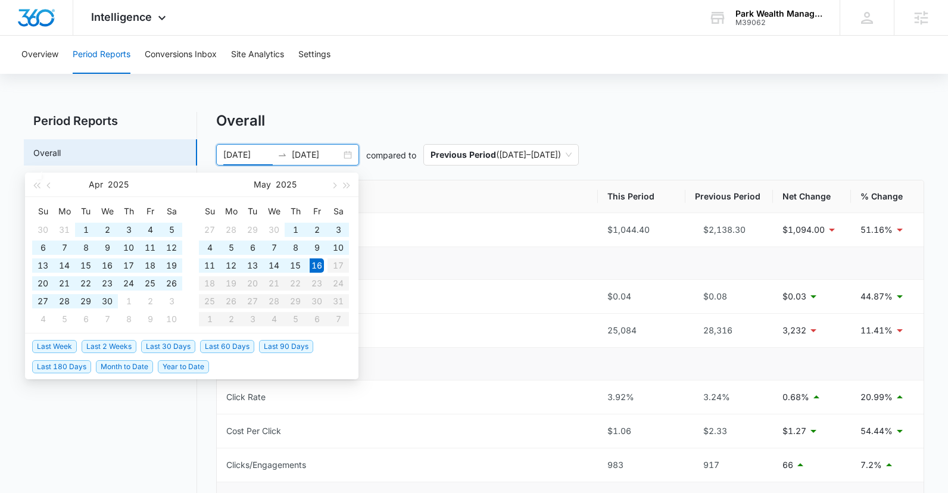
click at [341, 268] on table "Su Mo Tu We Th Fr Sa 27 28 29 30 1 2 3 4 5 6 7 8 9 10 11 12 13 14 15 16 17 18 1…" at bounding box center [274, 265] width 150 height 126
type input "02/16/2025"
click at [332, 156] on input "05/16/2025" at bounding box center [316, 154] width 49 height 13
click at [338, 183] on button "button" at bounding box center [333, 185] width 13 height 24
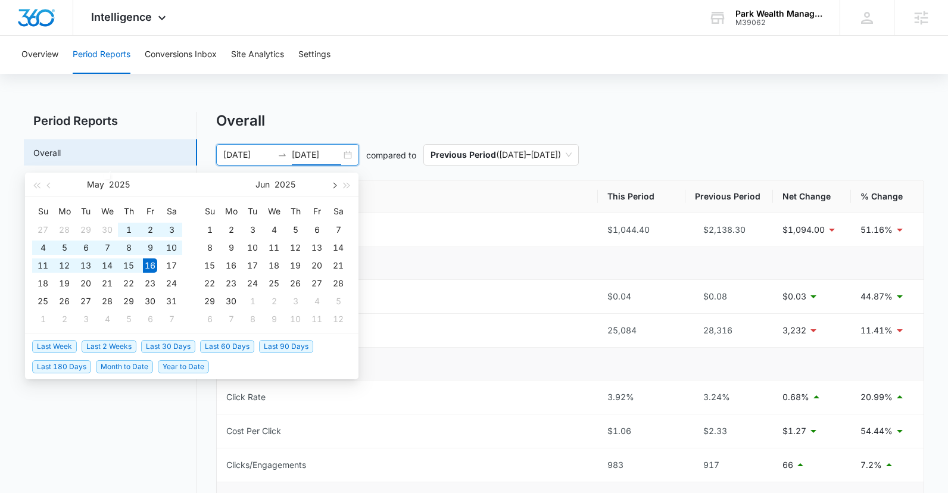
click at [337, 184] on button "button" at bounding box center [333, 185] width 13 height 24
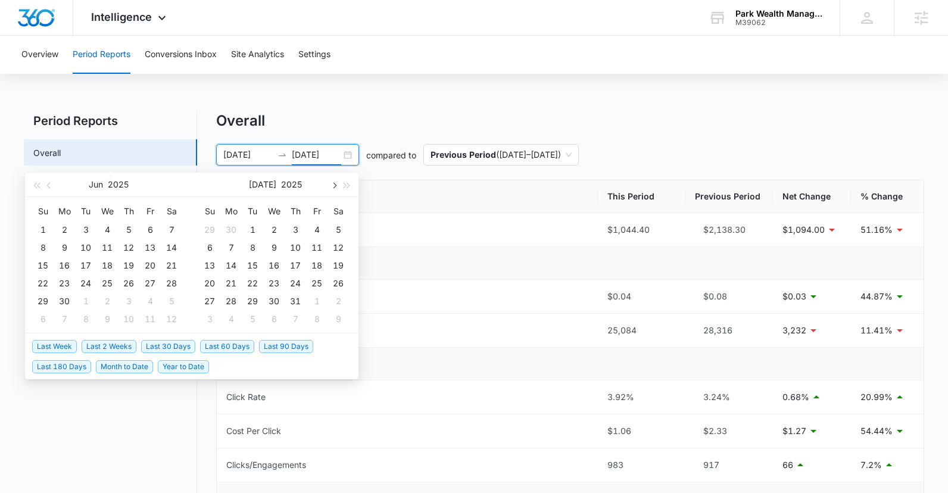
click at [337, 184] on button "button" at bounding box center [333, 185] width 13 height 24
type input "05/16/2025"
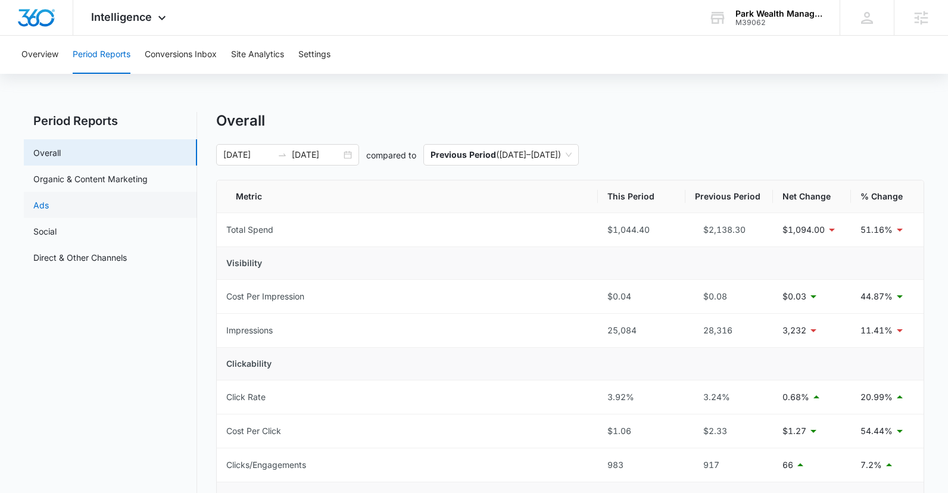
click at [42, 209] on link "Ads" at bounding box center [40, 205] width 15 height 13
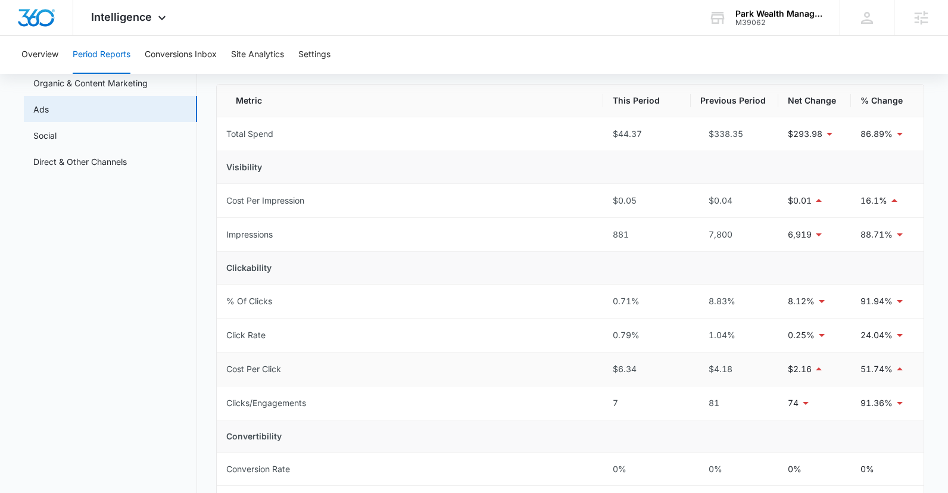
scroll to position [94, 0]
drag, startPoint x: 752, startPoint y: 242, endPoint x: 701, endPoint y: 242, distance: 51.2
click at [701, 240] on div "7,800" at bounding box center [735, 237] width 69 height 13
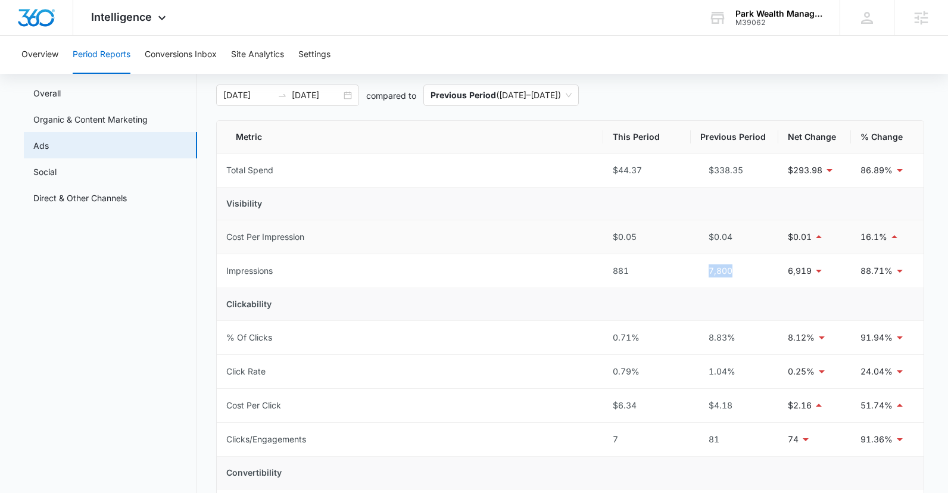
scroll to position [0, 0]
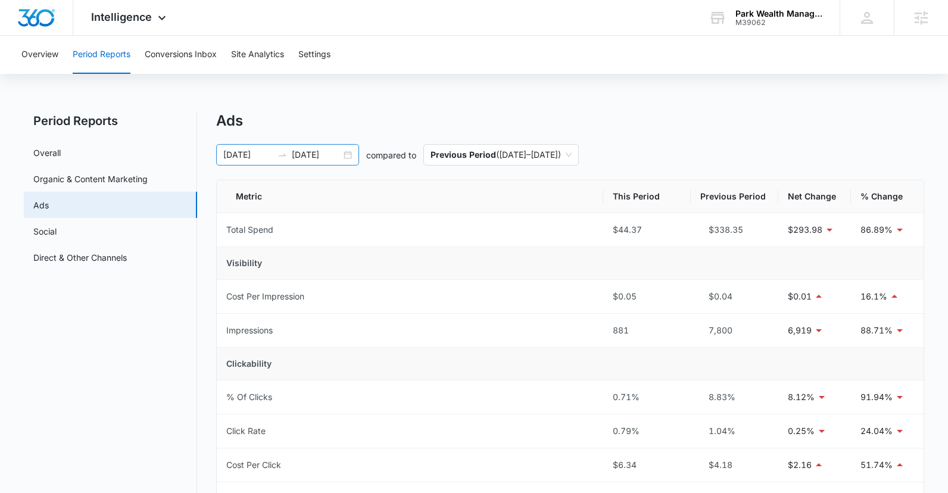
click at [302, 156] on input "05/16/2025" at bounding box center [316, 154] width 49 height 13
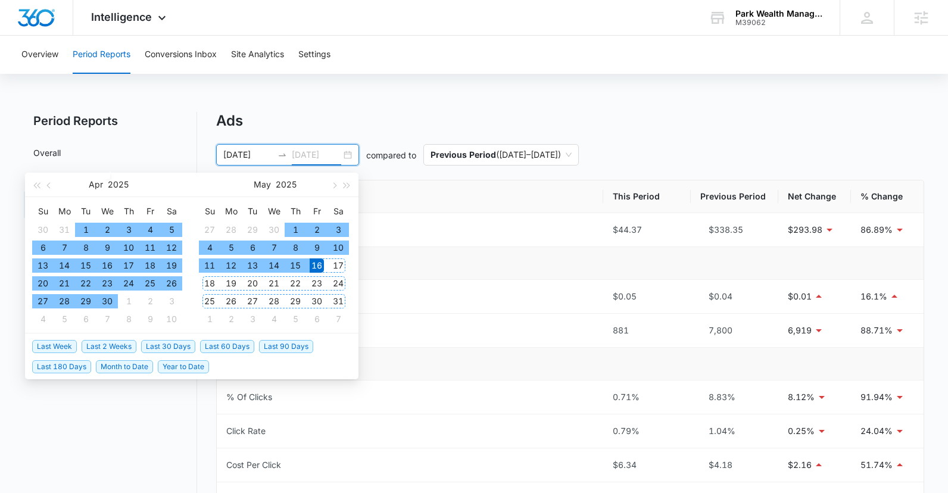
type input "05/16/2025"
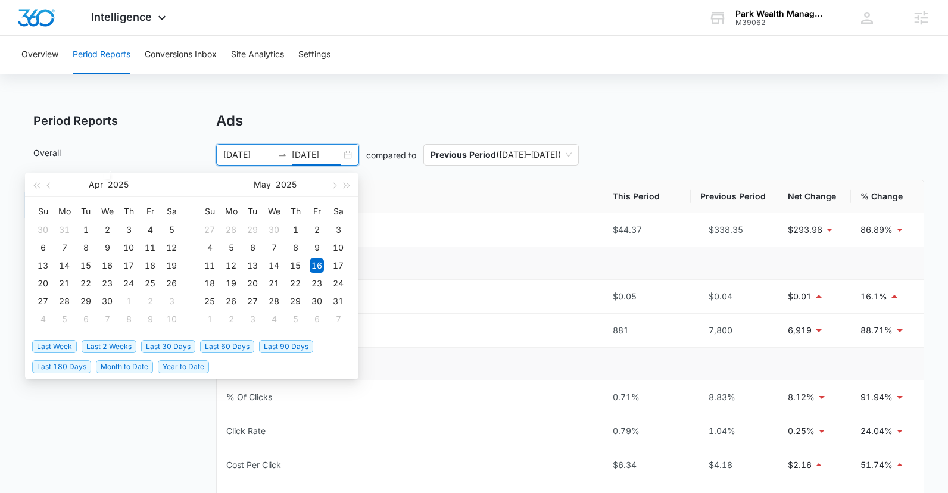
click at [277, 345] on span "Last 90 Days" at bounding box center [286, 346] width 54 height 13
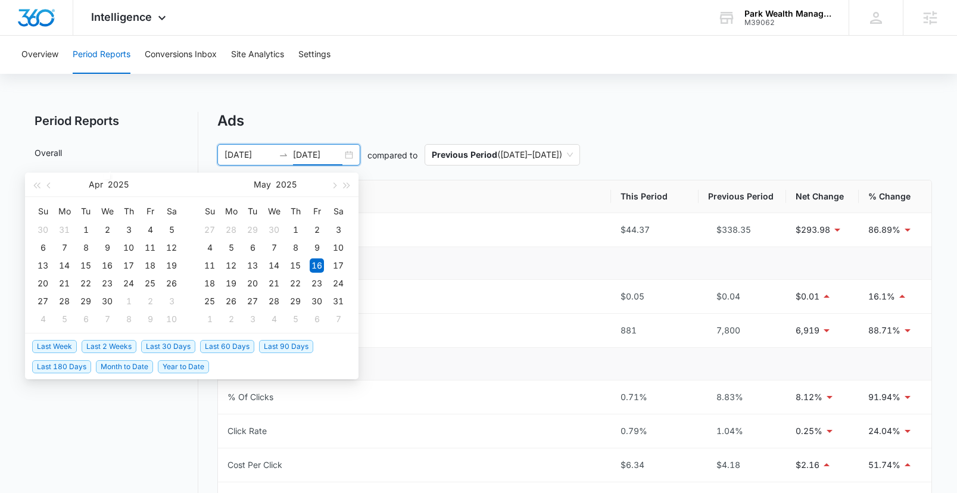
type input "06/16/2025"
type input "09/14/2025"
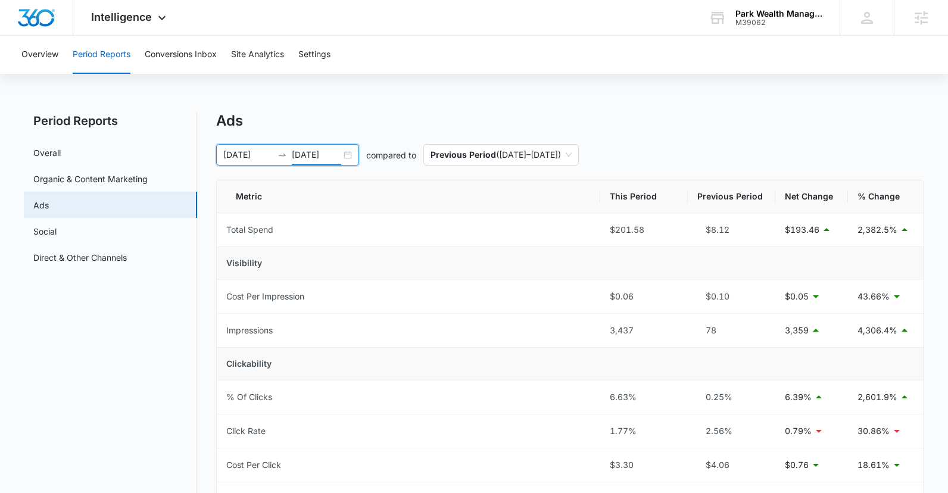
click at [516, 121] on div "Ads" at bounding box center [570, 121] width 708 height 18
click at [147, 16] on span "Intelligence" at bounding box center [121, 17] width 61 height 13
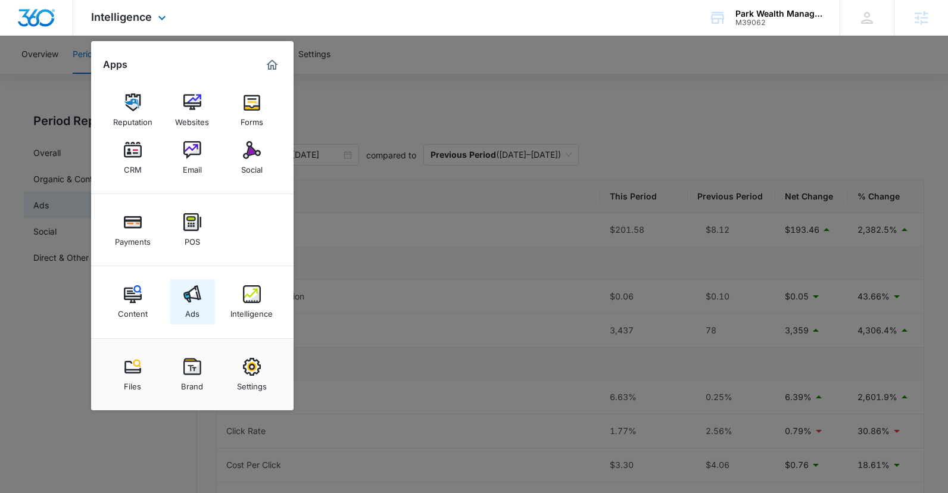
click at [192, 298] on img at bounding box center [192, 294] width 18 height 18
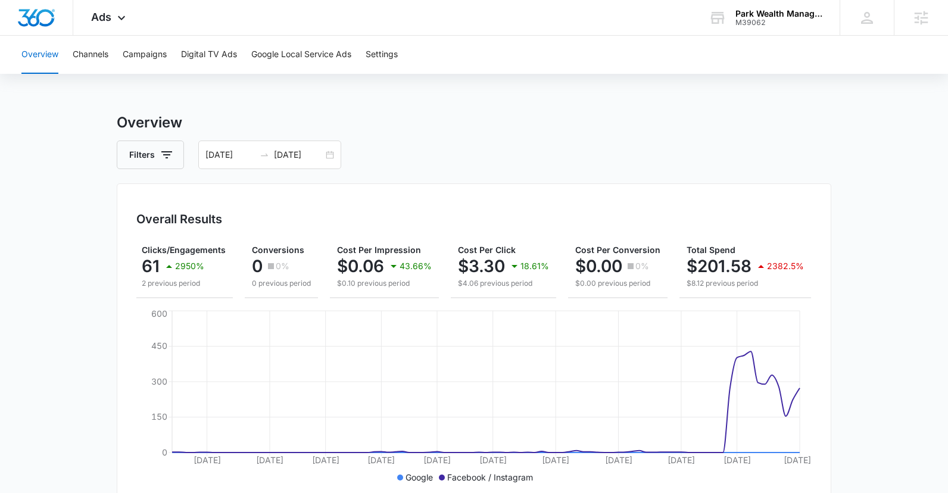
scroll to position [0, 118]
click at [270, 266] on icon "button" at bounding box center [270, 266] width 6 height 6
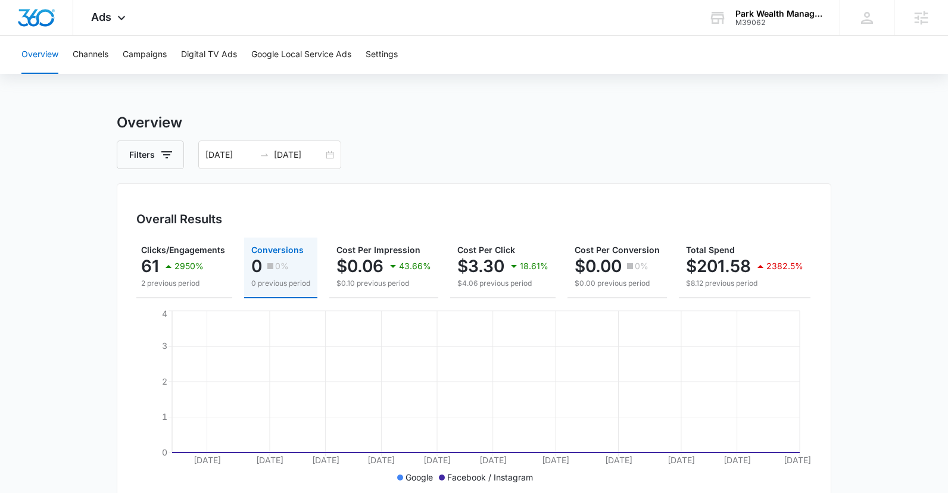
scroll to position [0, 0]
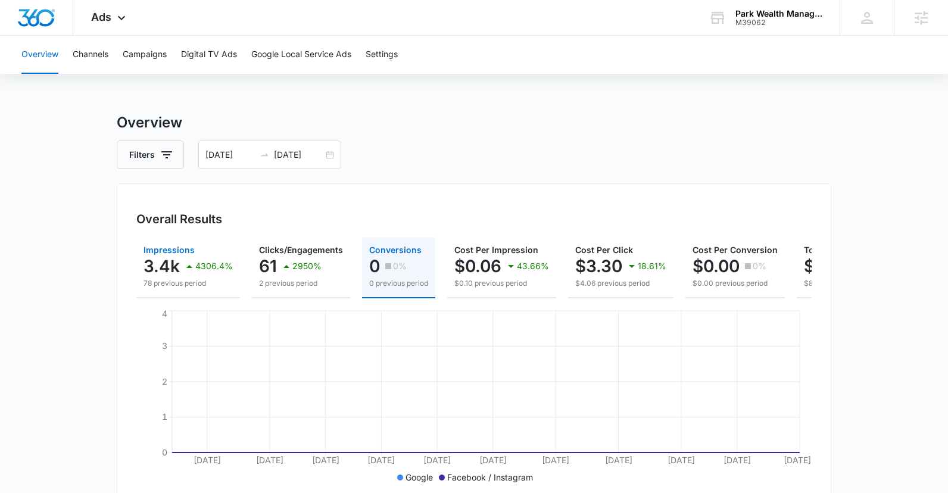
click at [152, 254] on span "Impressions" at bounding box center [169, 250] width 51 height 10
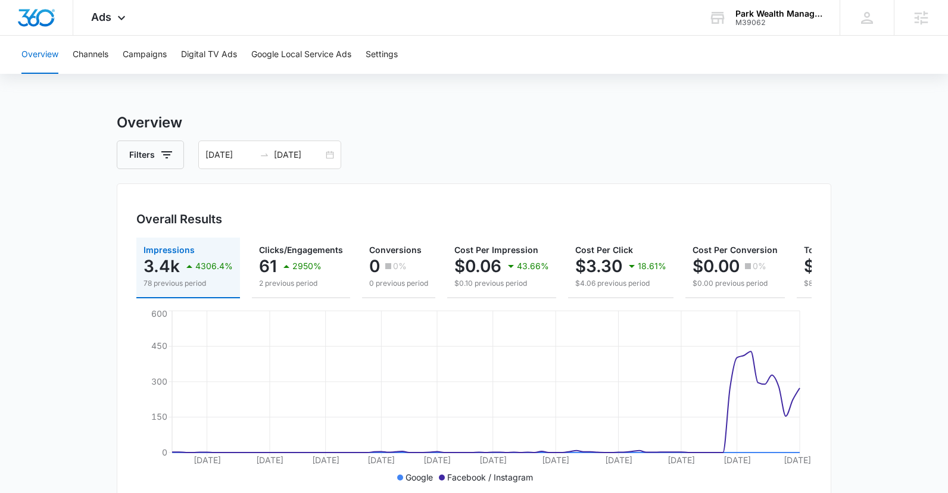
click at [642, 129] on h3 "Overview" at bounding box center [474, 122] width 715 height 21
click at [98, 11] on span "Ads" at bounding box center [101, 17] width 20 height 13
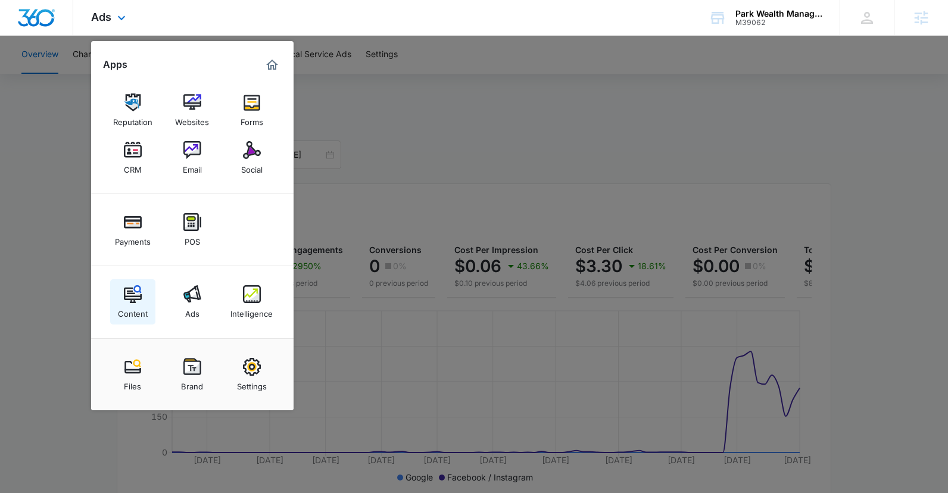
click at [139, 297] on img at bounding box center [133, 294] width 18 height 18
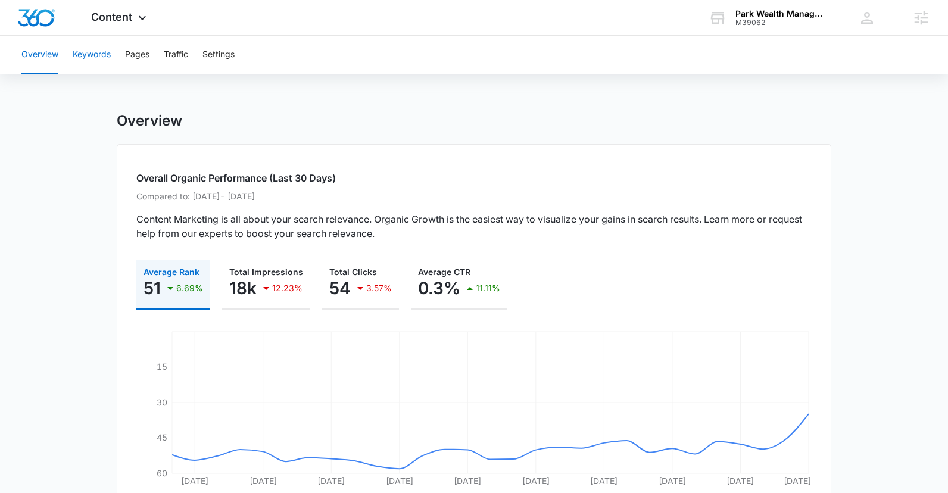
click at [105, 60] on button "Keywords" at bounding box center [92, 55] width 38 height 38
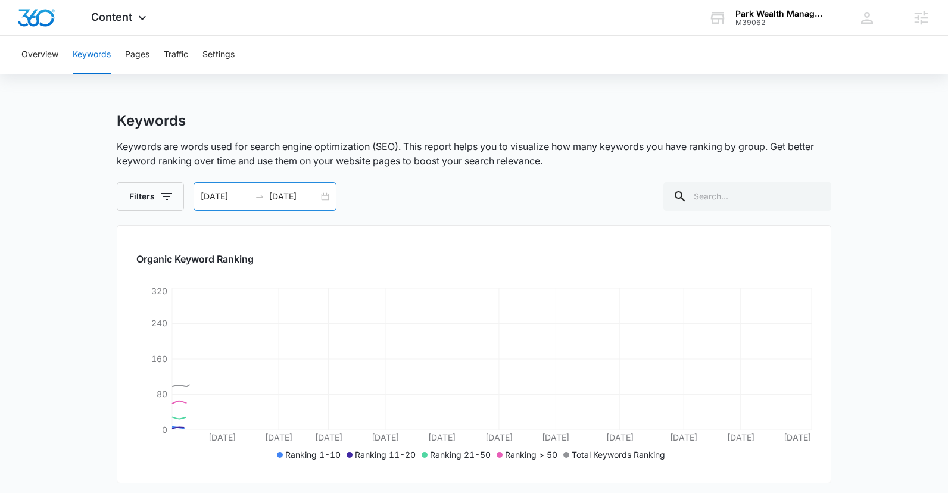
click at [313, 185] on div "06/16/2025 09/14/2025" at bounding box center [265, 196] width 143 height 29
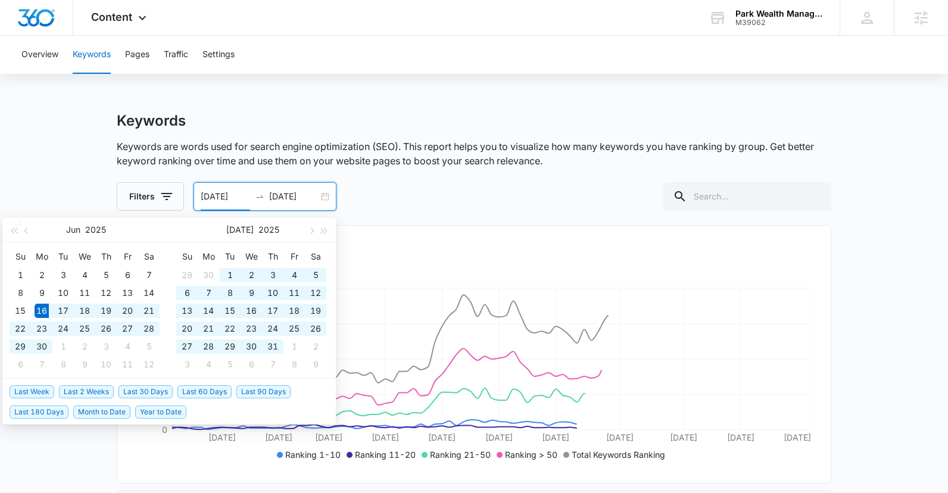
click at [306, 195] on input "09/14/2025" at bounding box center [293, 196] width 49 height 13
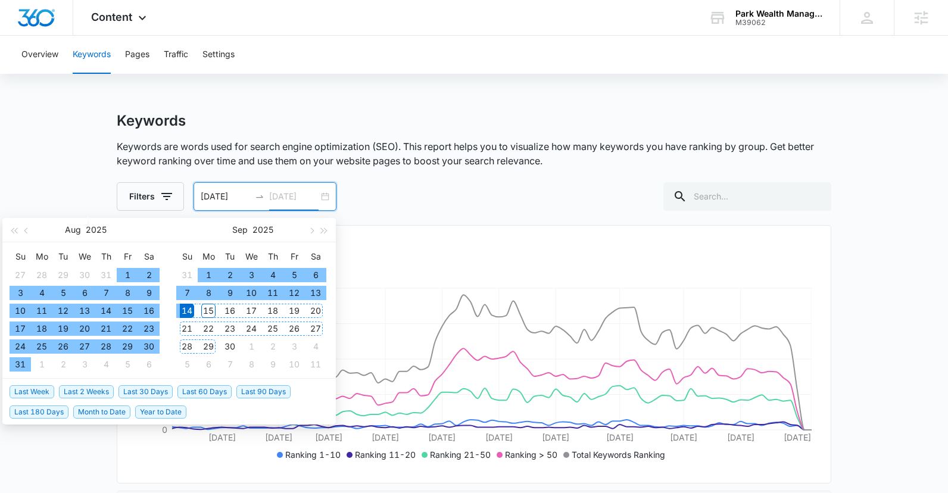
type input "09/14/2025"
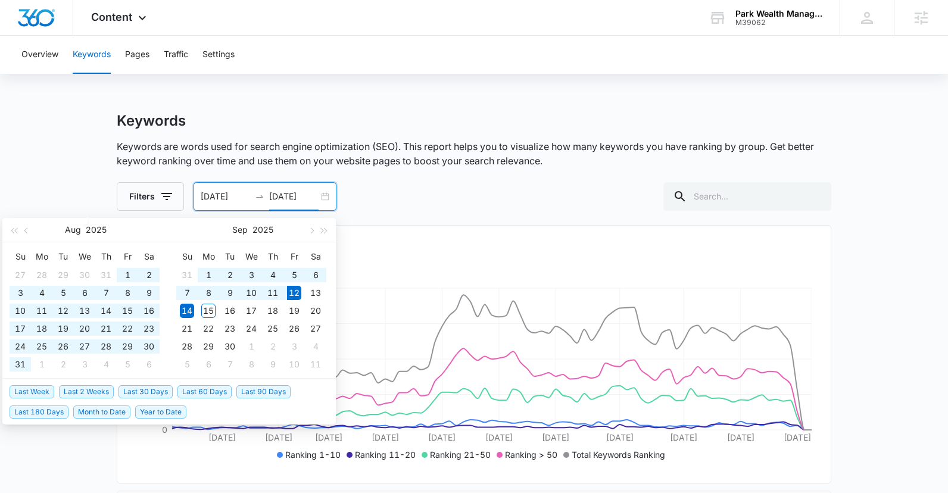
click at [53, 412] on span "Last 180 Days" at bounding box center [39, 412] width 59 height 13
type input "03/16/2025"
type input "09/12/2025"
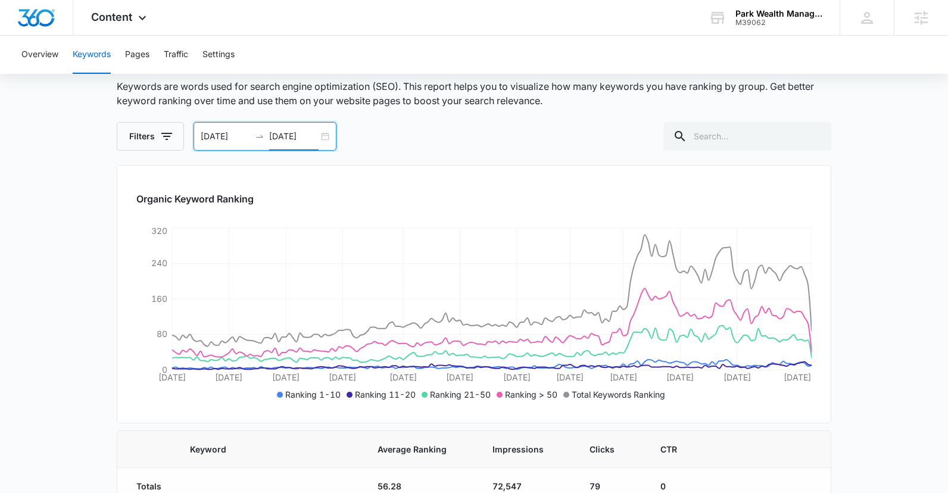
scroll to position [39, 0]
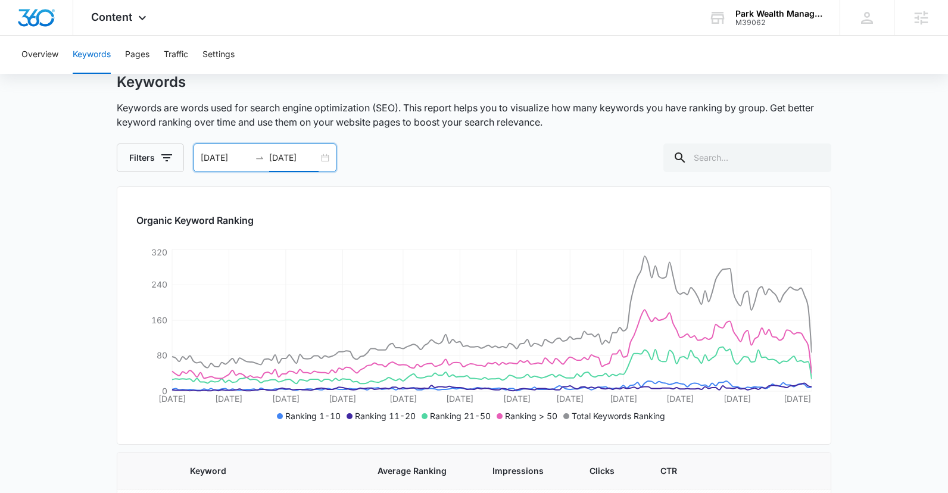
click at [219, 160] on input "03/16/2025" at bounding box center [225, 157] width 49 height 13
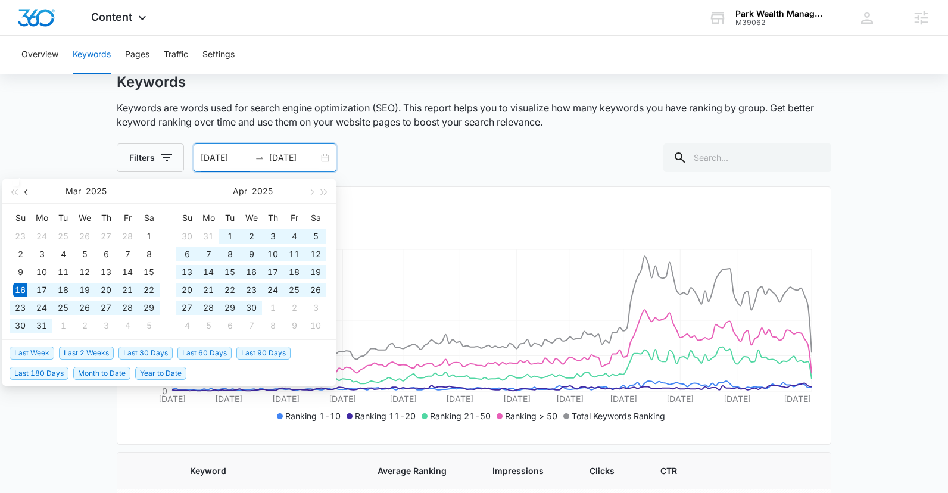
click at [26, 192] on span "button" at bounding box center [27, 192] width 6 height 6
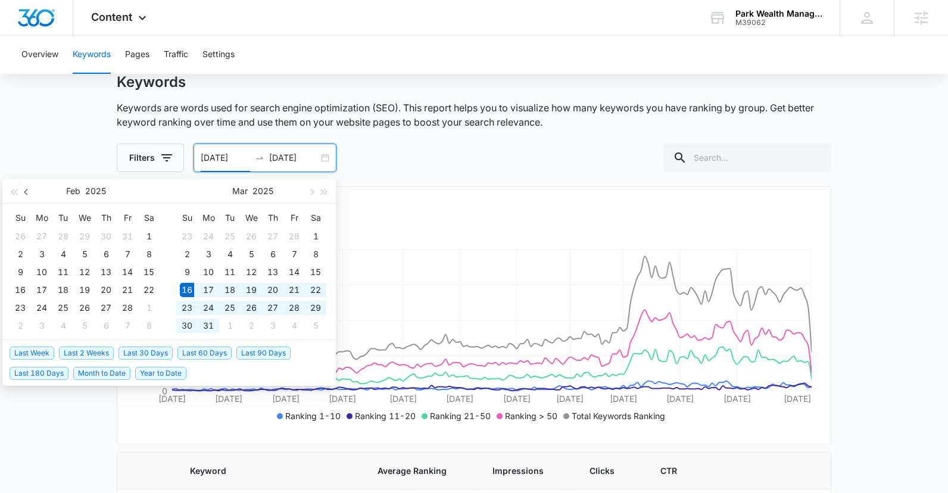
click at [26, 192] on span "button" at bounding box center [27, 192] width 6 height 6
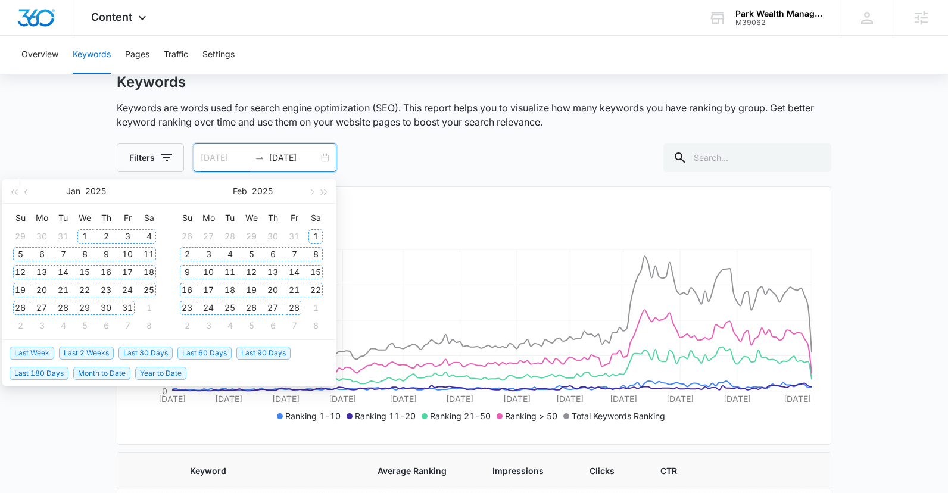
type input "01/01/2025"
click at [94, 238] on tr "29 30 31 1 2 3 4" at bounding box center [85, 237] width 150 height 18
click at [83, 236] on div "1" at bounding box center [84, 236] width 14 height 14
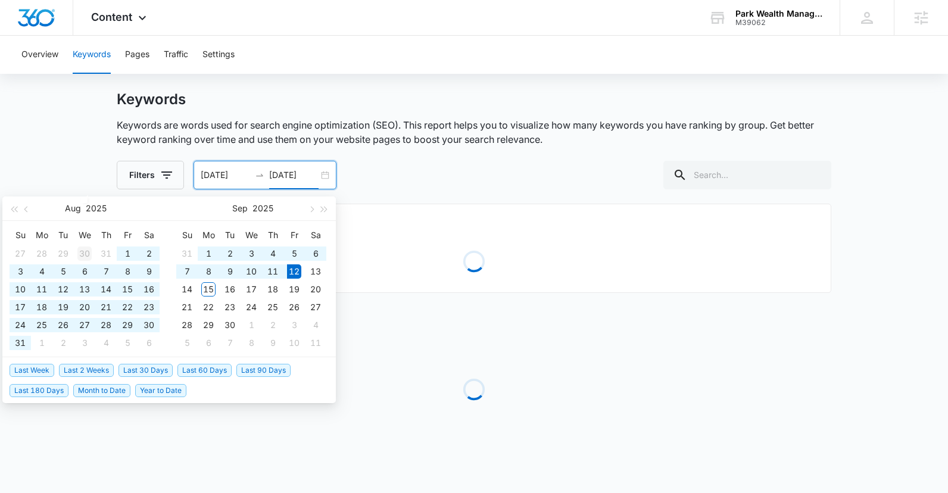
scroll to position [21, 0]
type input "09/12/2025"
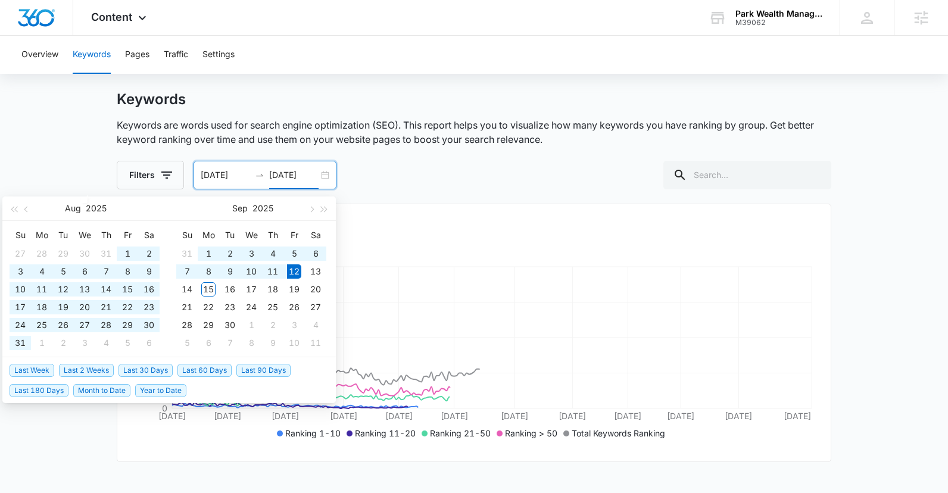
click at [901, 295] on main "Keywords Keywords are words used for search engine optimization (SEO). This rep…" at bounding box center [474, 377] width 948 height 572
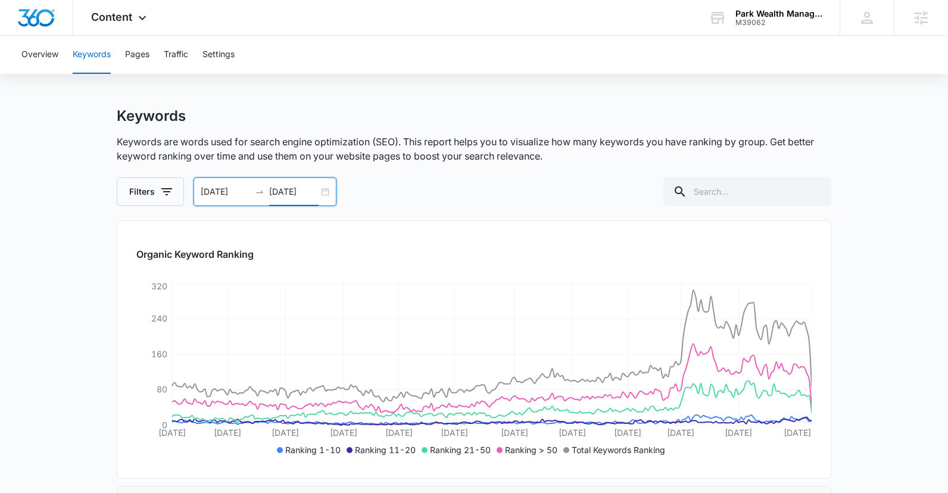
scroll to position [0, 0]
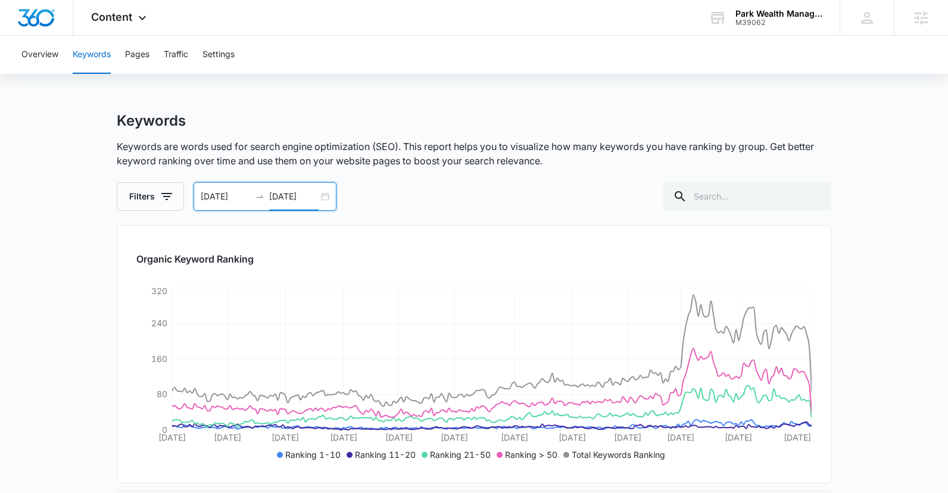
click at [51, 61] on button "Overview" at bounding box center [39, 55] width 37 height 38
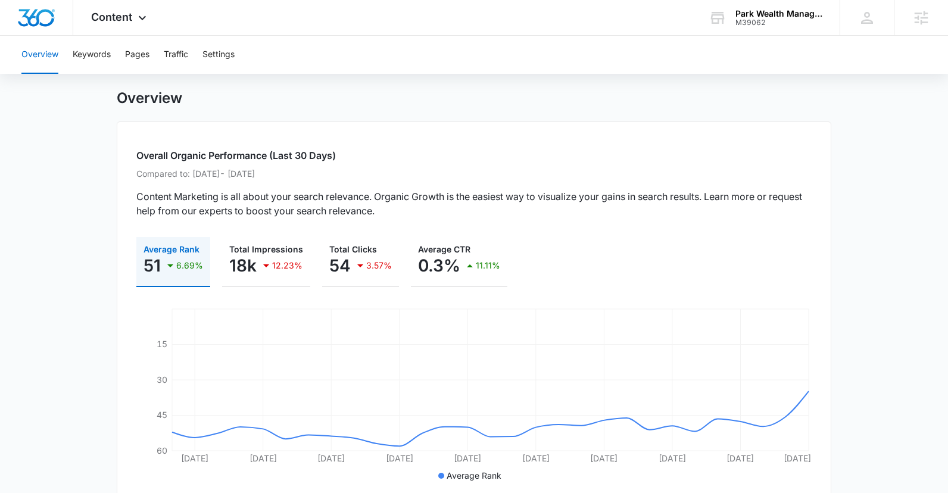
scroll to position [99, 0]
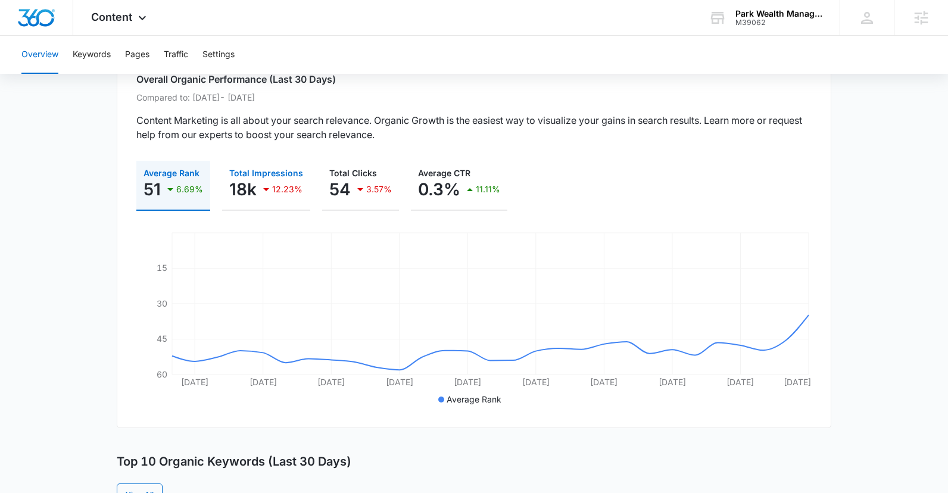
click at [248, 184] on p "18k" at bounding box center [242, 189] width 27 height 19
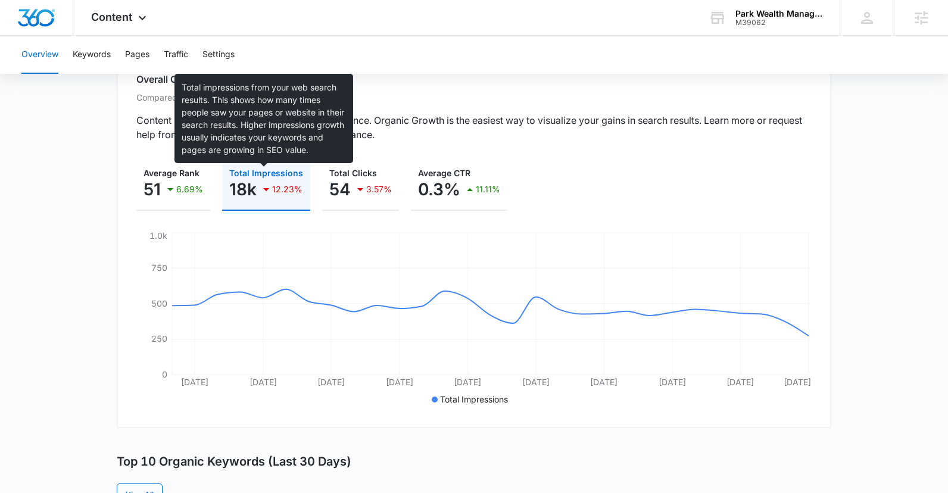
scroll to position [0, 0]
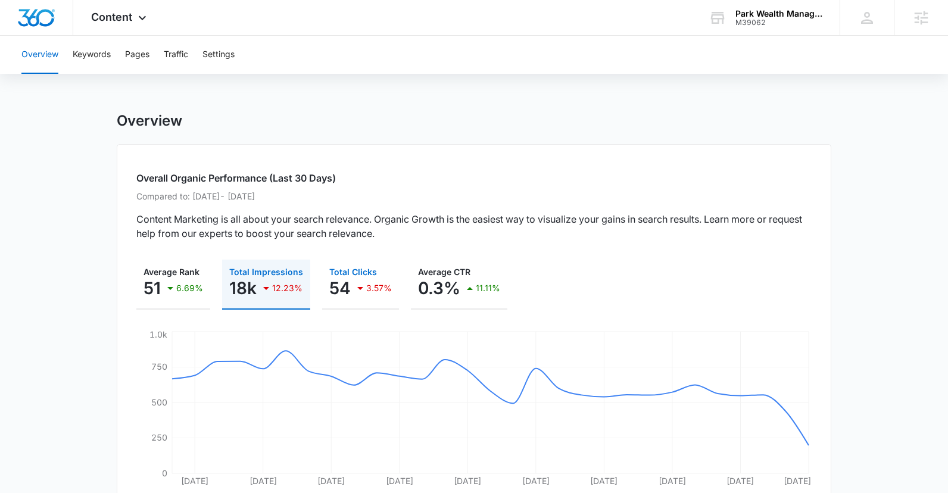
click at [353, 291] on icon "button" at bounding box center [360, 288] width 14 height 14
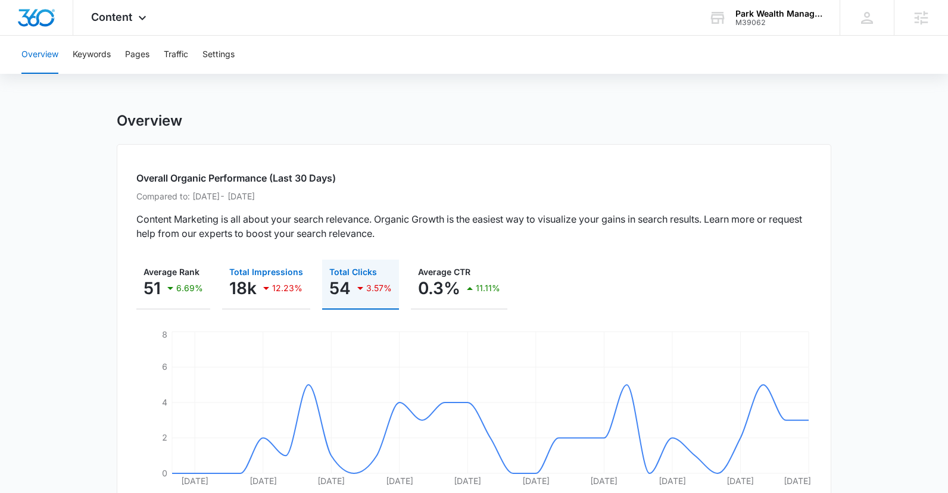
click at [281, 286] on p "12.23%" at bounding box center [287, 288] width 30 height 8
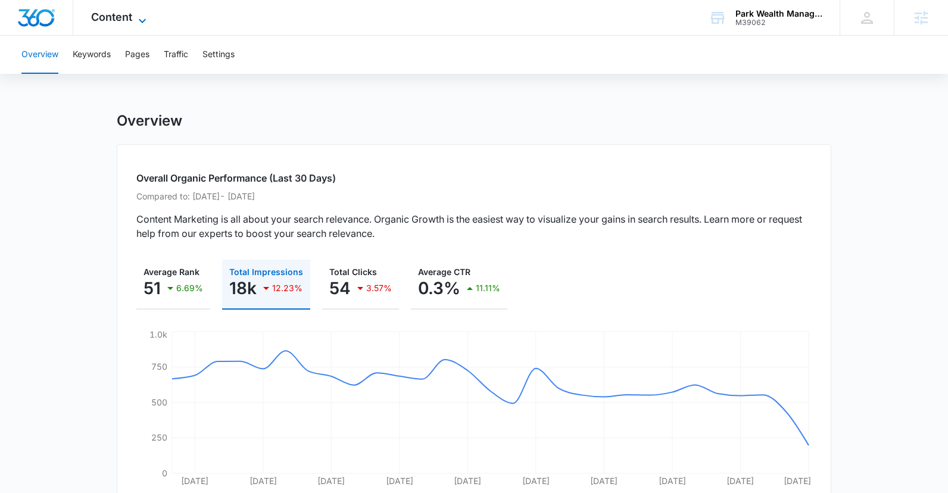
click at [117, 18] on span "Content" at bounding box center [111, 17] width 41 height 13
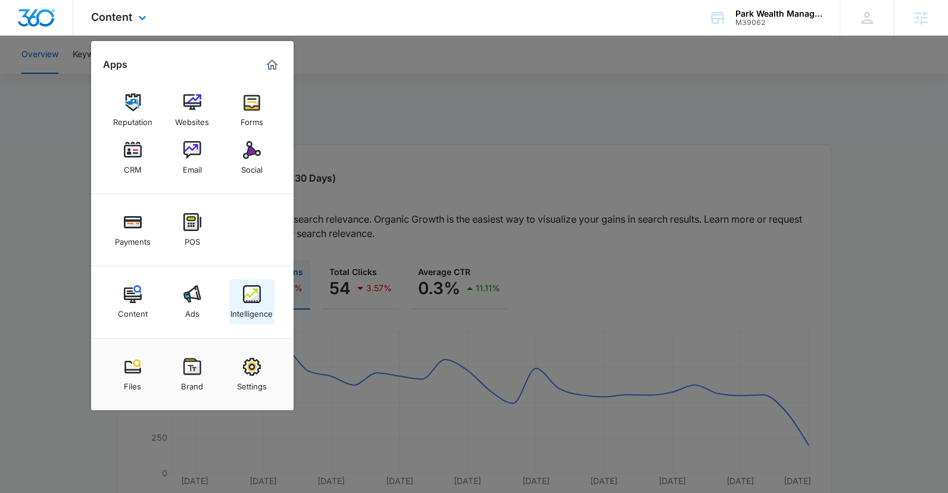
click at [255, 296] on img at bounding box center [252, 294] width 18 height 18
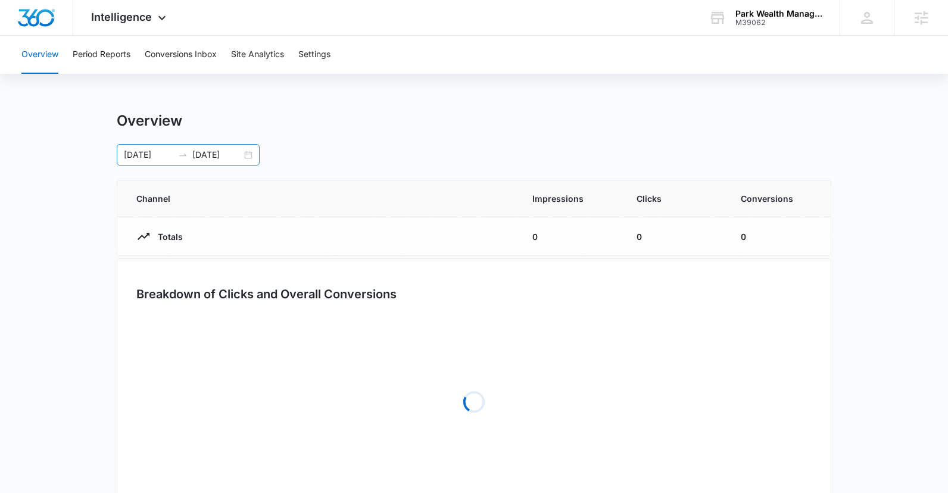
click at [201, 153] on input "09/12/2025" at bounding box center [216, 154] width 49 height 13
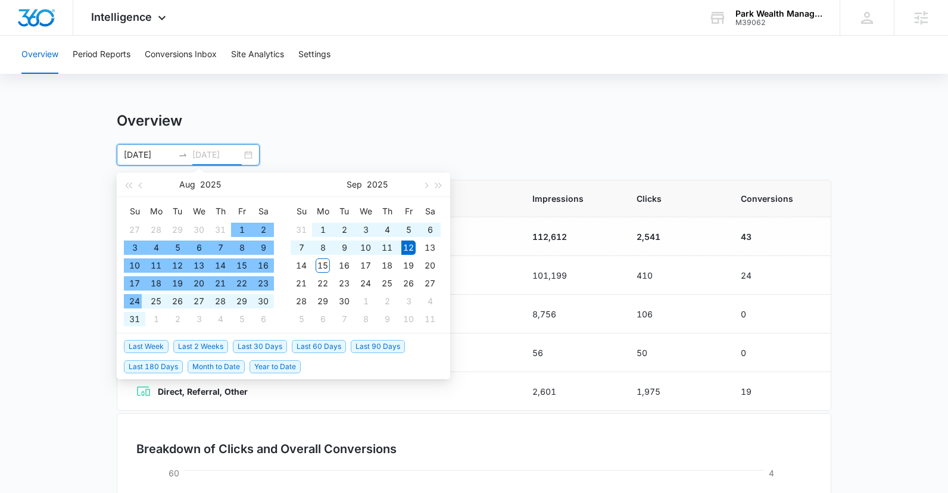
type input "09/12/2025"
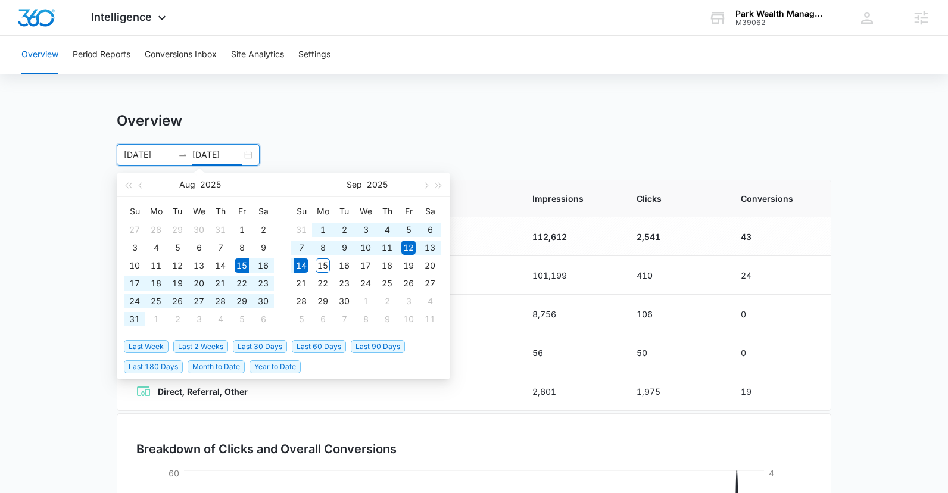
click at [265, 345] on span "Last 30 Days" at bounding box center [260, 346] width 54 height 13
type input "[DATE]"
type input "09/14/2025"
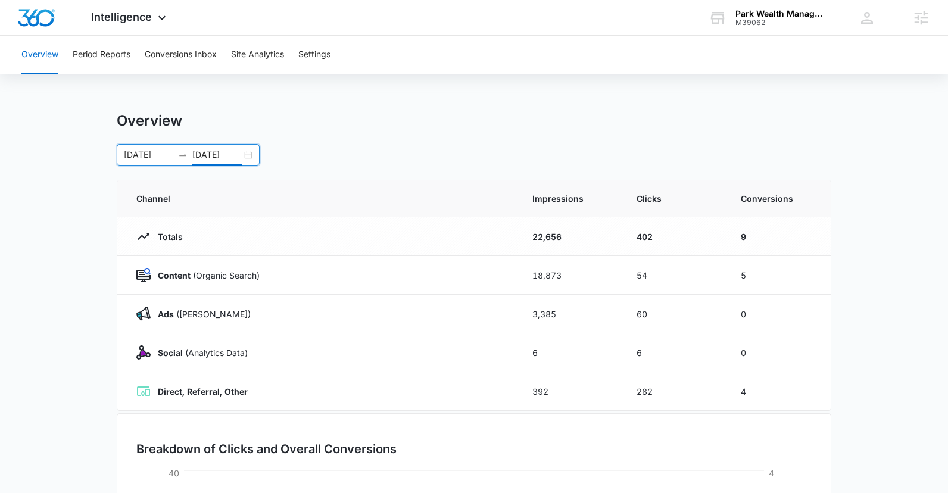
click at [897, 335] on main "Overview 08/15/2025 09/14/2025 Aug 2025 Su Mo Tu We Th Fr Sa 27 28 29 30 31 1 2…" at bounding box center [474, 425] width 948 height 626
drag, startPoint x: 661, startPoint y: 274, endPoint x: 636, endPoint y: 277, distance: 25.8
click at [636, 277] on td "54" at bounding box center [675, 275] width 104 height 39
drag, startPoint x: 659, startPoint y: 391, endPoint x: 635, endPoint y: 393, distance: 23.9
click at [635, 393] on td "282" at bounding box center [675, 391] width 104 height 39
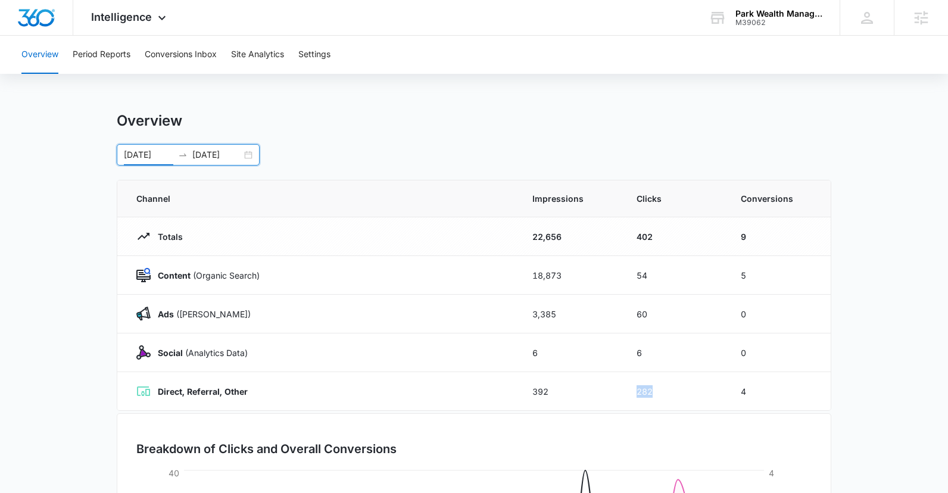
click at [134, 155] on input "[DATE]" at bounding box center [148, 154] width 49 height 13
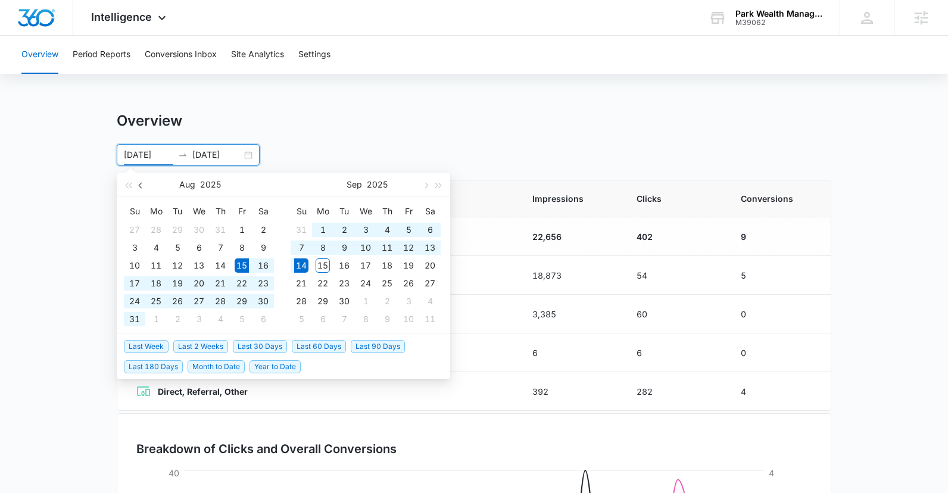
click at [142, 188] on button "button" at bounding box center [141, 185] width 13 height 24
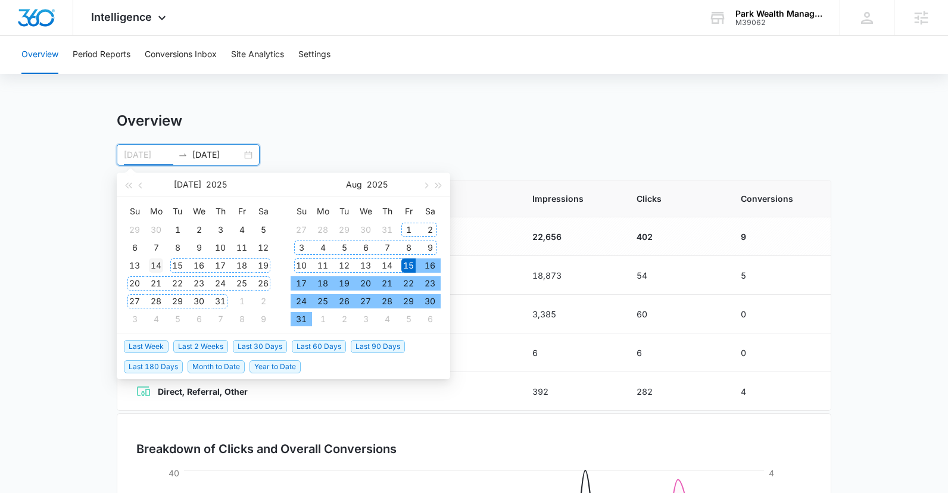
type input "07/14/2025"
click at [154, 266] on div "14" at bounding box center [156, 266] width 14 height 14
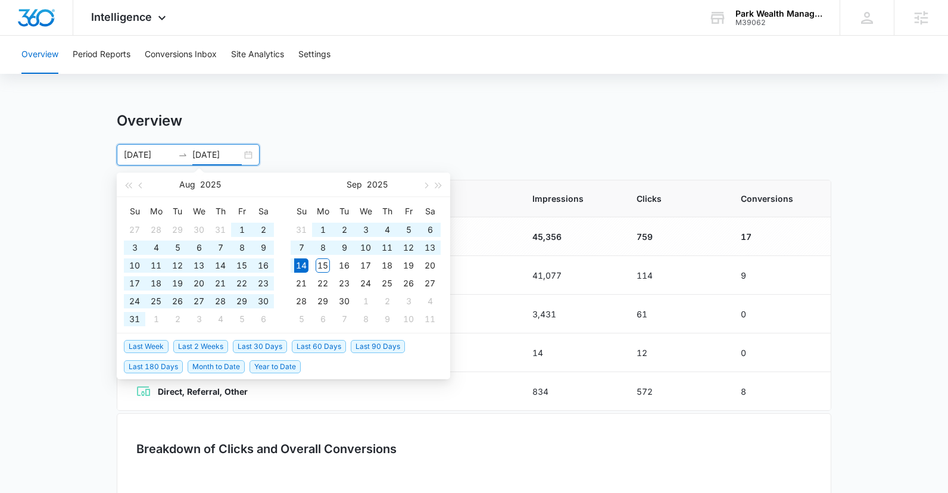
click at [215, 152] on input "09/14/2025" at bounding box center [216, 154] width 49 height 13
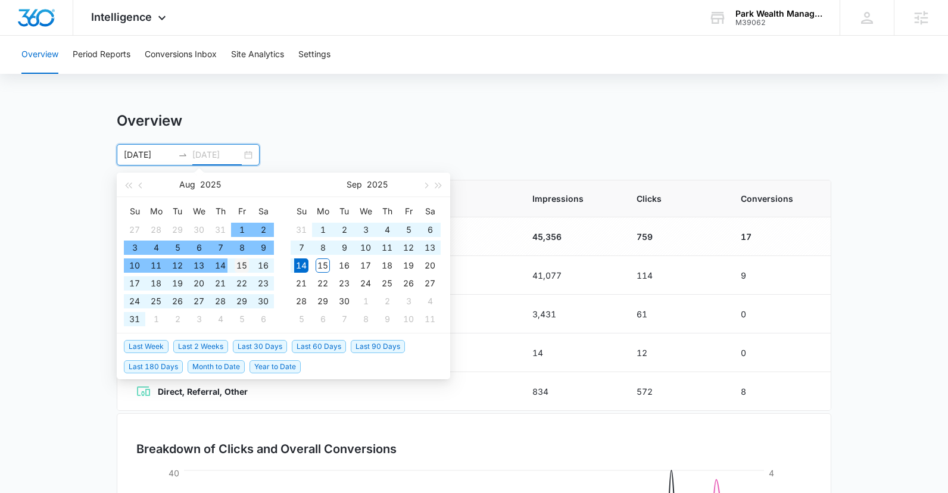
type input "[DATE]"
click at [248, 268] on div "15" at bounding box center [242, 266] width 14 height 14
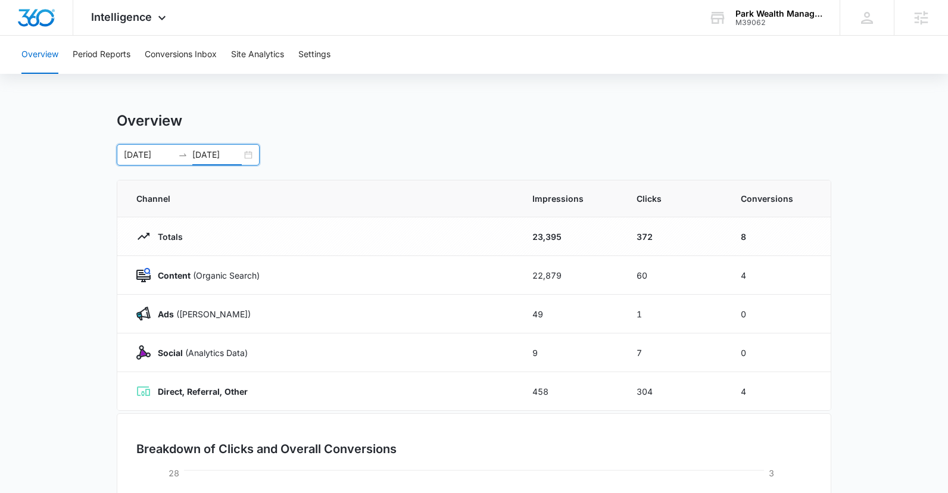
click at [390, 140] on div "Overview 07/14/2025 08/15/2025 Aug 2025 Su Mo Tu We Th Fr Sa 27 28 29 30 31 1 2…" at bounding box center [474, 139] width 715 height 54
drag, startPoint x: 649, startPoint y: 279, endPoint x: 638, endPoint y: 278, distance: 11.5
click at [638, 278] on td "60" at bounding box center [675, 275] width 104 height 39
click at [132, 14] on span "Intelligence" at bounding box center [121, 17] width 61 height 13
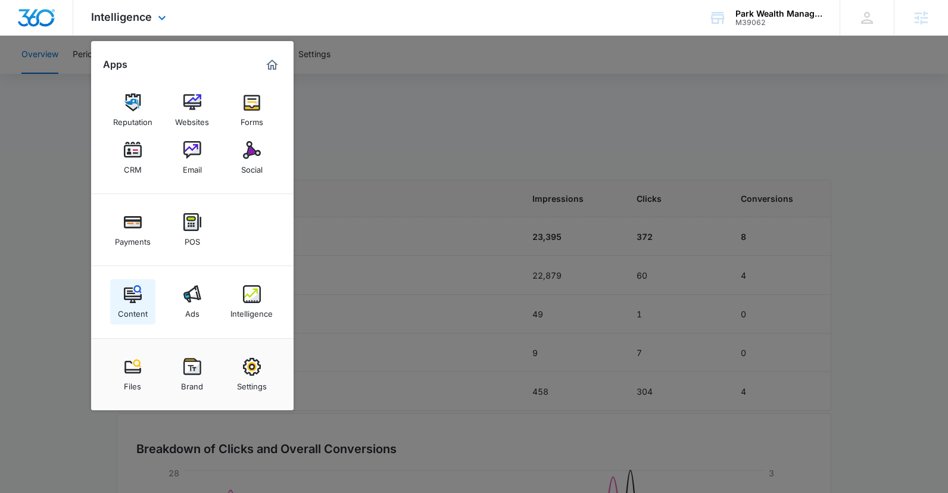
click at [130, 290] on img at bounding box center [133, 294] width 18 height 18
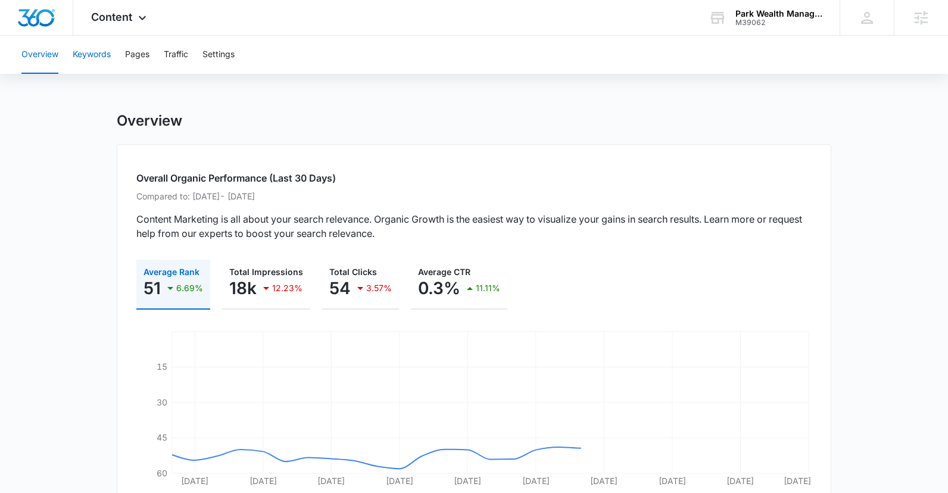
click at [101, 48] on button "Keywords" at bounding box center [92, 55] width 38 height 38
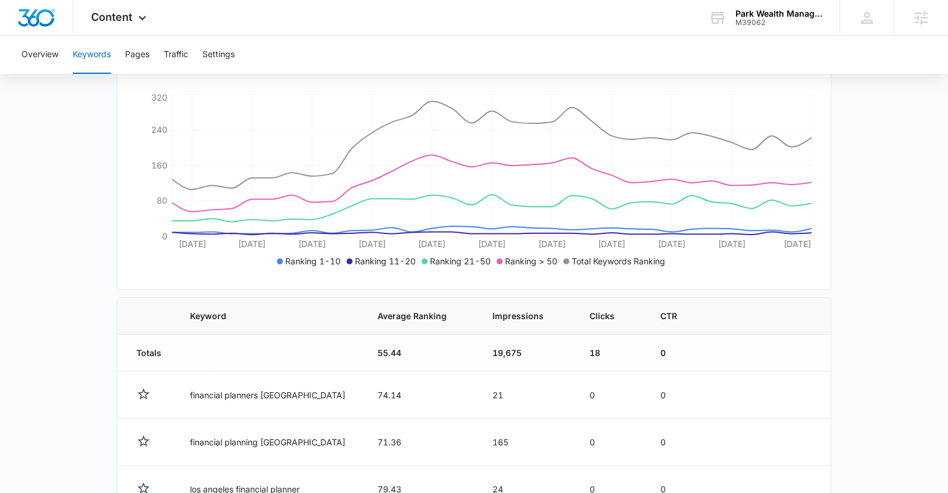
scroll to position [312, 0]
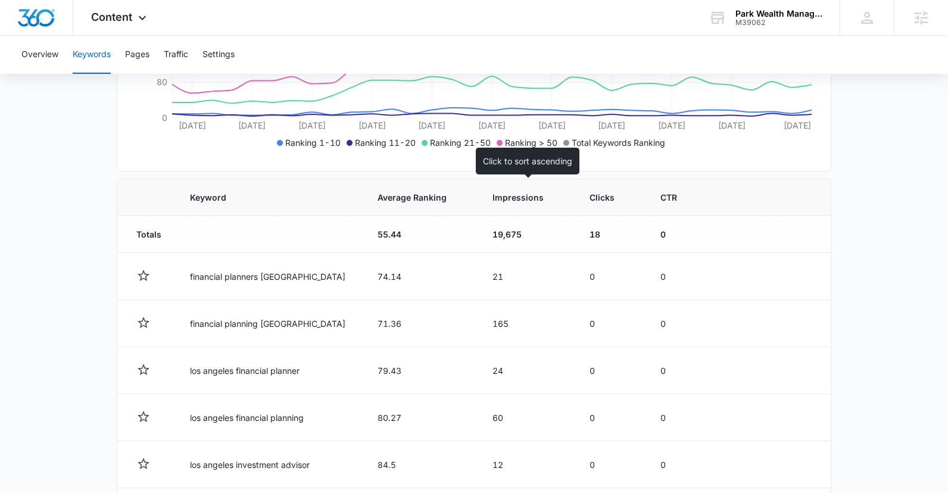
click at [523, 200] on span "Impressions" at bounding box center [518, 197] width 51 height 13
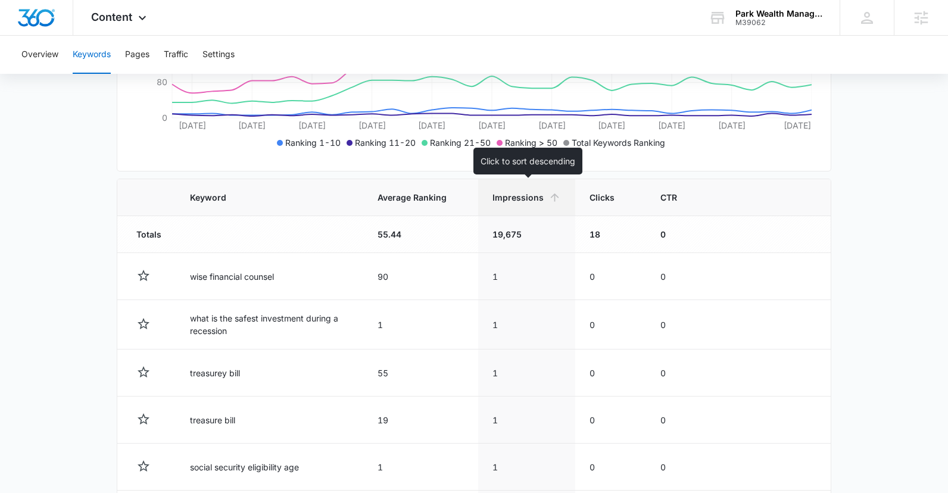
click at [524, 189] on th "Impressions" at bounding box center [526, 197] width 97 height 37
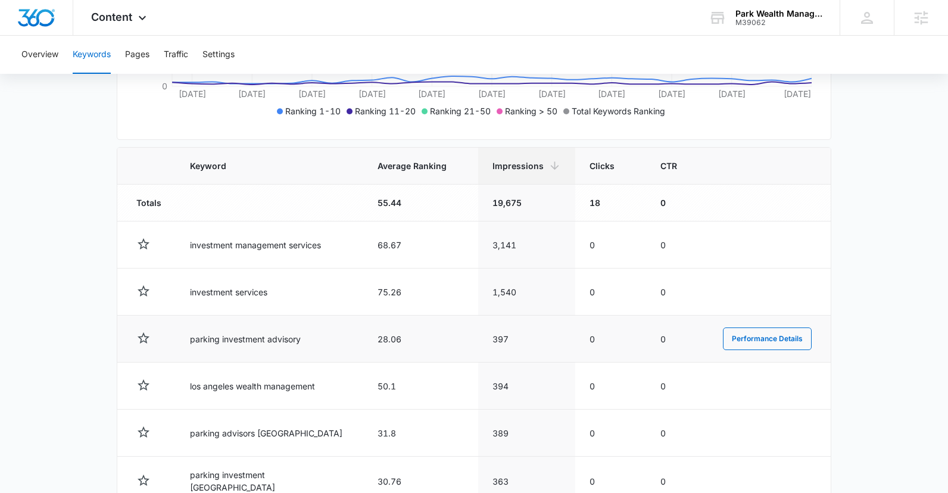
scroll to position [375, 0]
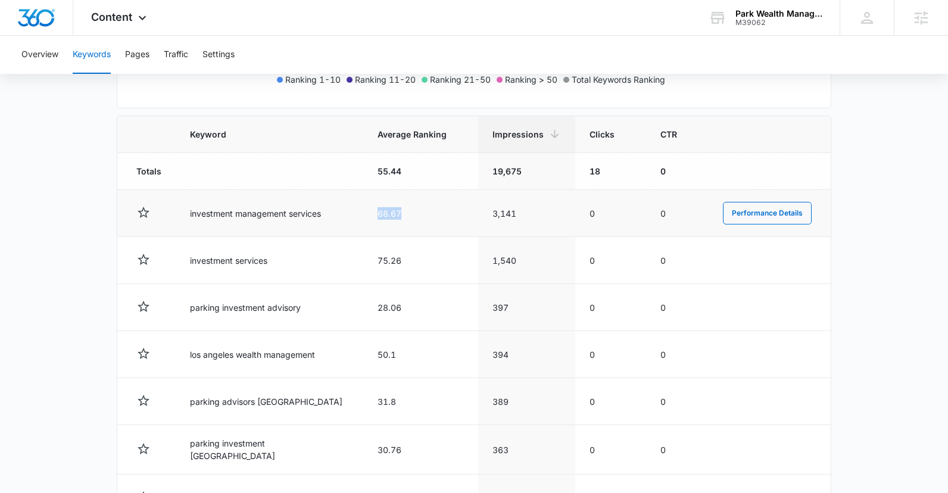
drag, startPoint x: 399, startPoint y: 211, endPoint x: 358, endPoint y: 215, distance: 40.7
click at [363, 215] on td "68.67" at bounding box center [420, 213] width 115 height 47
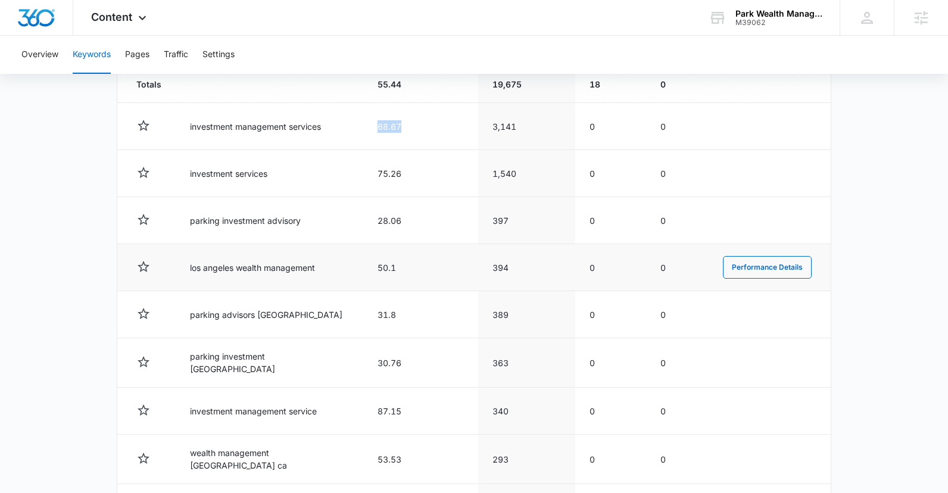
scroll to position [476, 0]
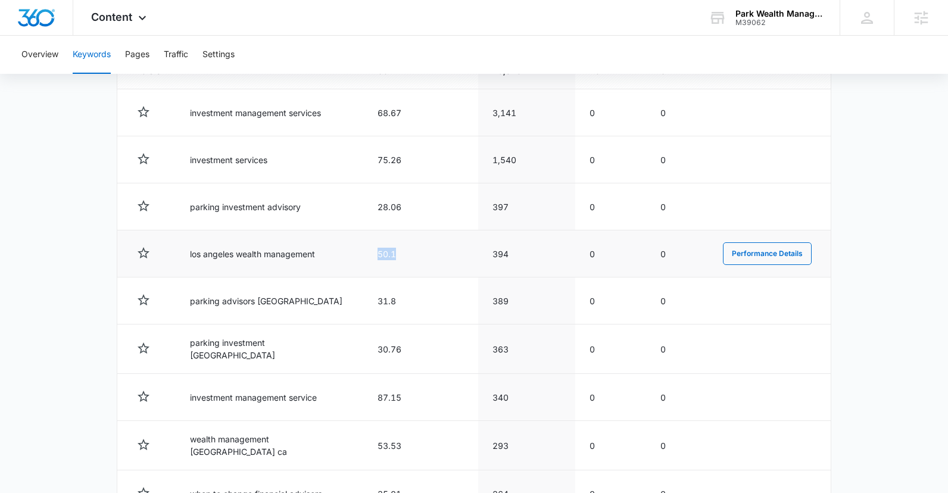
drag, startPoint x: 383, startPoint y: 257, endPoint x: 364, endPoint y: 256, distance: 19.1
click at [364, 256] on td "50.1" at bounding box center [420, 254] width 115 height 47
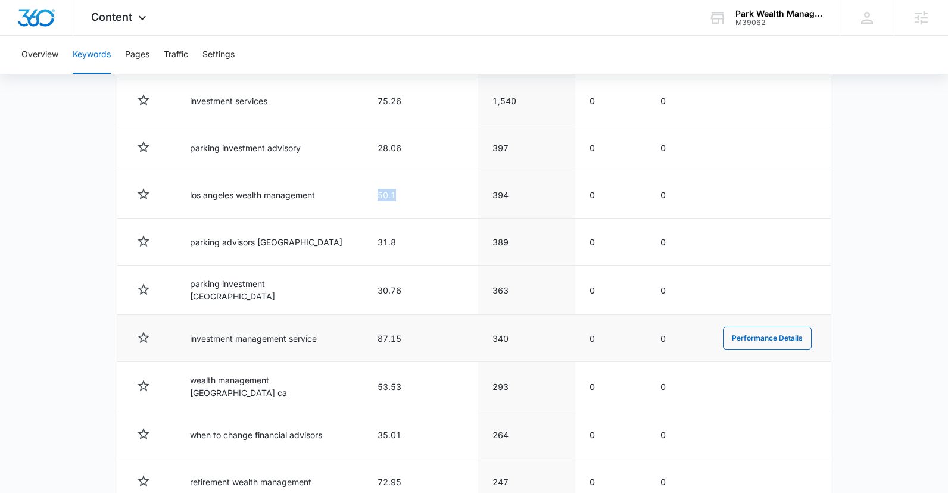
scroll to position [537, 0]
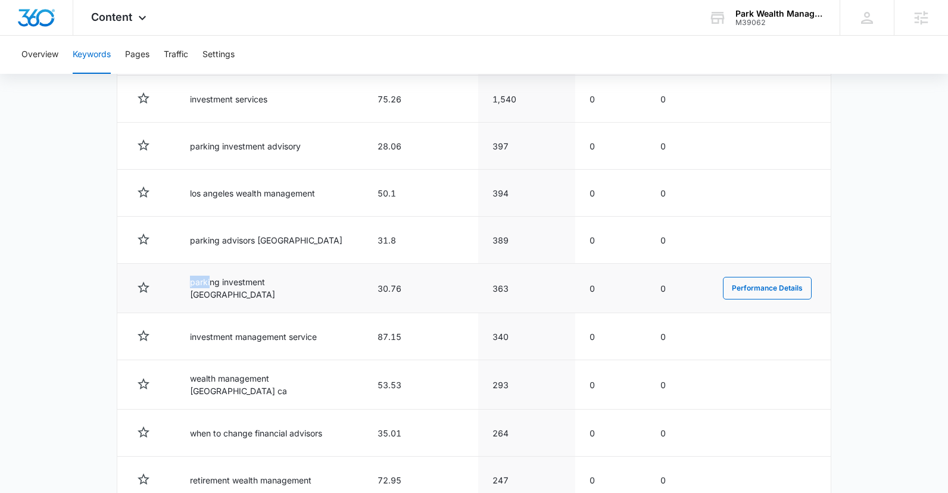
drag, startPoint x: 198, startPoint y: 290, endPoint x: 210, endPoint y: 288, distance: 12.6
click at [210, 288] on td "parking investment los angeles" at bounding box center [270, 288] width 188 height 49
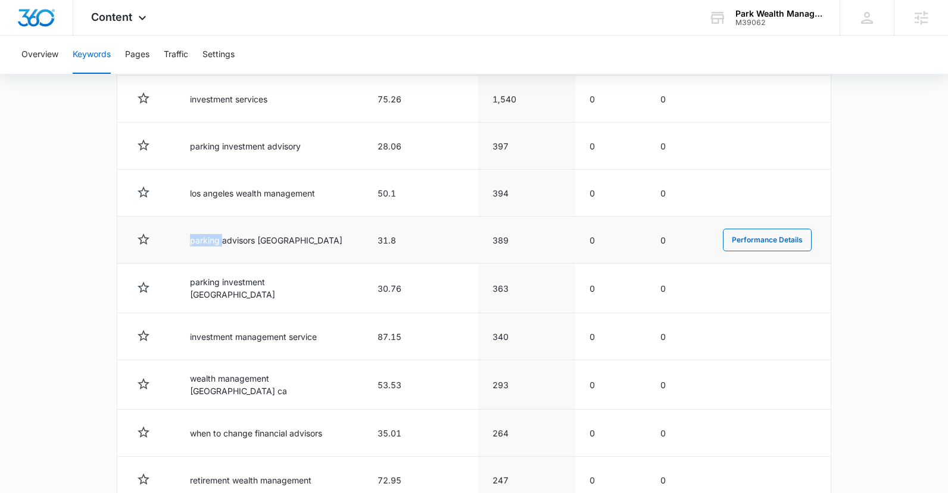
drag, startPoint x: 222, startPoint y: 237, endPoint x: 188, endPoint y: 237, distance: 34.6
click at [188, 237] on td "parking advisors los angeles" at bounding box center [270, 240] width 188 height 47
click at [290, 263] on td "parking advisors los angeles" at bounding box center [270, 240] width 188 height 47
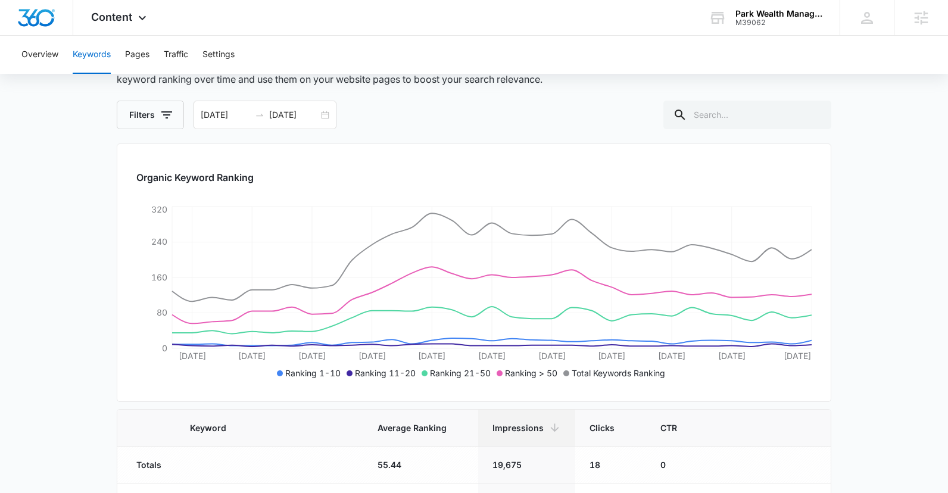
scroll to position [0, 0]
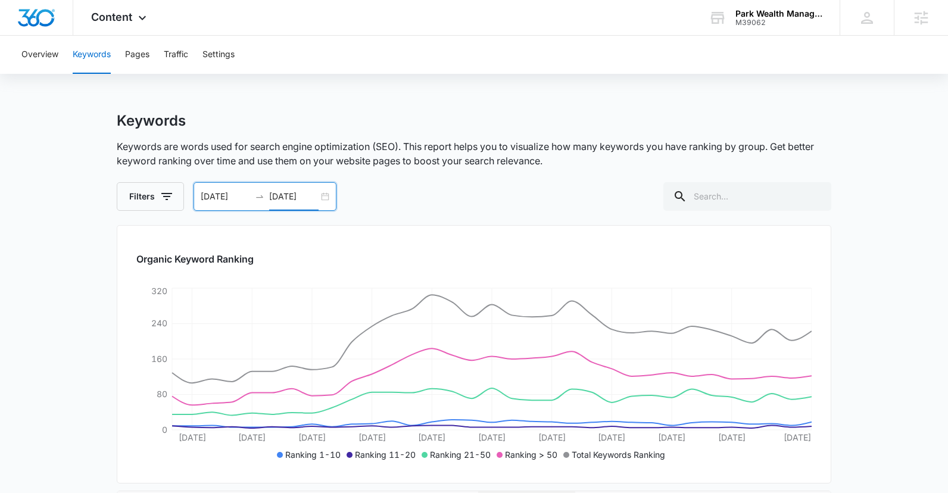
click at [297, 201] on input "[DATE]" at bounding box center [293, 196] width 49 height 13
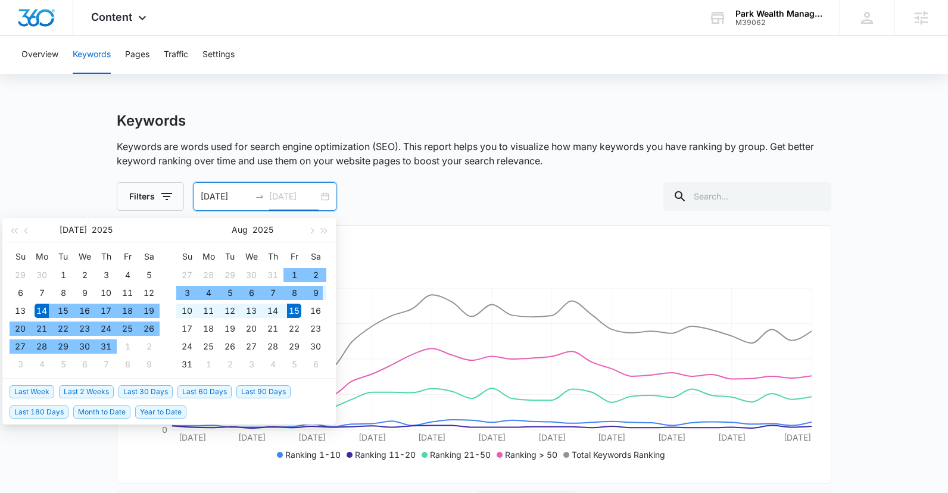
type input "[DATE]"
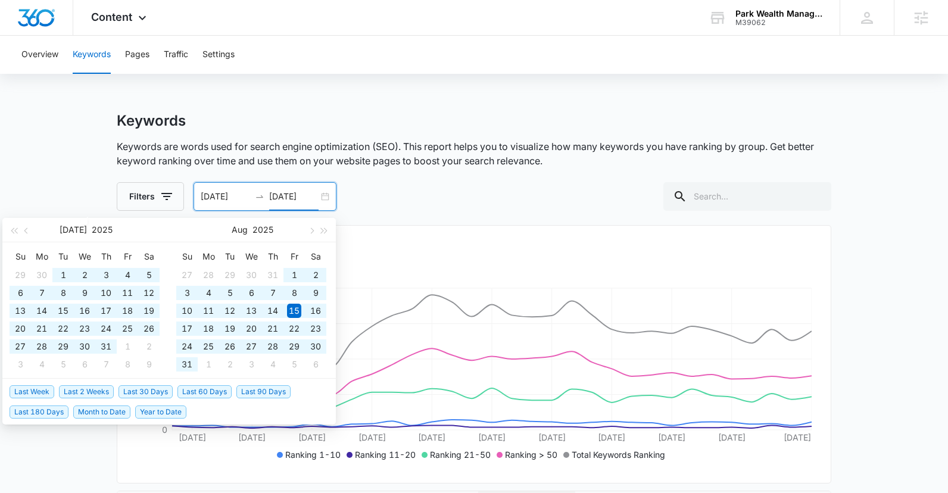
click at [288, 393] on span "Last 90 Days" at bounding box center [264, 391] width 54 height 13
type input "06/14/2025"
type input "09/12/2025"
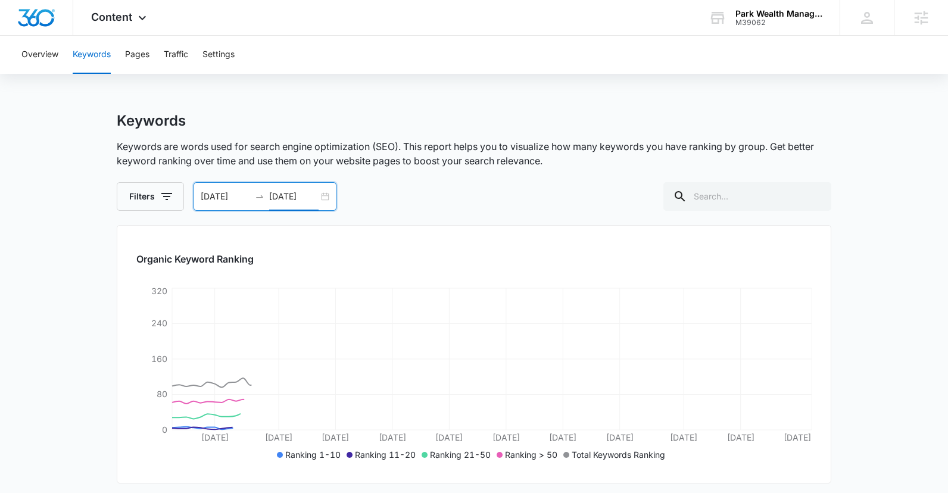
click at [895, 370] on main "Keywords Keywords are words used for search engine optimization (SEO). This rep…" at bounding box center [474, 398] width 948 height 572
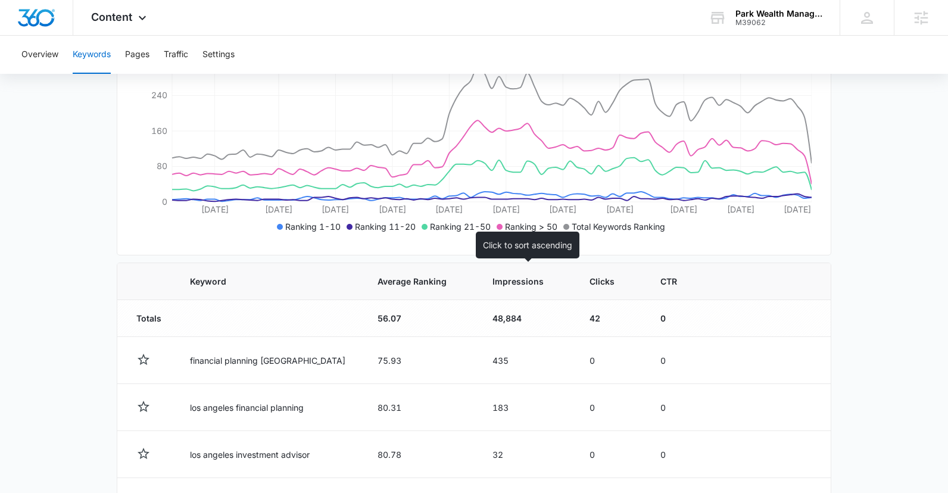
click at [542, 287] on span "Impressions" at bounding box center [518, 281] width 51 height 13
click at [531, 289] on th "Impressions" at bounding box center [526, 281] width 97 height 37
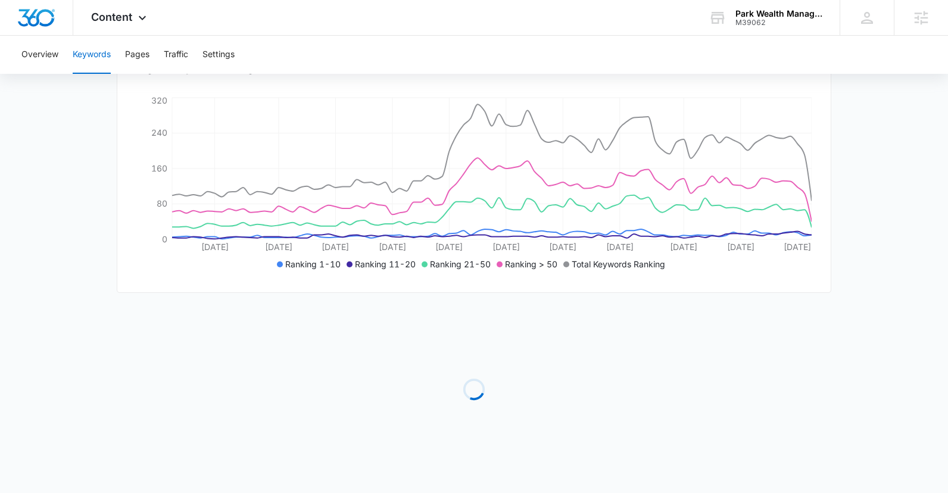
scroll to position [228, 0]
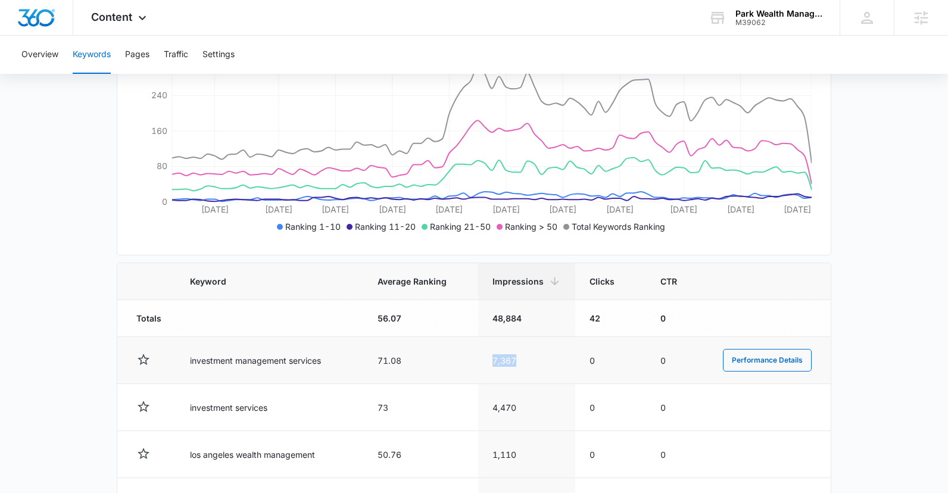
drag, startPoint x: 516, startPoint y: 357, endPoint x: 480, endPoint y: 360, distance: 36.5
click at [480, 360] on td "7,367" at bounding box center [526, 360] width 97 height 47
drag, startPoint x: 326, startPoint y: 362, endPoint x: 185, endPoint y: 363, distance: 141.8
click at [185, 363] on td "investment management services" at bounding box center [270, 360] width 188 height 47
drag, startPoint x: 400, startPoint y: 357, endPoint x: 368, endPoint y: 361, distance: 32.4
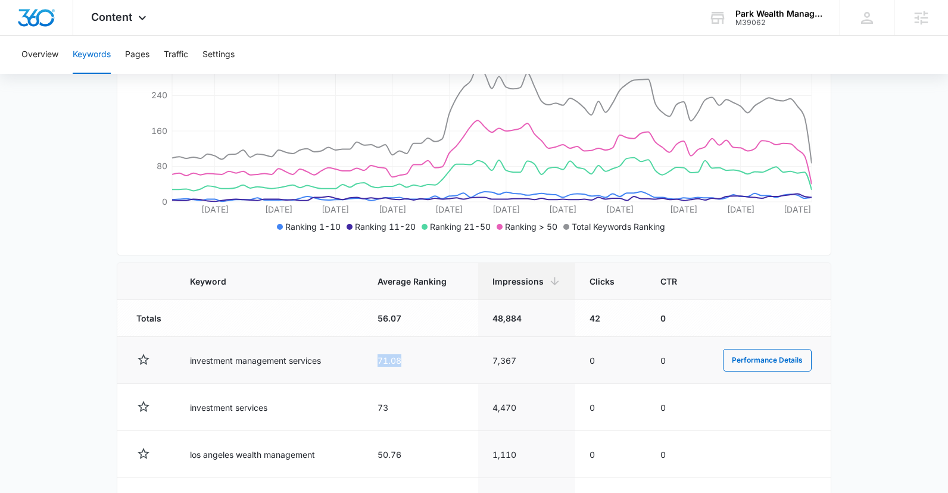
click at [368, 361] on td "71.08" at bounding box center [420, 360] width 115 height 47
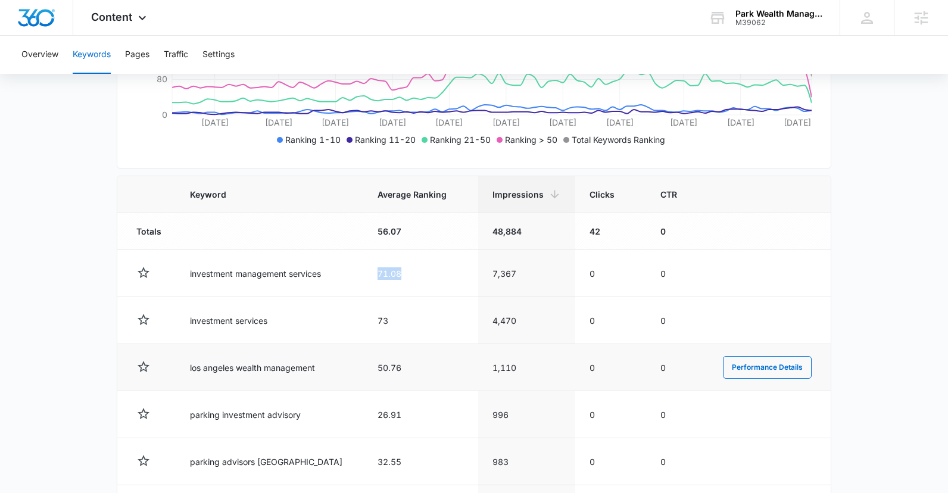
scroll to position [318, 0]
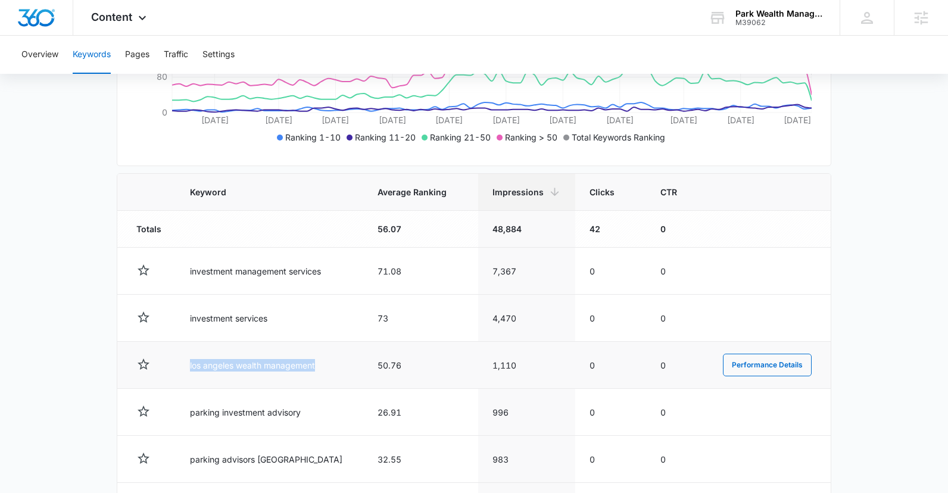
drag, startPoint x: 320, startPoint y: 368, endPoint x: 179, endPoint y: 363, distance: 140.7
click at [179, 363] on td "los angeles wealth management" at bounding box center [270, 365] width 188 height 47
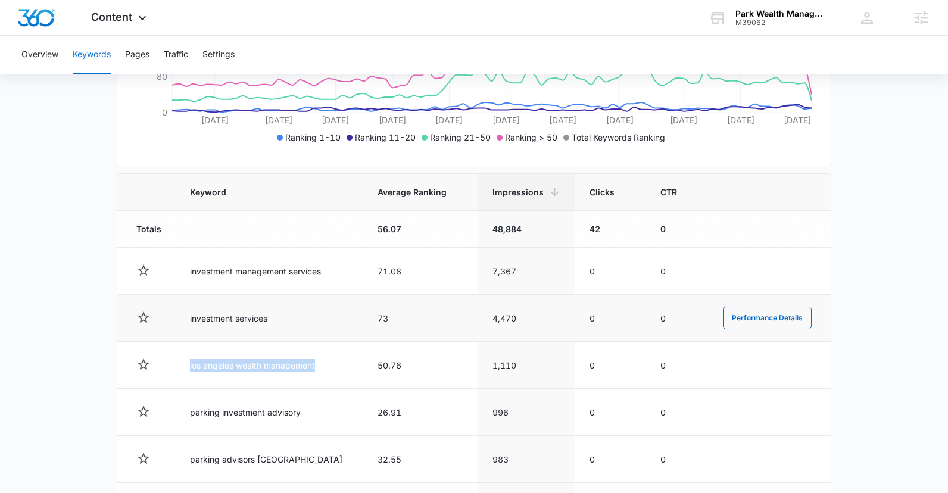
copy td "los angeles wealth management"
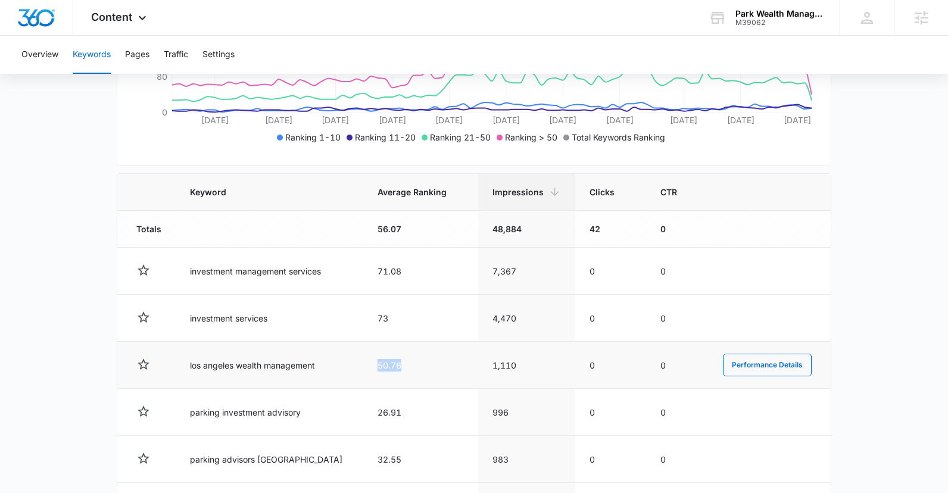
drag, startPoint x: 408, startPoint y: 369, endPoint x: 357, endPoint y: 366, distance: 50.7
click at [363, 366] on td "50.76" at bounding box center [420, 365] width 115 height 47
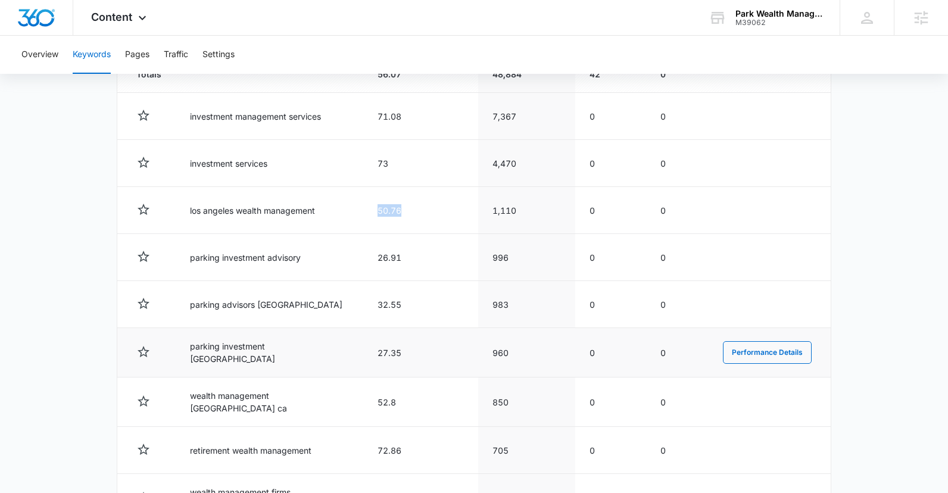
scroll to position [492, 0]
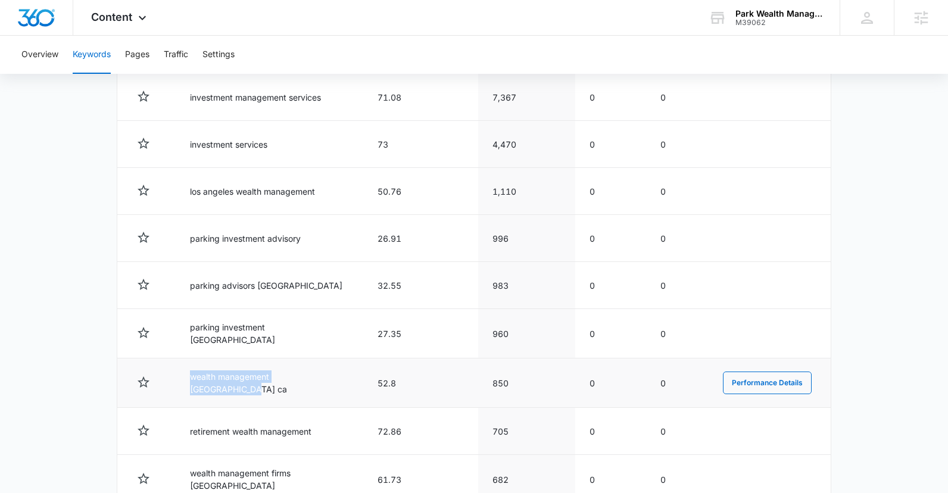
drag, startPoint x: 329, startPoint y: 380, endPoint x: 179, endPoint y: 378, distance: 150.2
click at [179, 378] on td "wealth management los angeles ca" at bounding box center [270, 383] width 188 height 49
copy td "wealth management los angeles ca"
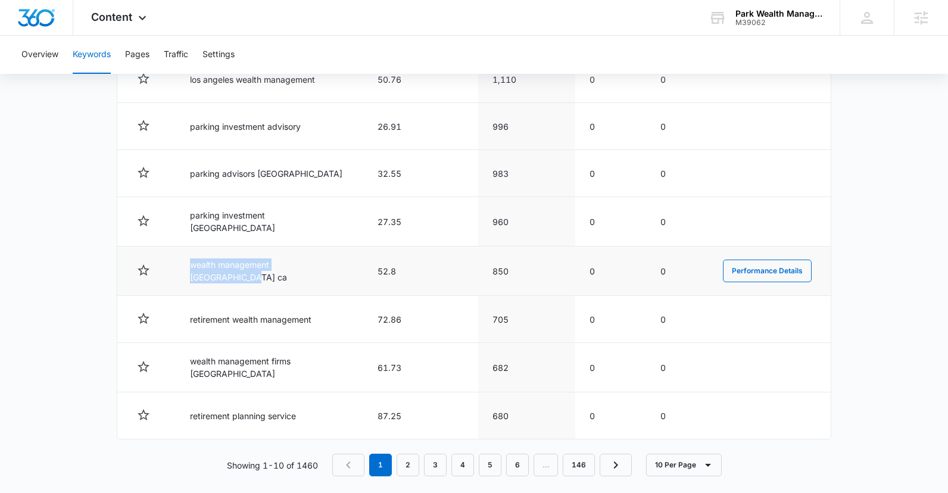
scroll to position [608, 0]
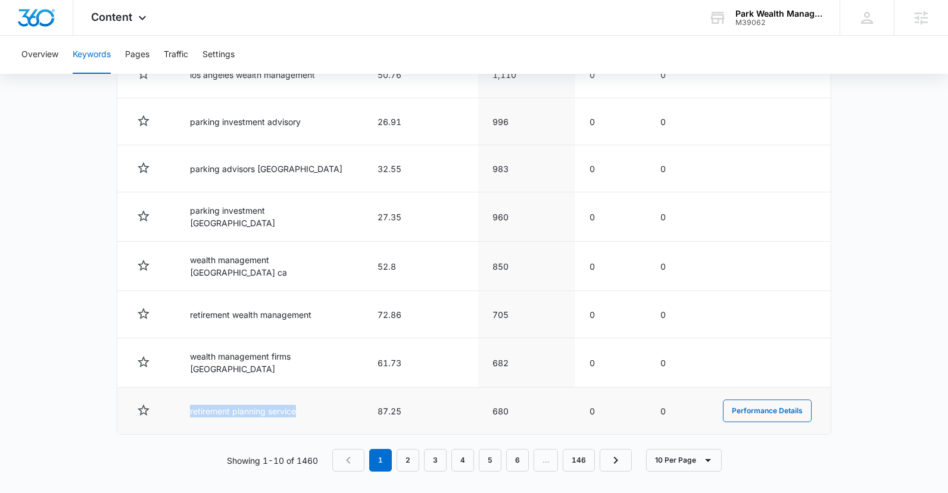
drag, startPoint x: 318, startPoint y: 405, endPoint x: 189, endPoint y: 402, distance: 128.7
click at [189, 402] on td "retirement planning service" at bounding box center [270, 411] width 188 height 47
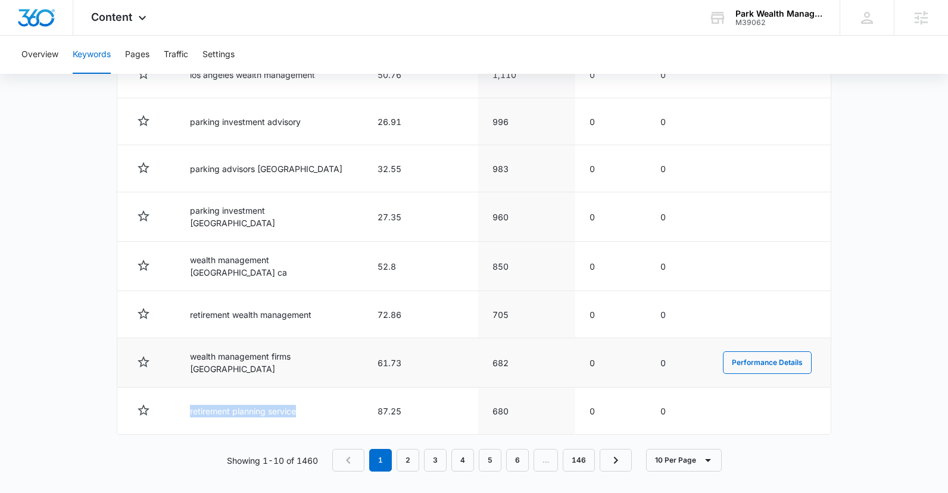
copy td "retirement planning service"
